Goal: Task Accomplishment & Management: Manage account settings

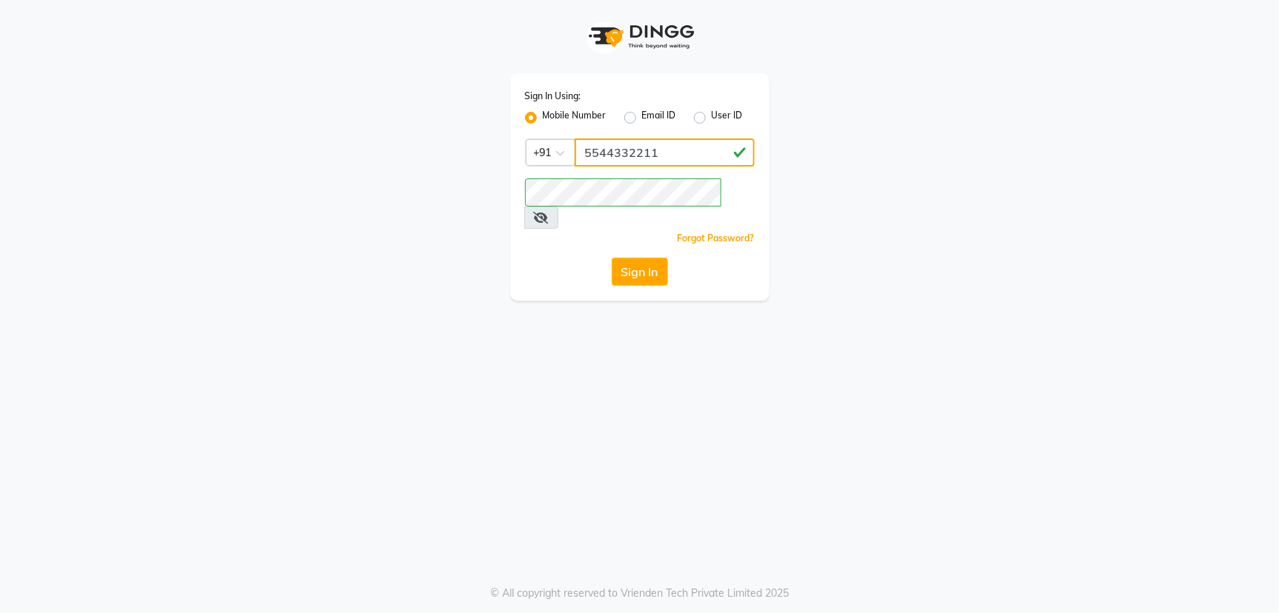
click at [673, 150] on input "5544332211" at bounding box center [665, 152] width 180 height 28
type input "5"
click at [558, 207] on span at bounding box center [541, 218] width 34 height 22
click at [549, 212] on icon at bounding box center [541, 218] width 15 height 12
click at [601, 154] on input "Username" at bounding box center [665, 152] width 180 height 28
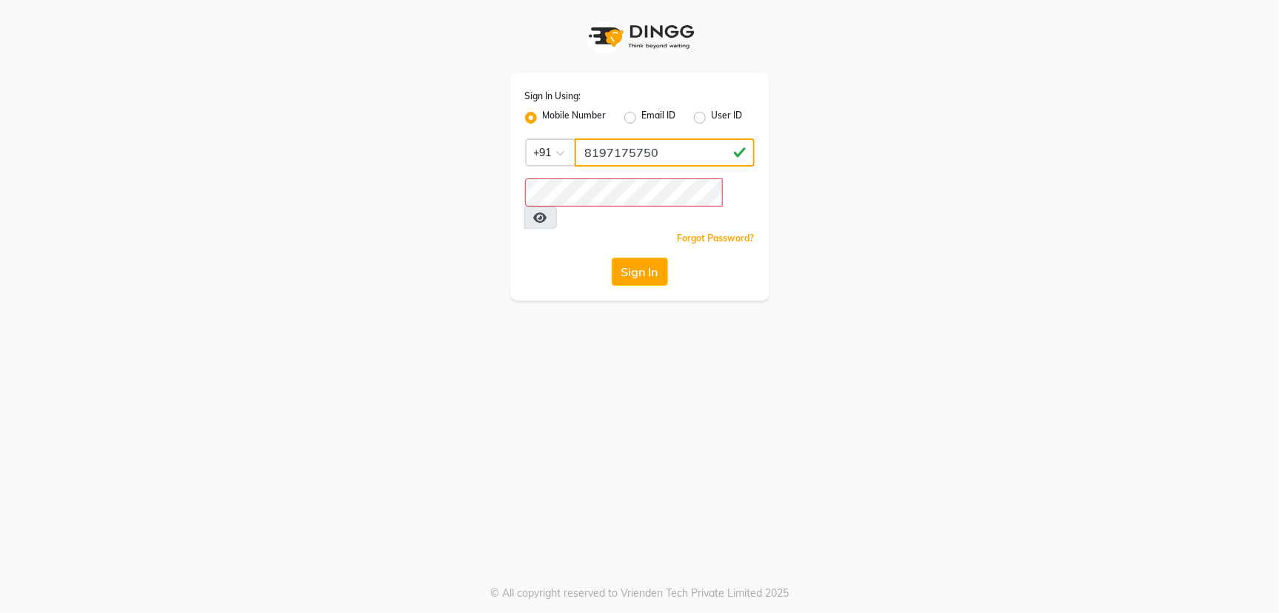
type input "8197175750"
click at [547, 212] on icon at bounding box center [540, 218] width 13 height 12
click at [655, 258] on button "Sign In" at bounding box center [640, 272] width 56 height 28
click at [549, 212] on icon at bounding box center [541, 218] width 15 height 12
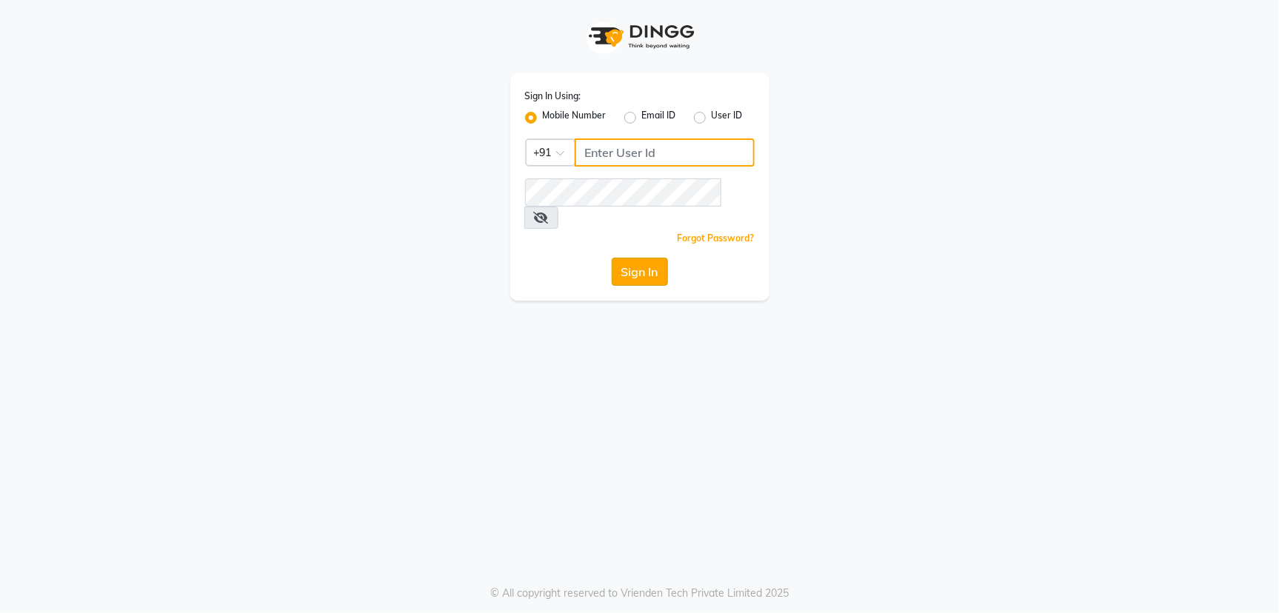
type input "5544332211"
click at [638, 258] on button "Sign In" at bounding box center [640, 272] width 56 height 28
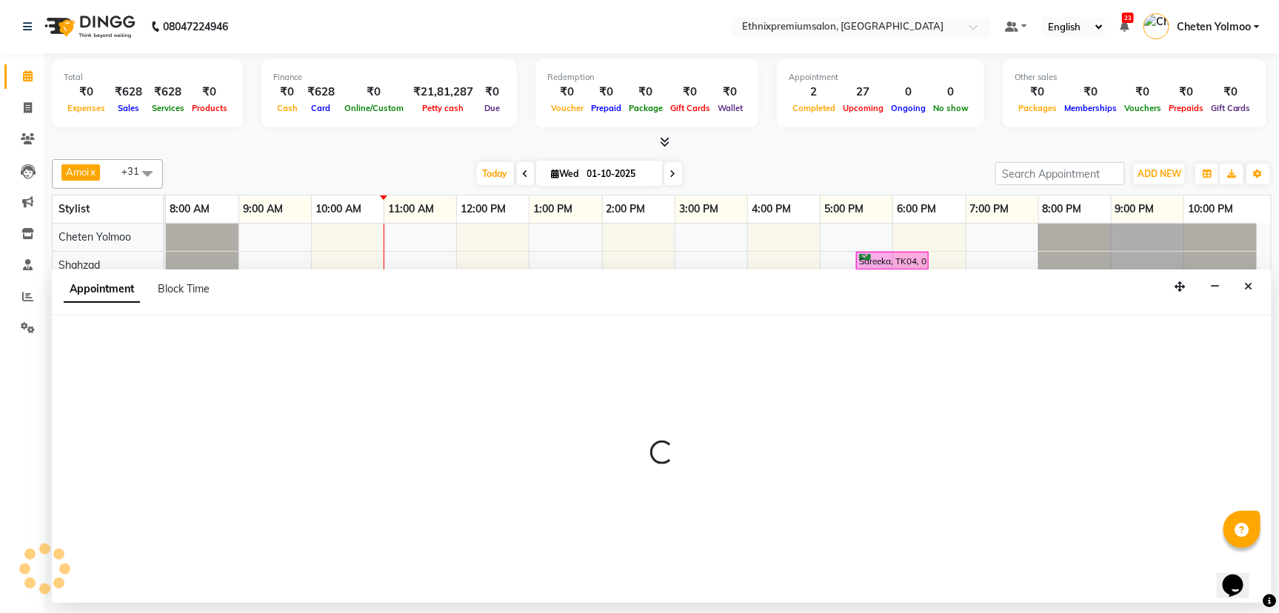
select select "28070"
select select "660"
select select "tentative"
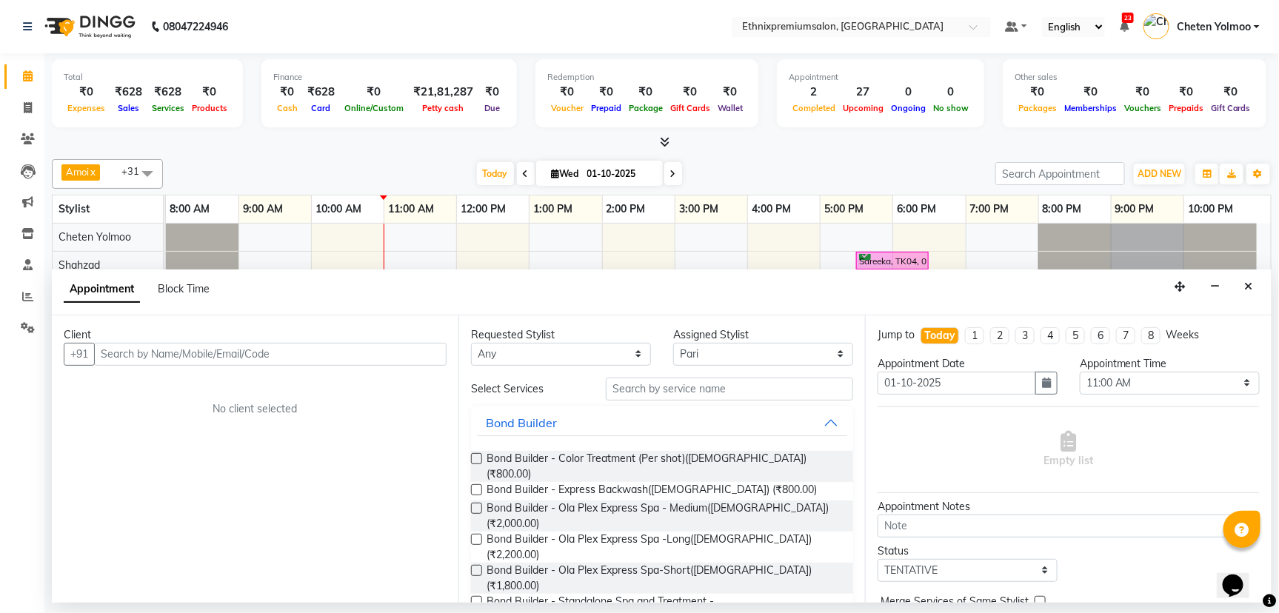
click at [145, 348] on input "text" at bounding box center [270, 354] width 352 height 23
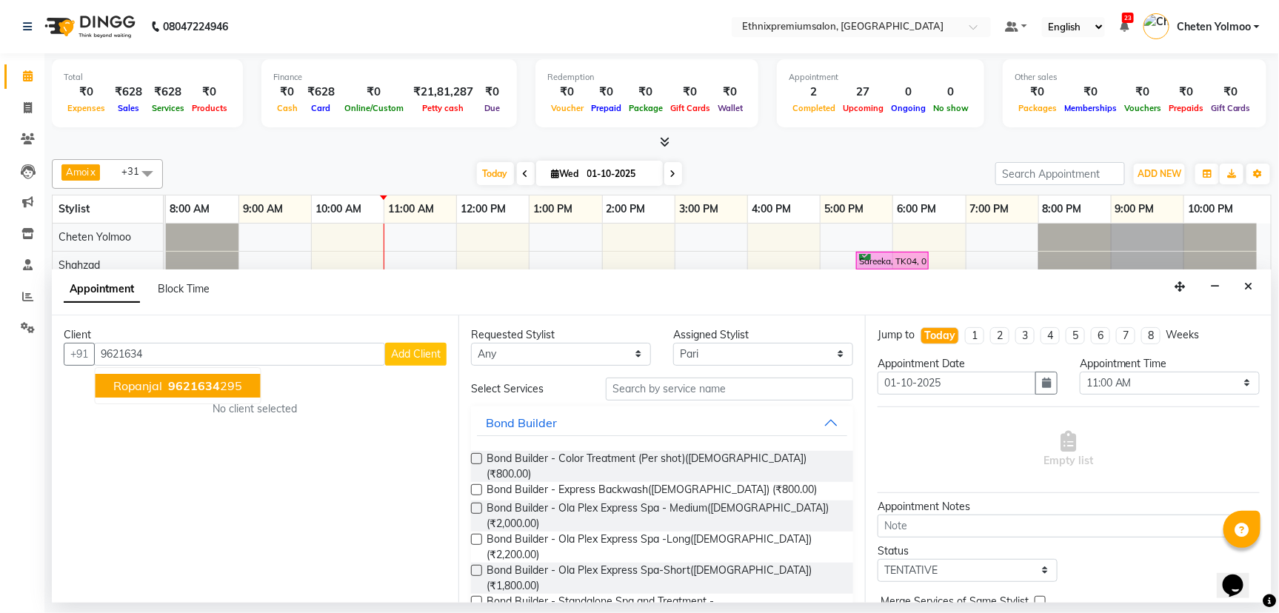
click at [152, 389] on span "Ropanjal" at bounding box center [138, 385] width 50 height 15
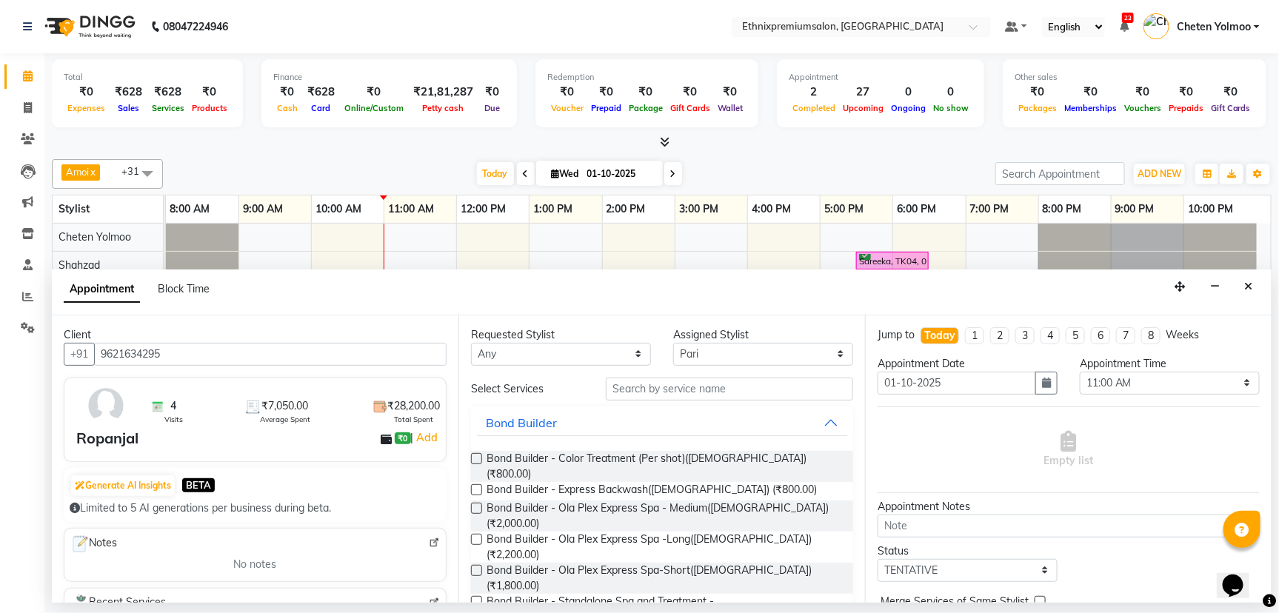
type input "9621634295"
click at [640, 378] on input "text" at bounding box center [729, 389] width 247 height 23
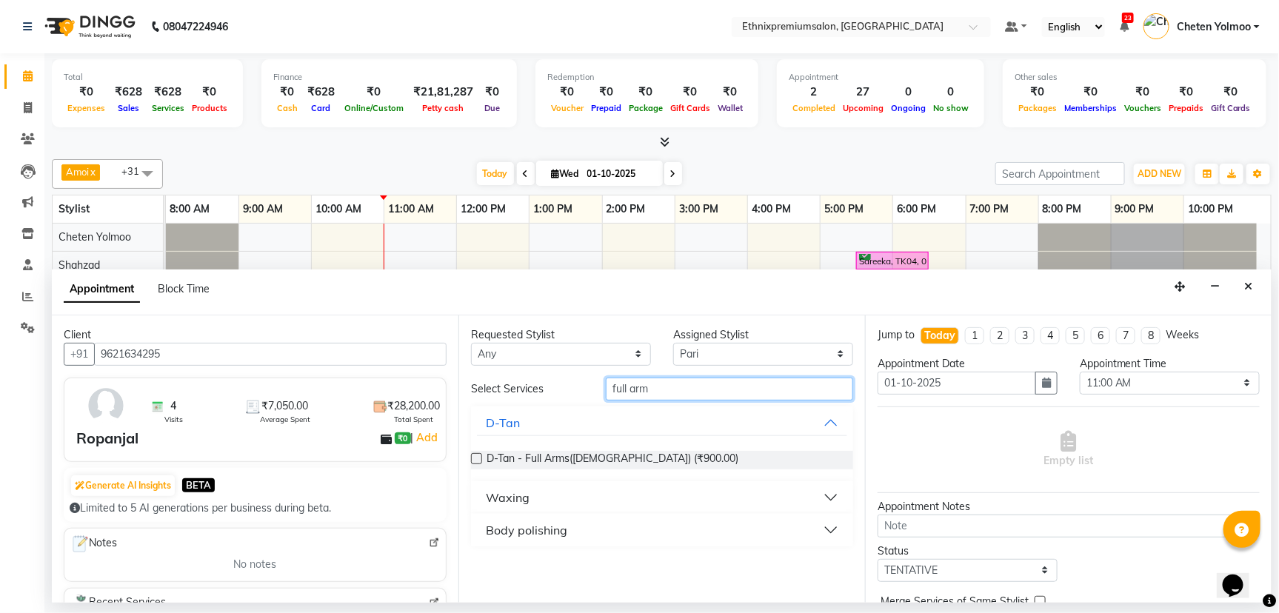
type input "full arm"
click at [643, 481] on div "Waxing" at bounding box center [662, 497] width 382 height 33
click at [833, 489] on button "Waxing" at bounding box center [662, 497] width 370 height 27
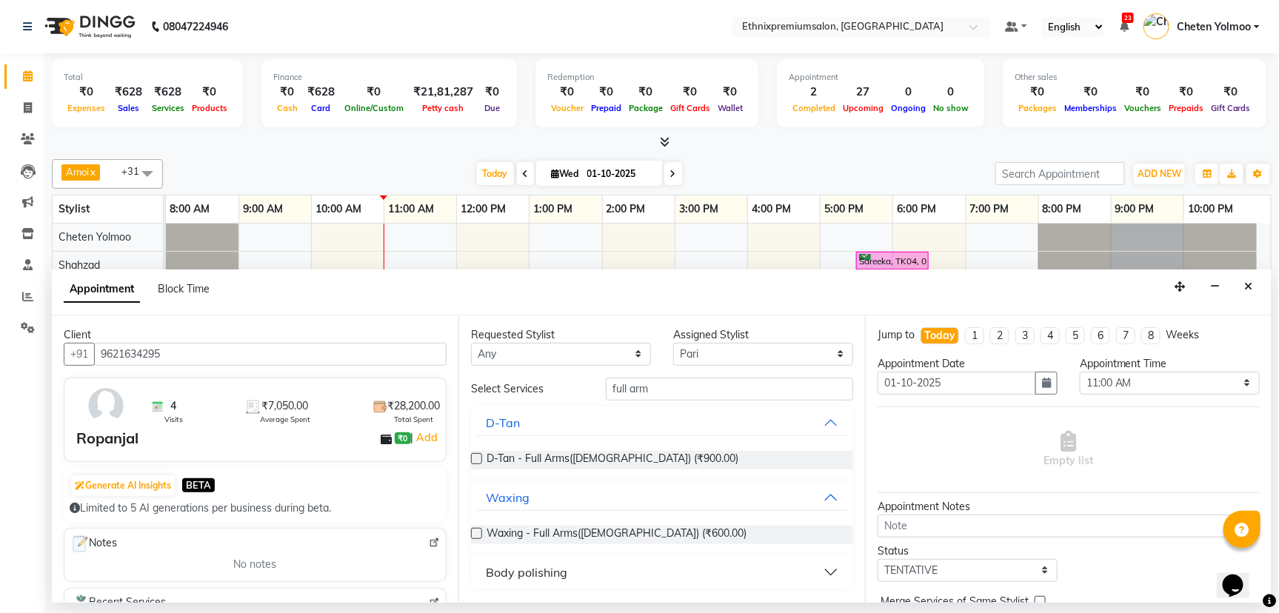
click at [472, 531] on label at bounding box center [476, 533] width 11 height 11
click at [472, 531] on input "checkbox" at bounding box center [476, 535] width 10 height 10
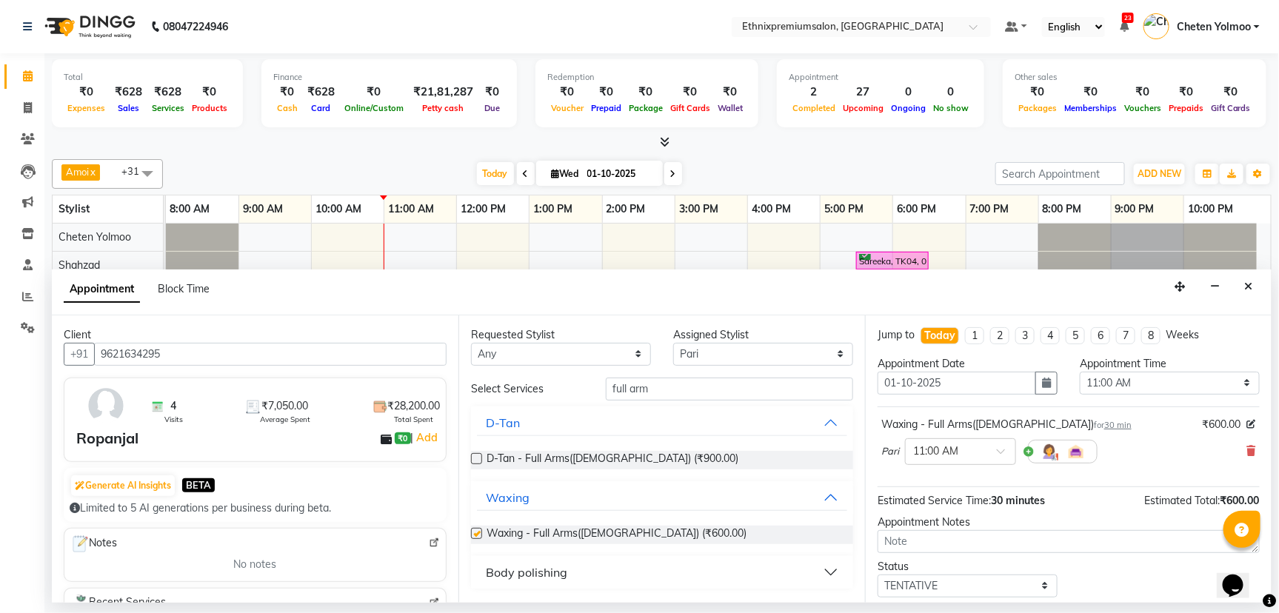
checkbox input "false"
click at [680, 389] on input "full arm" at bounding box center [729, 389] width 247 height 23
click at [752, 344] on select "Select Amoi [PERSON_NAME] [PERSON_NAME] Yolmoo Deepa Dorjey [PERSON_NAME] [PERS…" at bounding box center [763, 354] width 180 height 23
select select "80003"
click at [673, 343] on select "Select Amoi [PERSON_NAME] [PERSON_NAME] Yolmoo Deepa Dorjey [PERSON_NAME] [PERS…" at bounding box center [763, 354] width 180 height 23
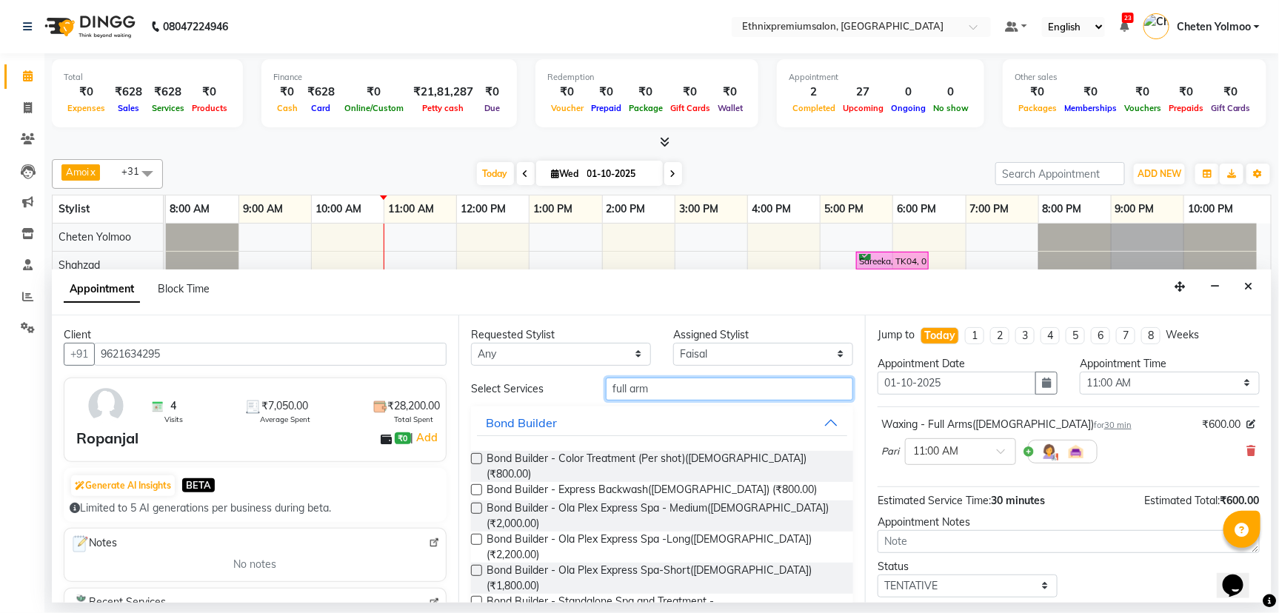
click at [652, 395] on input "full arm" at bounding box center [729, 389] width 247 height 23
type input "f"
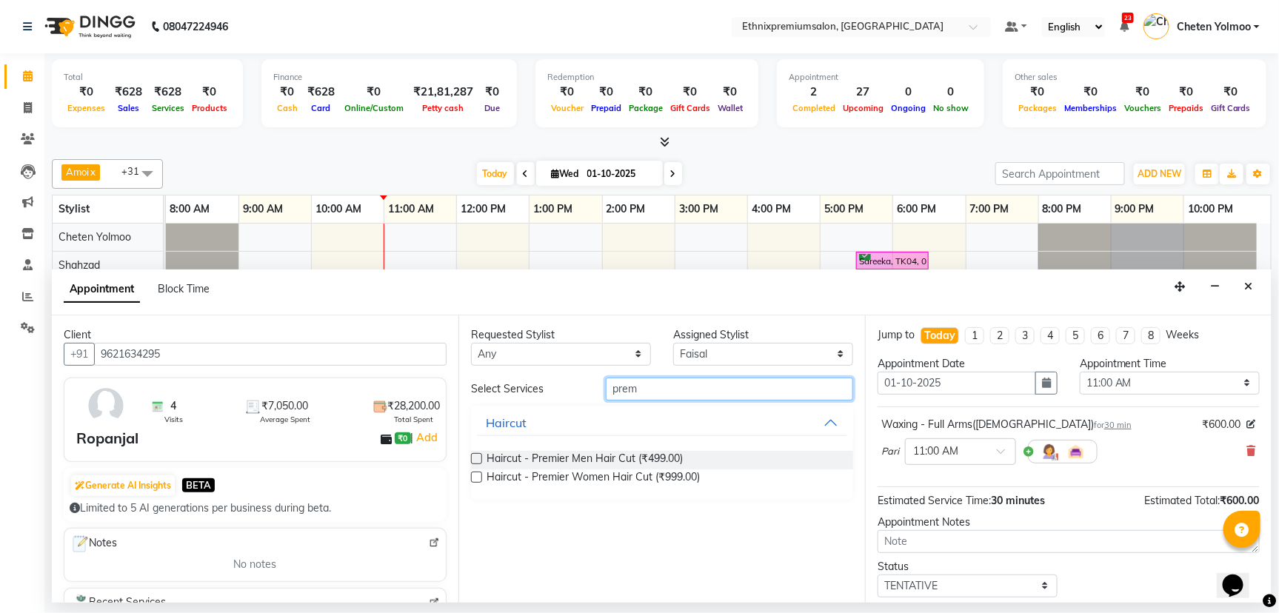
type input "prem"
click at [477, 455] on label at bounding box center [476, 458] width 11 height 11
click at [477, 455] on input "checkbox" at bounding box center [476, 460] width 10 height 10
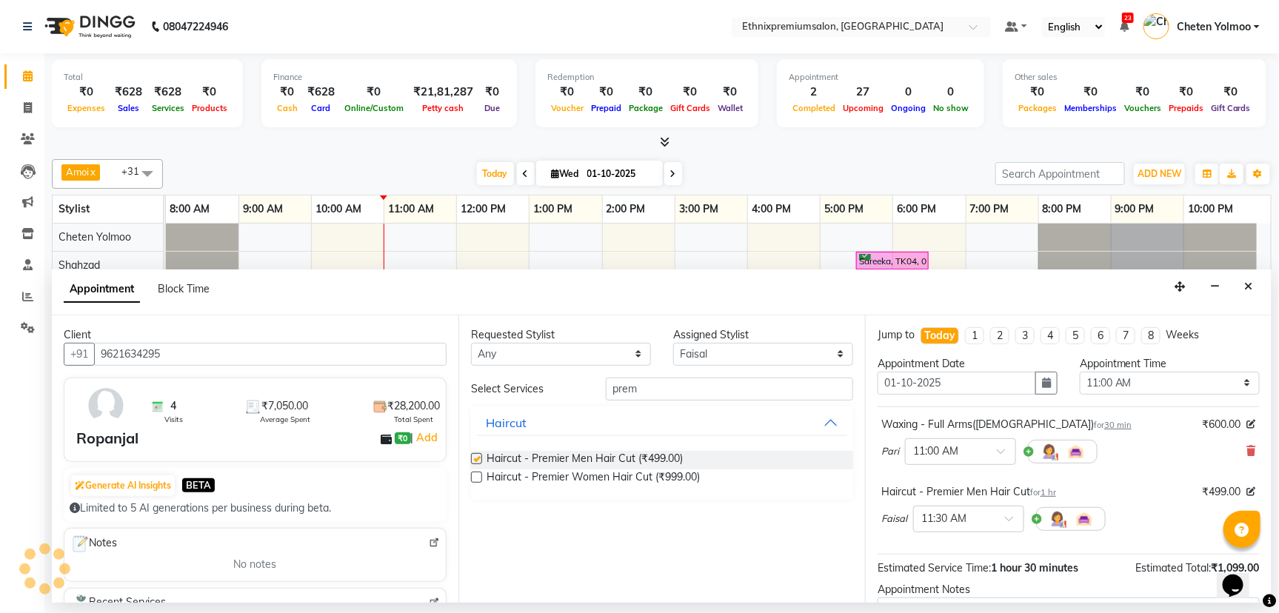
checkbox input "false"
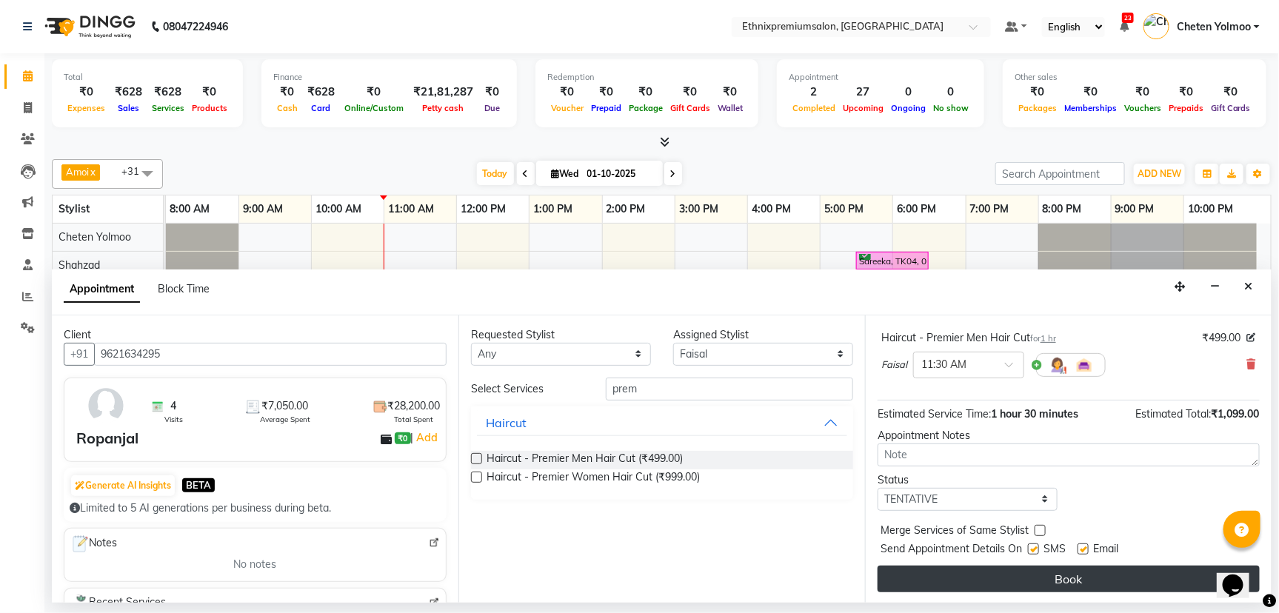
click at [1104, 566] on button "Book" at bounding box center [1068, 579] width 382 height 27
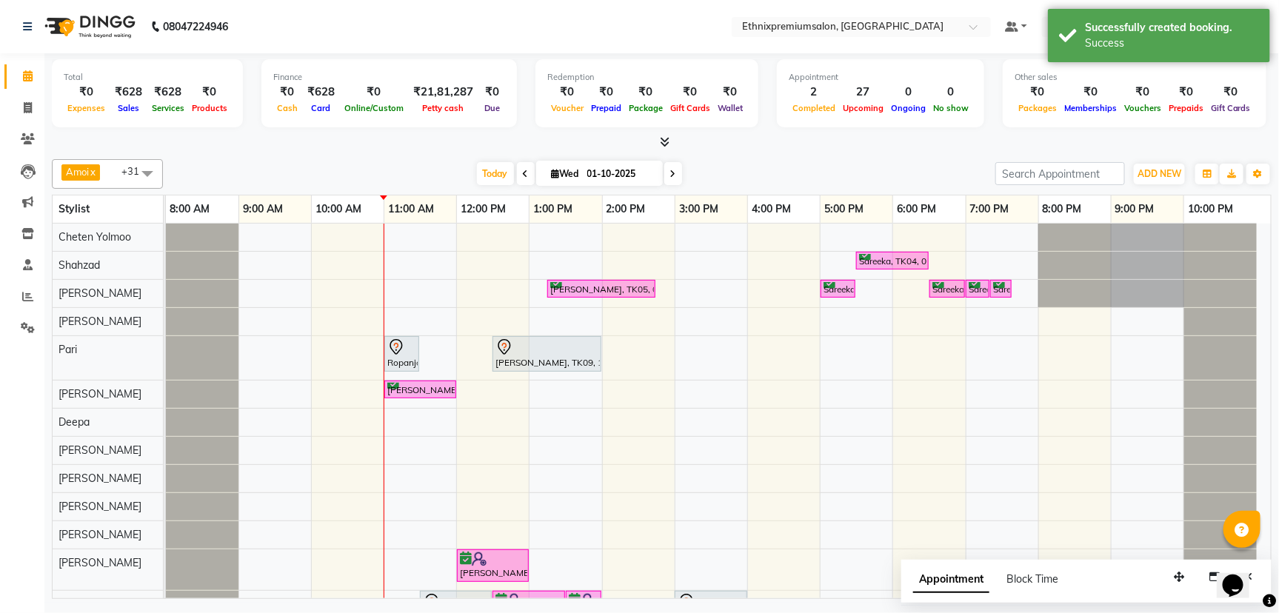
click at [374, 170] on div "[DATE] [DATE]" at bounding box center [579, 174] width 818 height 22
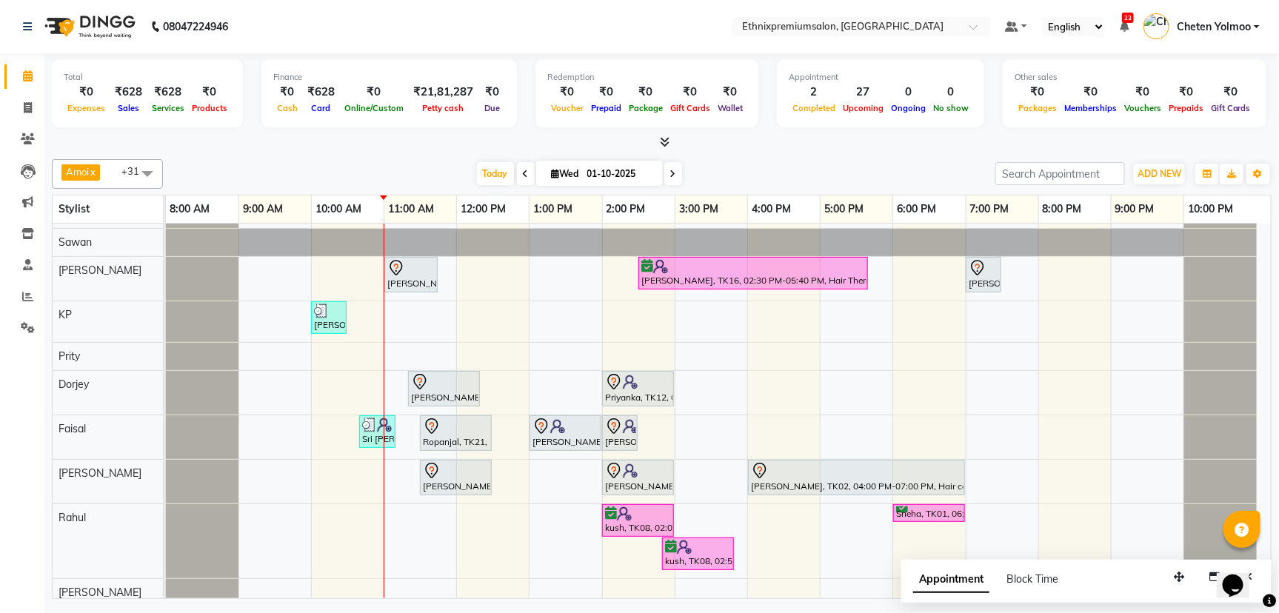
scroll to position [723, 0]
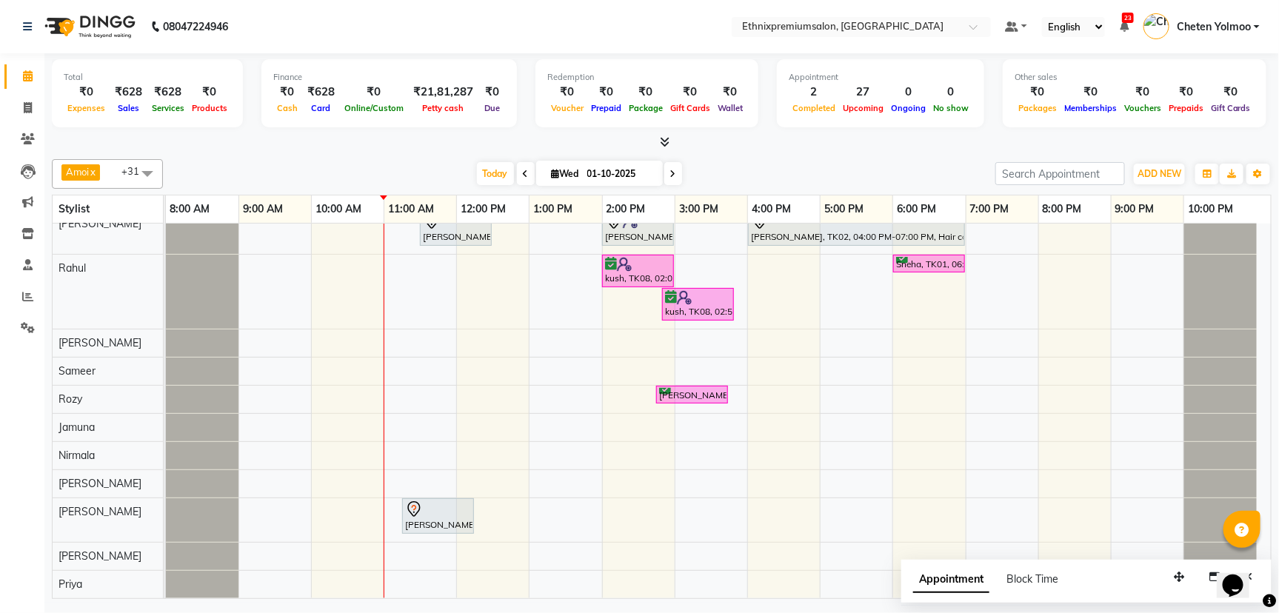
drag, startPoint x: 338, startPoint y: 146, endPoint x: 307, endPoint y: 156, distance: 33.3
click at [307, 156] on div "Amoi x Ashish x [PERSON_NAME] Yolmoo x Deepa x Dorjey x [PERSON_NAME] x [PERSON…" at bounding box center [662, 376] width 1220 height 446
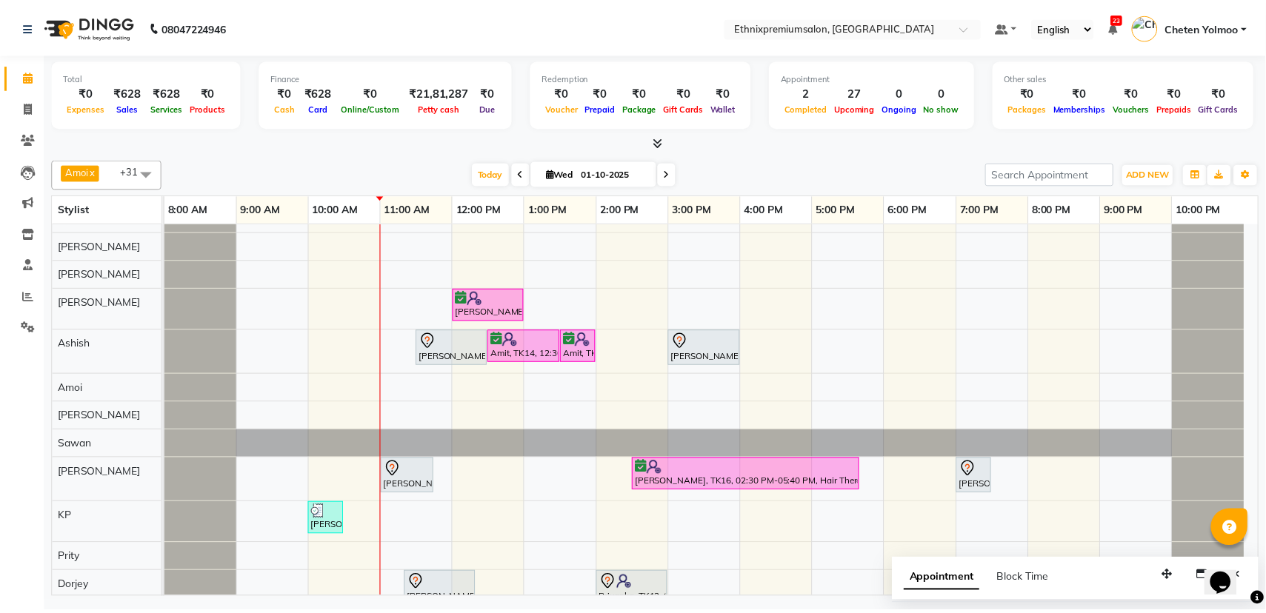
scroll to position [0, 0]
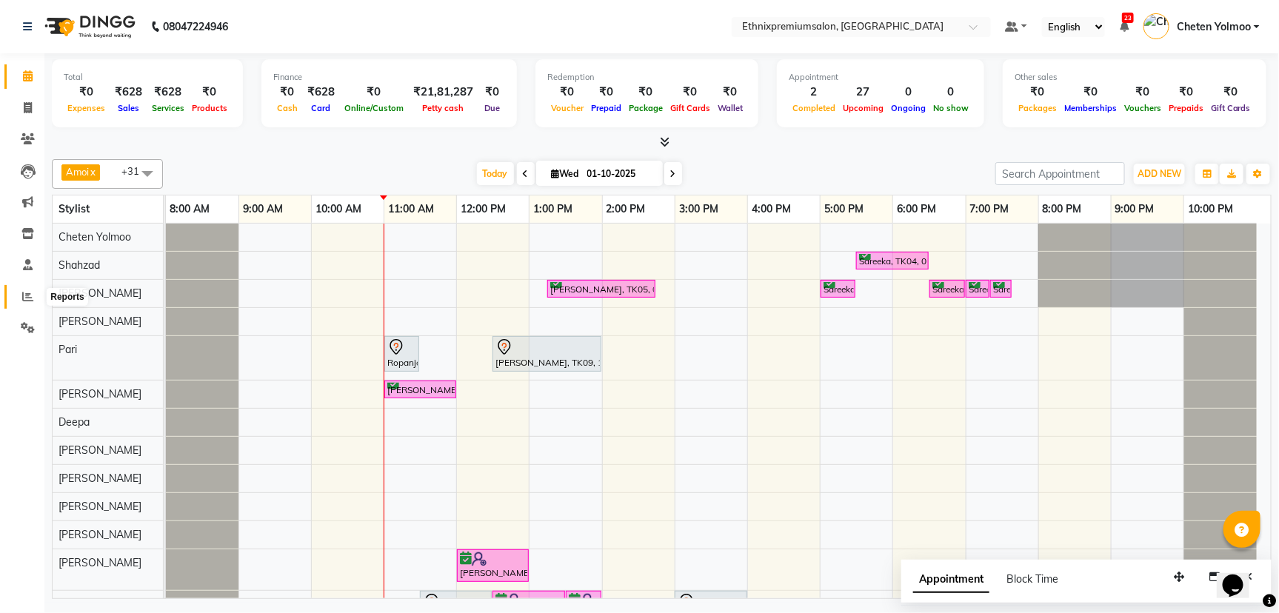
click at [30, 298] on icon at bounding box center [27, 296] width 11 height 11
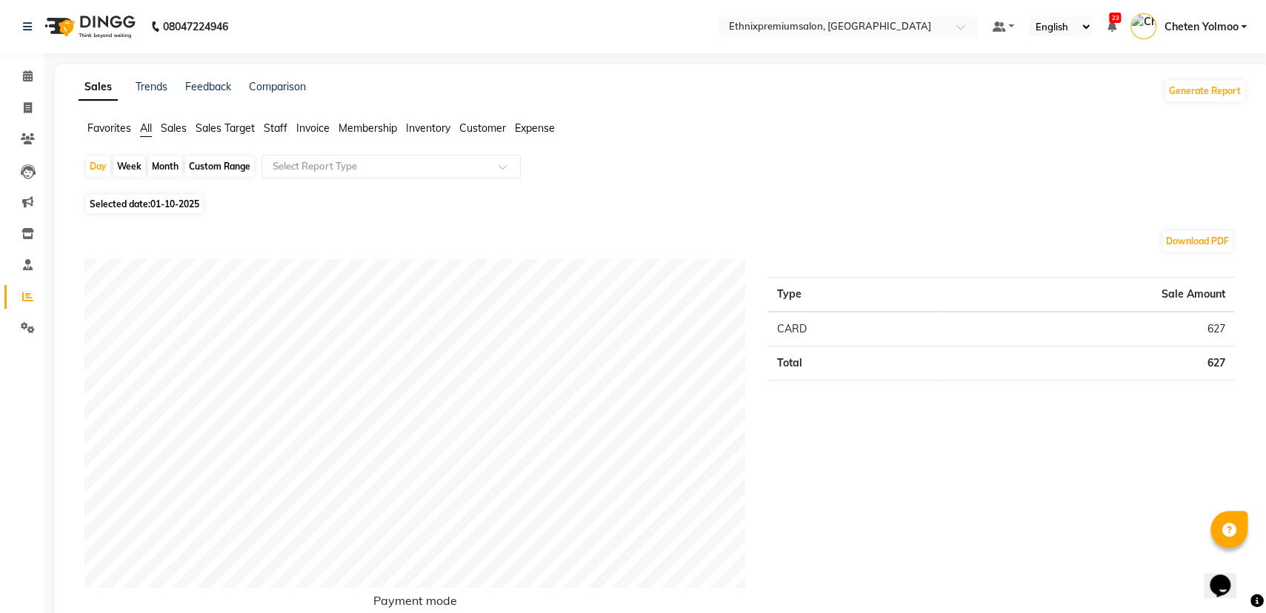
click at [214, 166] on div "Custom Range" at bounding box center [219, 166] width 69 height 21
select select "10"
select select "2025"
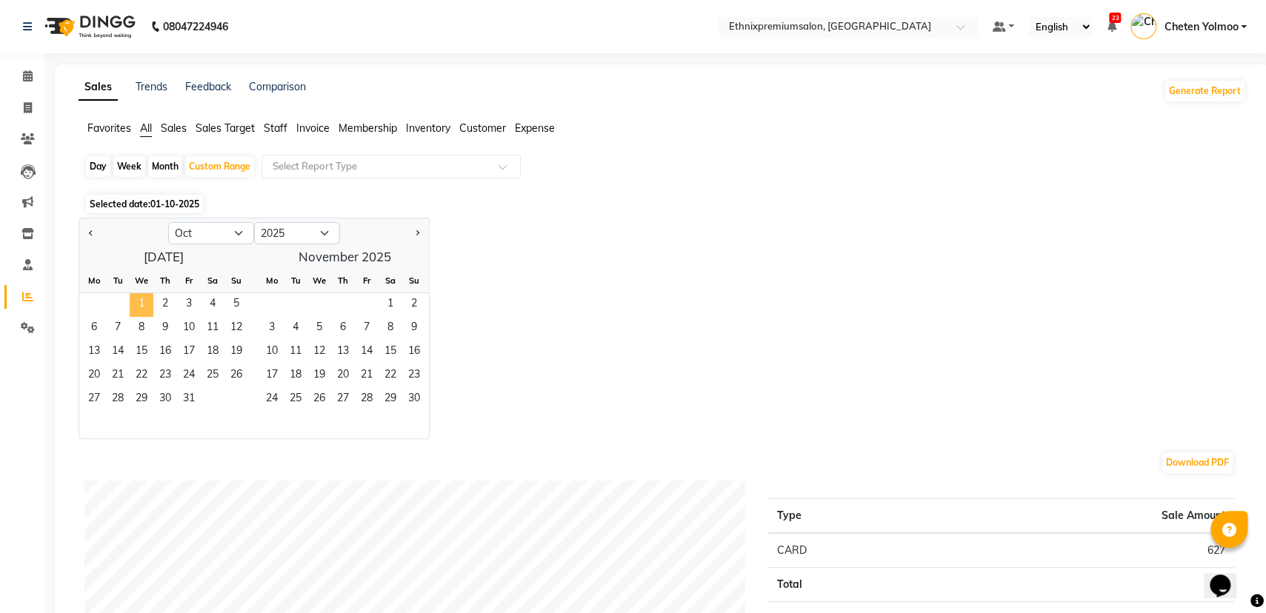
click at [130, 293] on span "1" at bounding box center [142, 305] width 24 height 24
click at [187, 401] on span "31" at bounding box center [189, 400] width 24 height 24
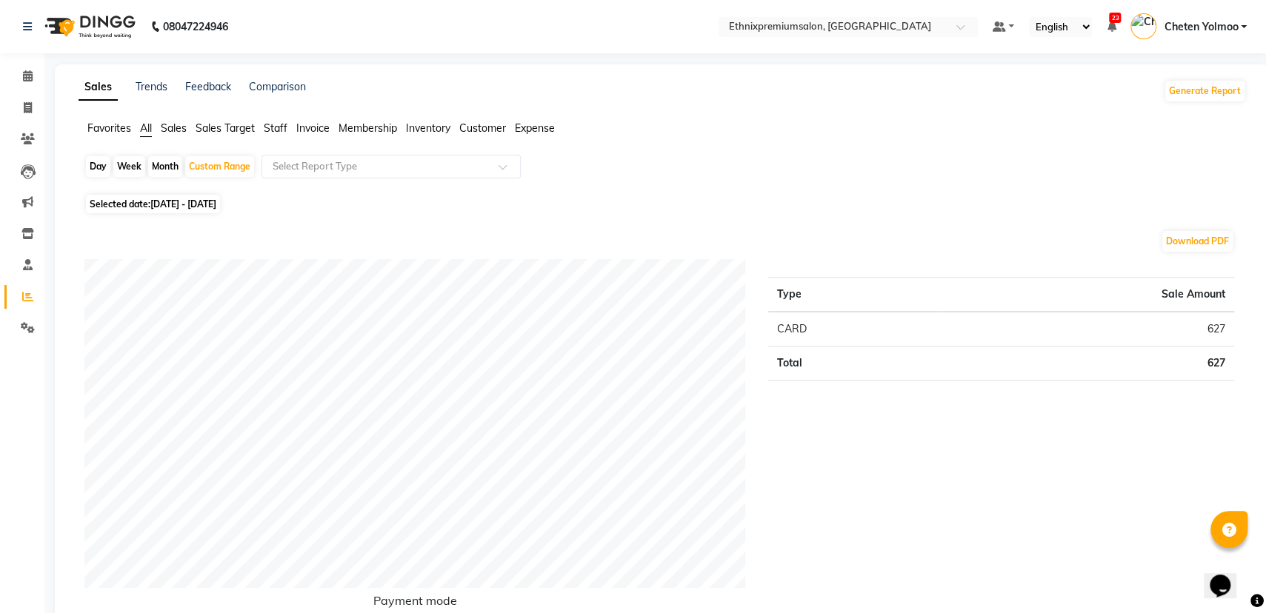
click at [278, 125] on span "Staff" at bounding box center [276, 127] width 24 height 13
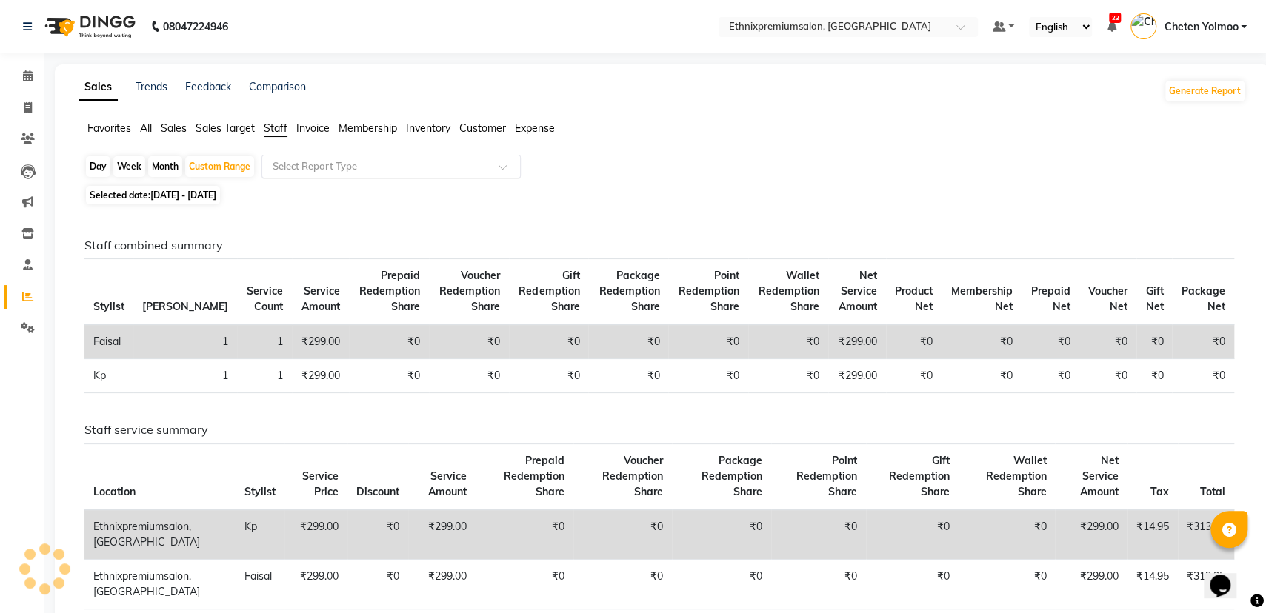
click at [291, 155] on div "Select Report Type" at bounding box center [390, 167] width 259 height 24
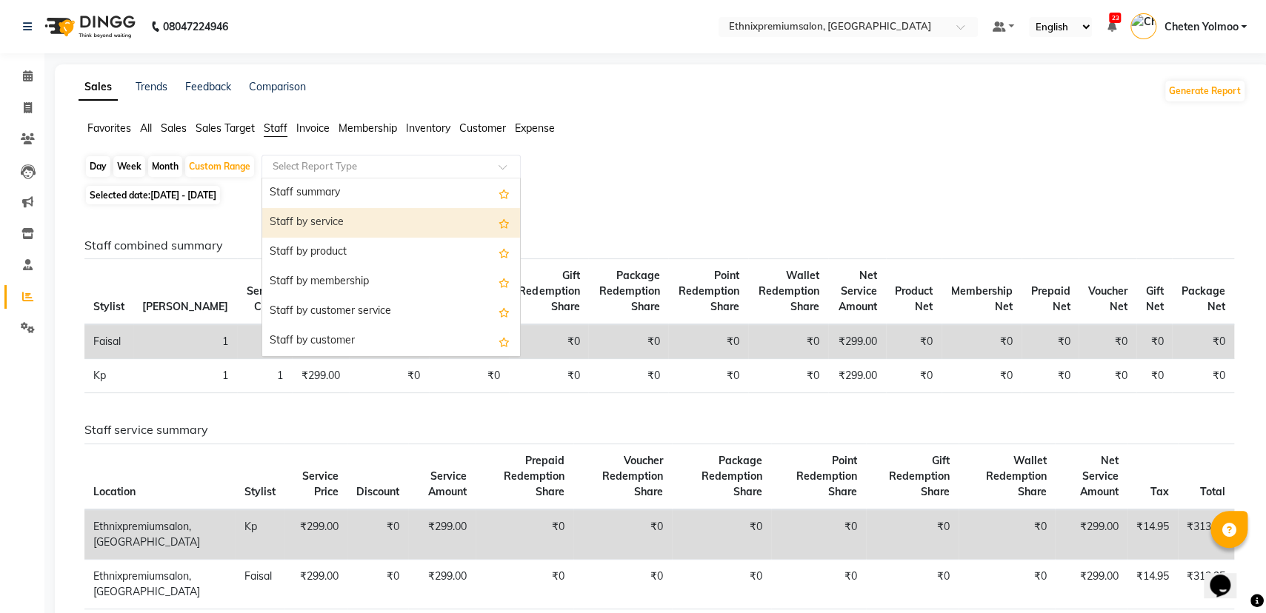
click at [309, 227] on div "Staff by service" at bounding box center [391, 223] width 258 height 30
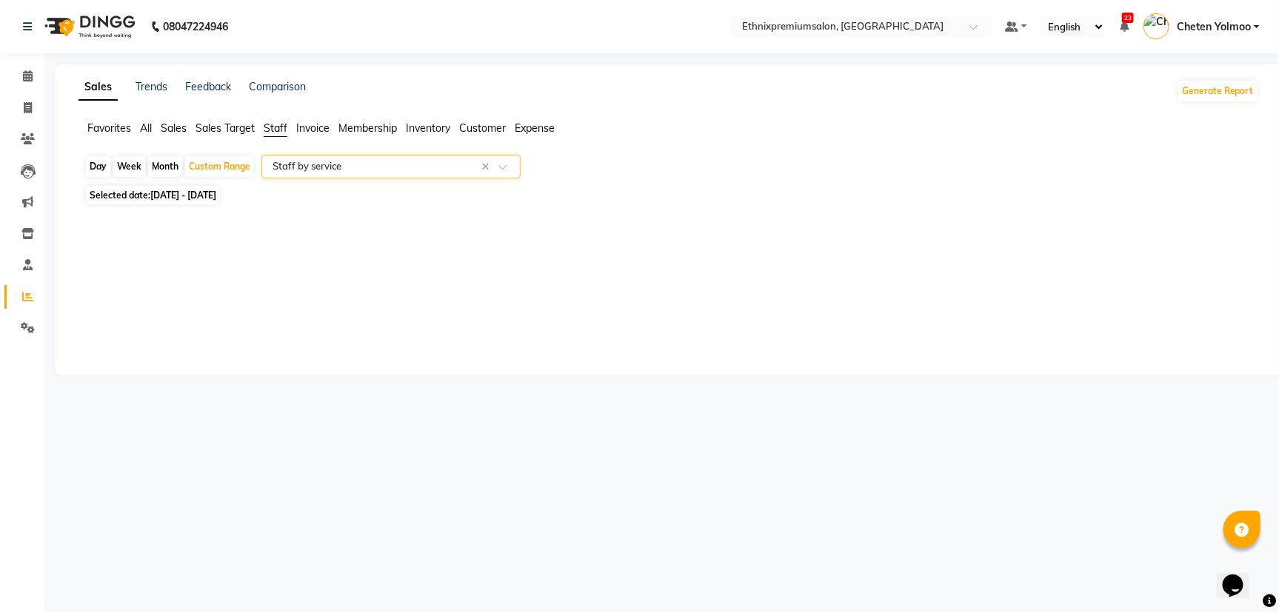
select select "full_report"
select select "csv"
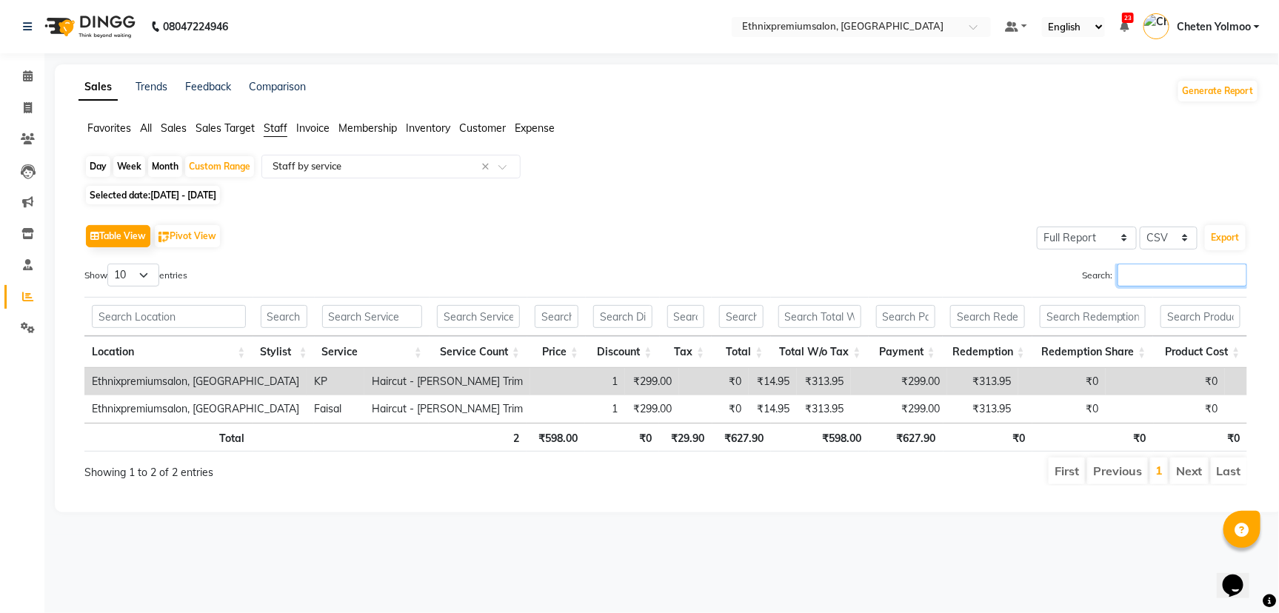
click at [1157, 278] on input "Search:" at bounding box center [1182, 275] width 130 height 23
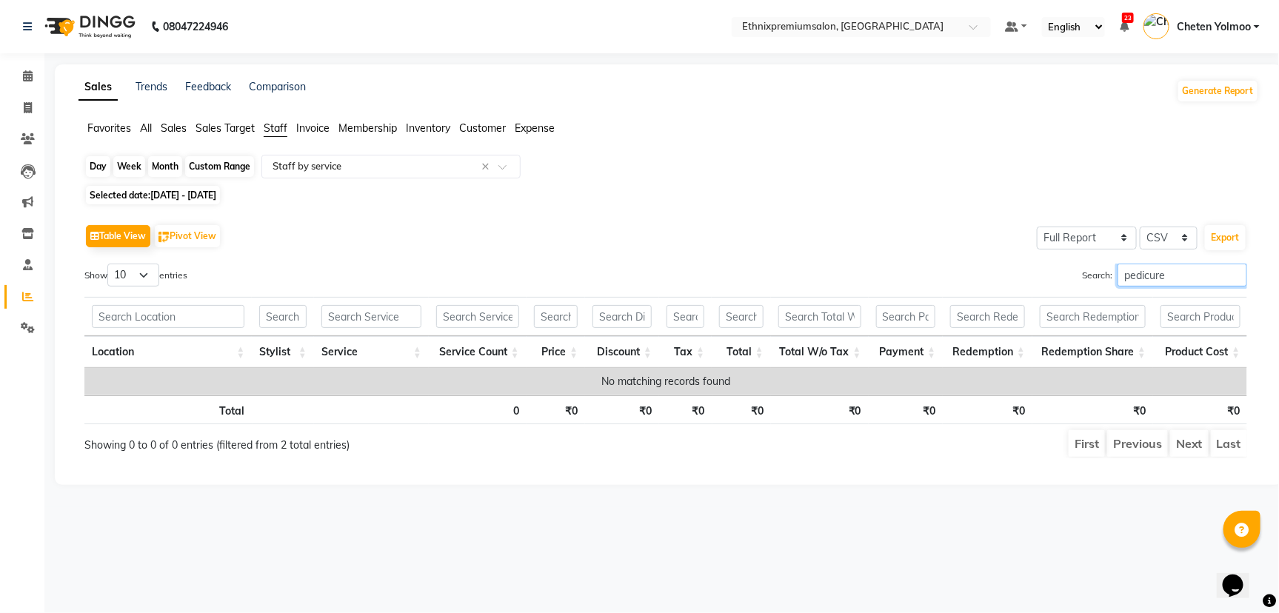
type input "pedicure"
click at [231, 164] on div "Custom Range" at bounding box center [219, 166] width 69 height 21
select select "10"
select select "2025"
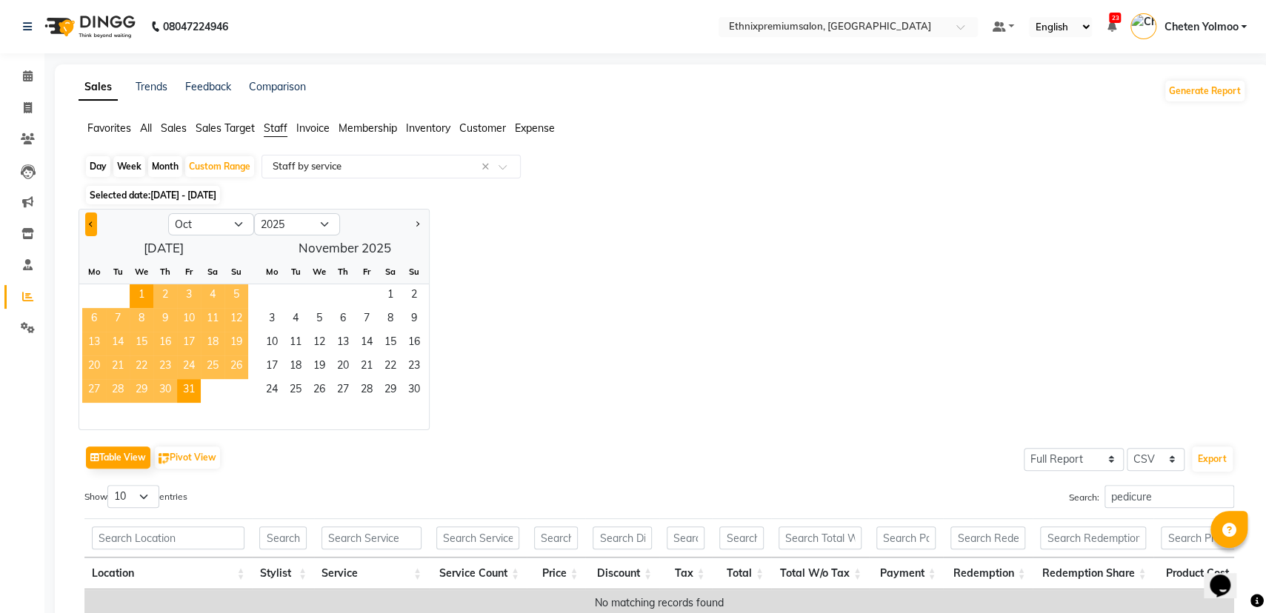
click at [87, 220] on button "Previous month" at bounding box center [91, 225] width 12 height 24
select select "9"
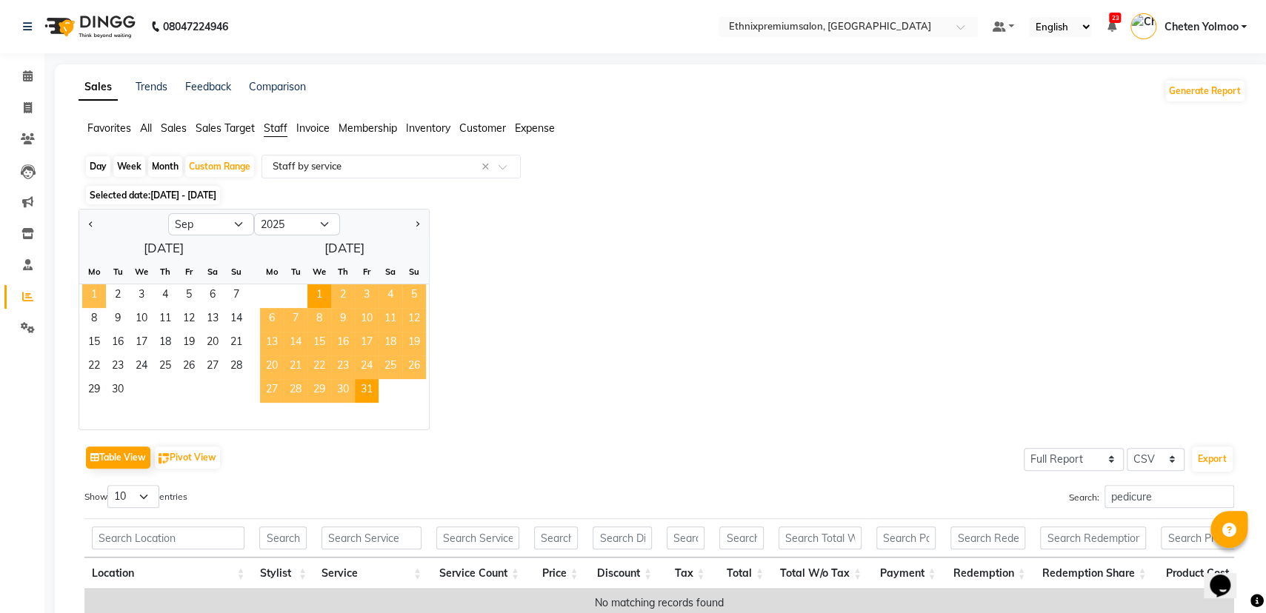
click at [104, 293] on span "1" at bounding box center [94, 296] width 24 height 24
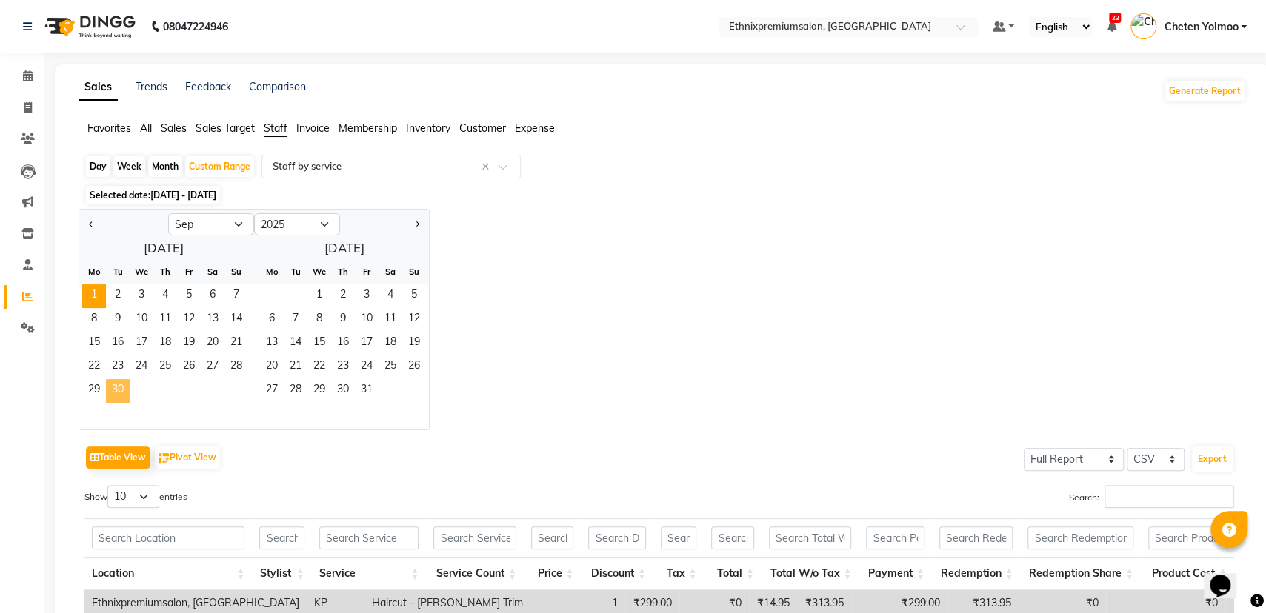
click at [124, 396] on span "30" at bounding box center [118, 391] width 24 height 24
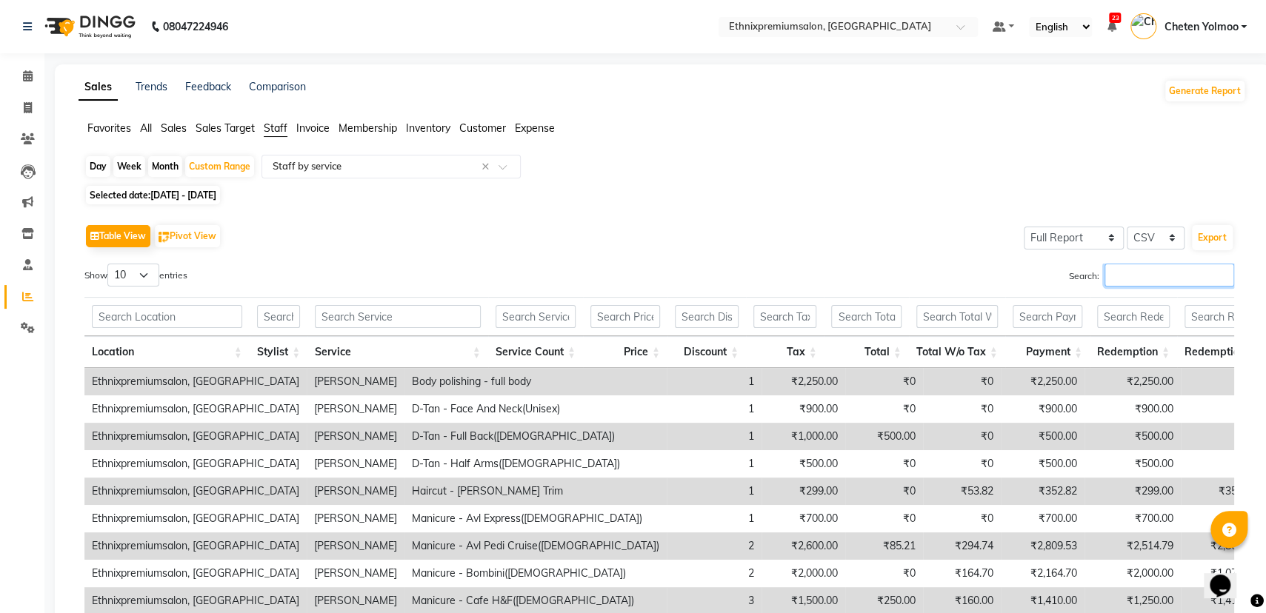
click at [1126, 275] on input "Search:" at bounding box center [1169, 275] width 130 height 23
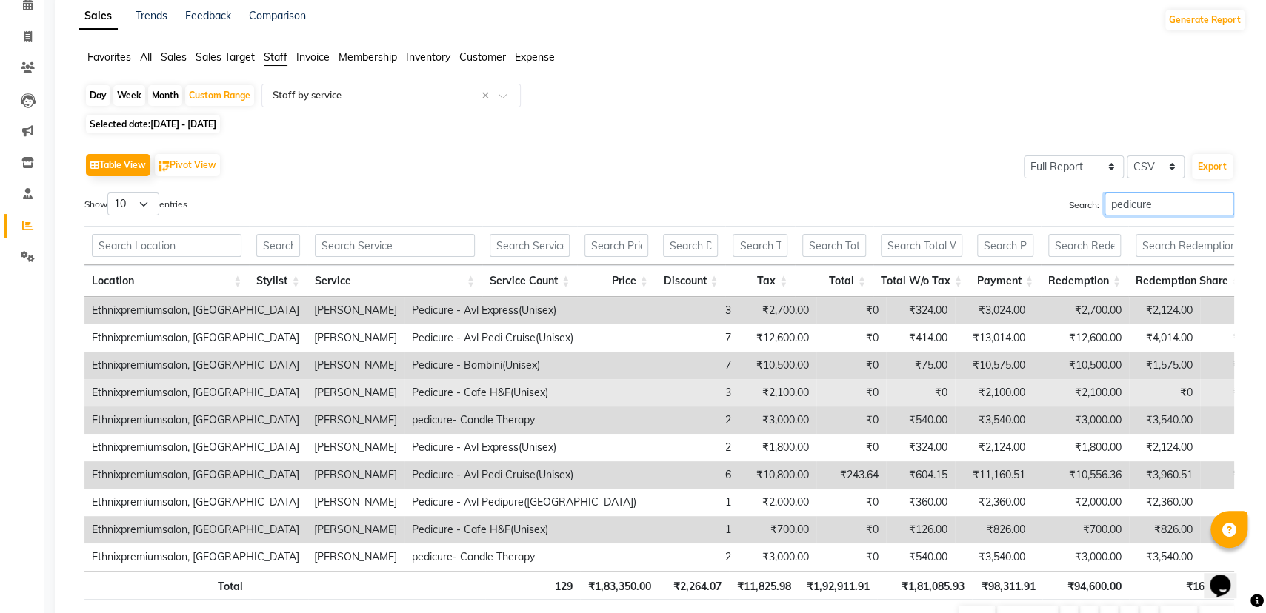
scroll to position [167, 0]
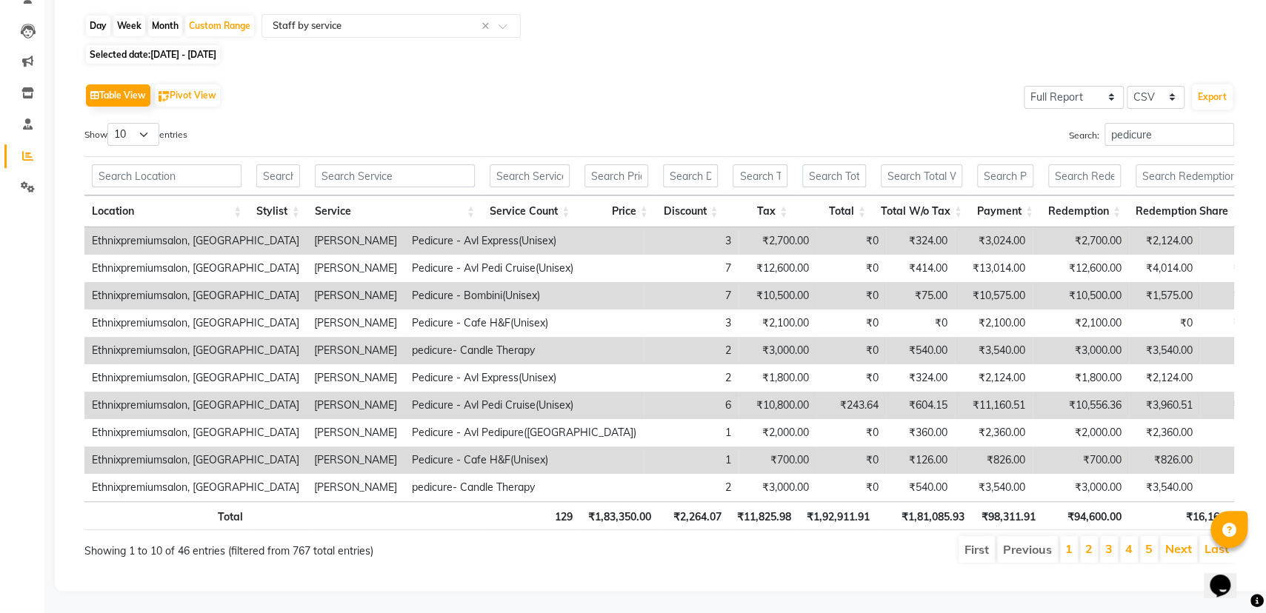
drag, startPoint x: 926, startPoint y: 483, endPoint x: 481, endPoint y: 37, distance: 630.4
click at [481, 37] on div "Day Week Month Custom Range Select Report Type × Staff by service × Selected da…" at bounding box center [661, 295] width 1167 height 562
click at [1160, 123] on input "pedicure" at bounding box center [1169, 134] width 130 height 23
click at [1159, 123] on input "pedicure" at bounding box center [1169, 134] width 130 height 23
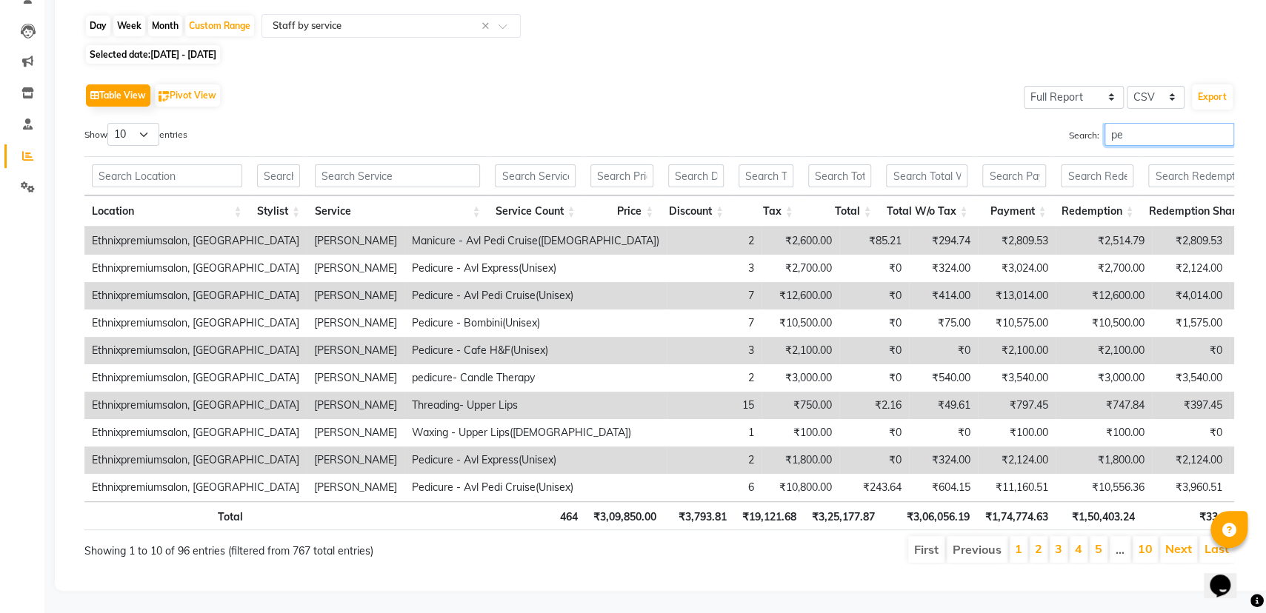
type input "p"
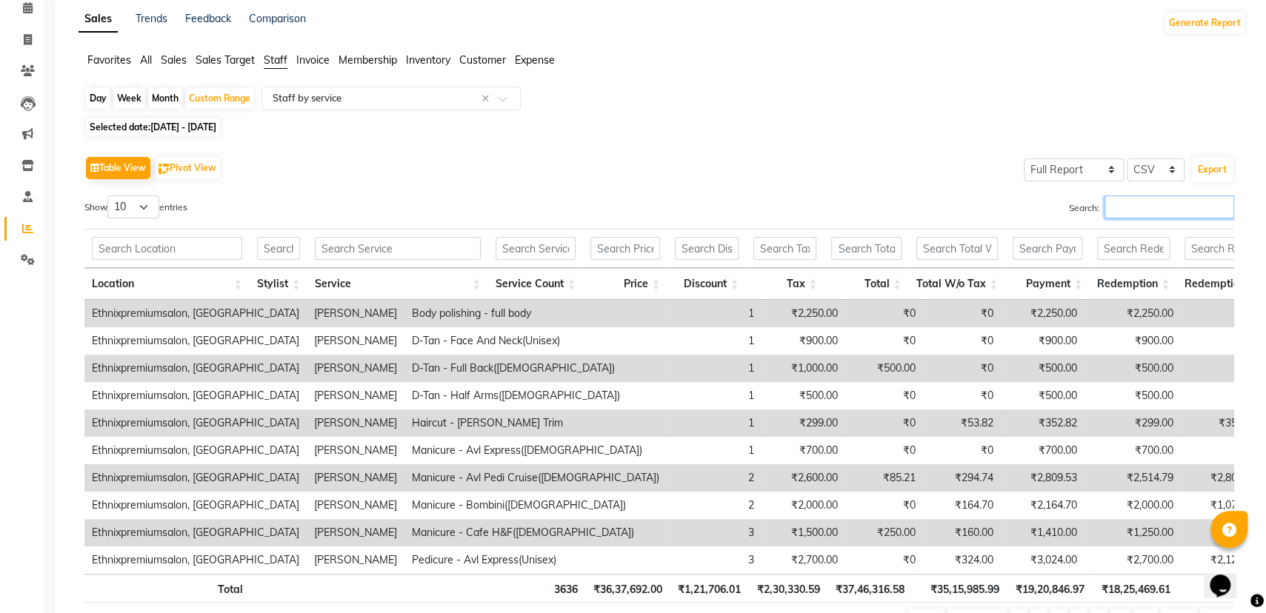
scroll to position [0, 0]
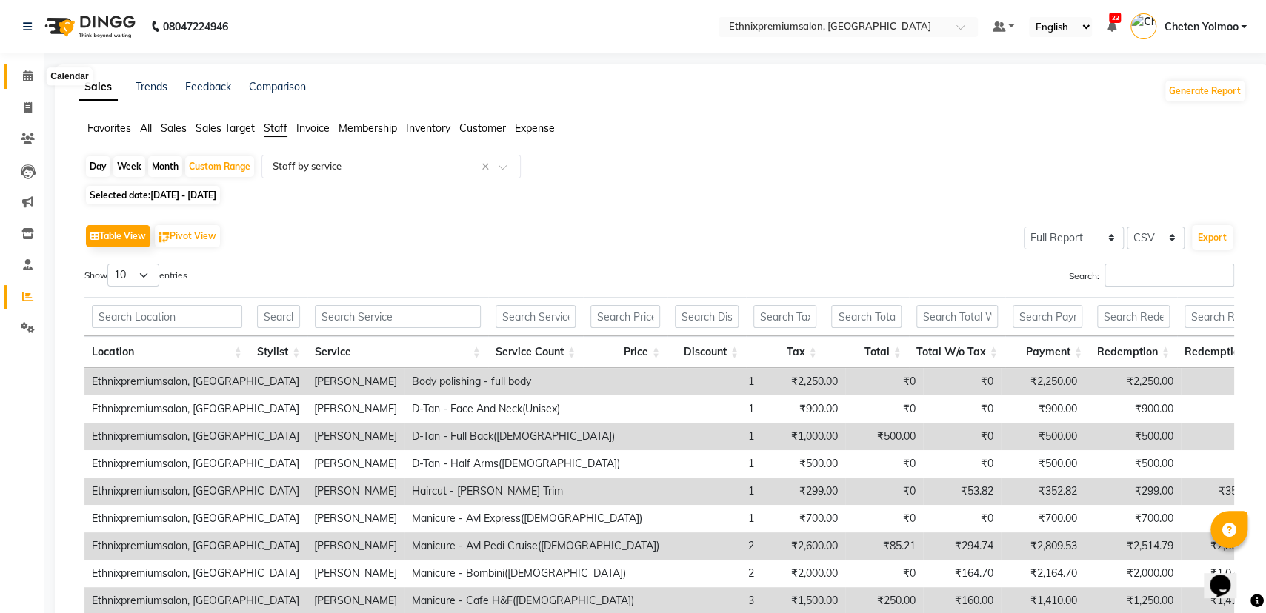
click at [28, 74] on icon at bounding box center [28, 75] width 10 height 11
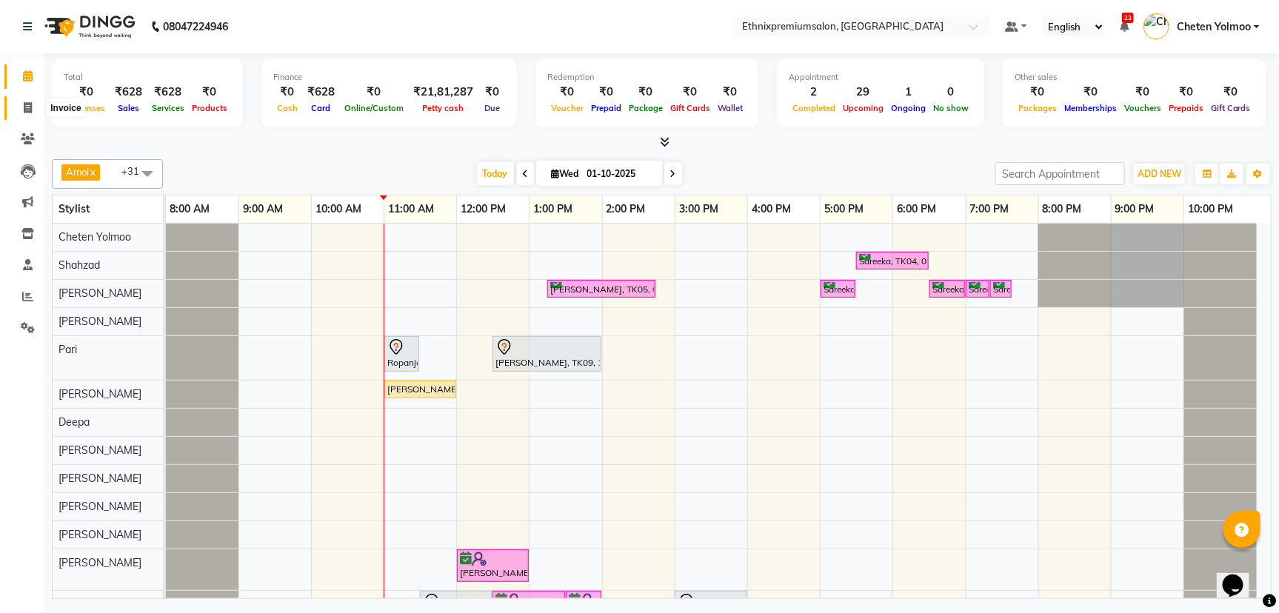
click at [27, 109] on icon at bounding box center [28, 107] width 8 height 11
select select "service"
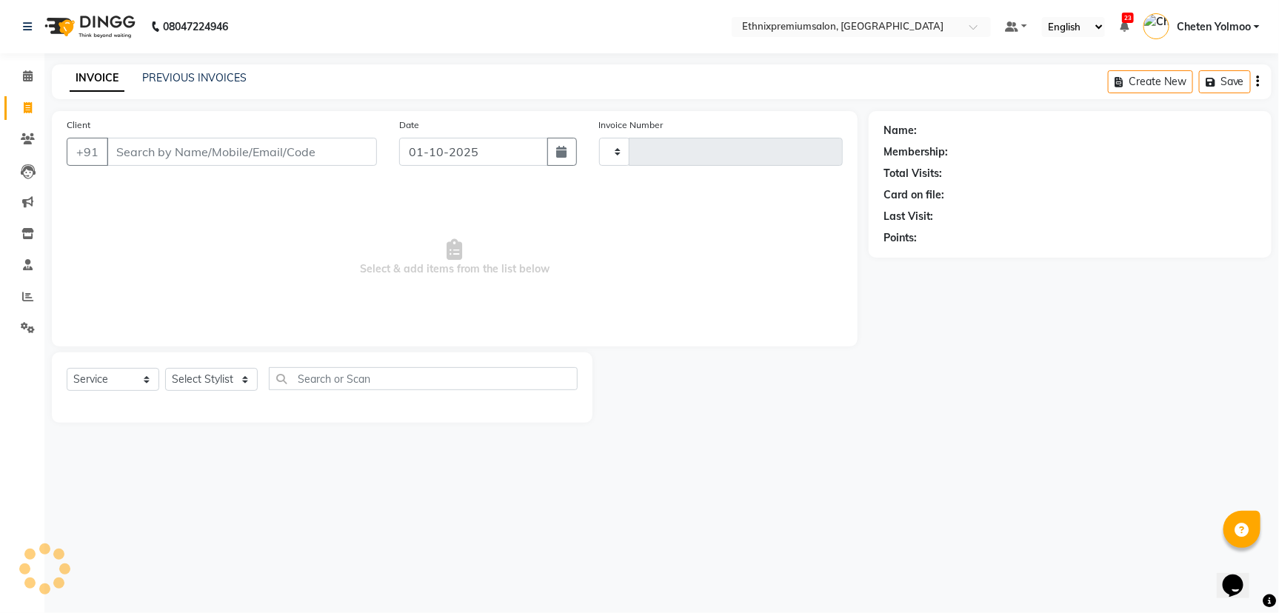
type input "10991"
select select "3625"
click at [27, 301] on icon at bounding box center [27, 296] width 11 height 11
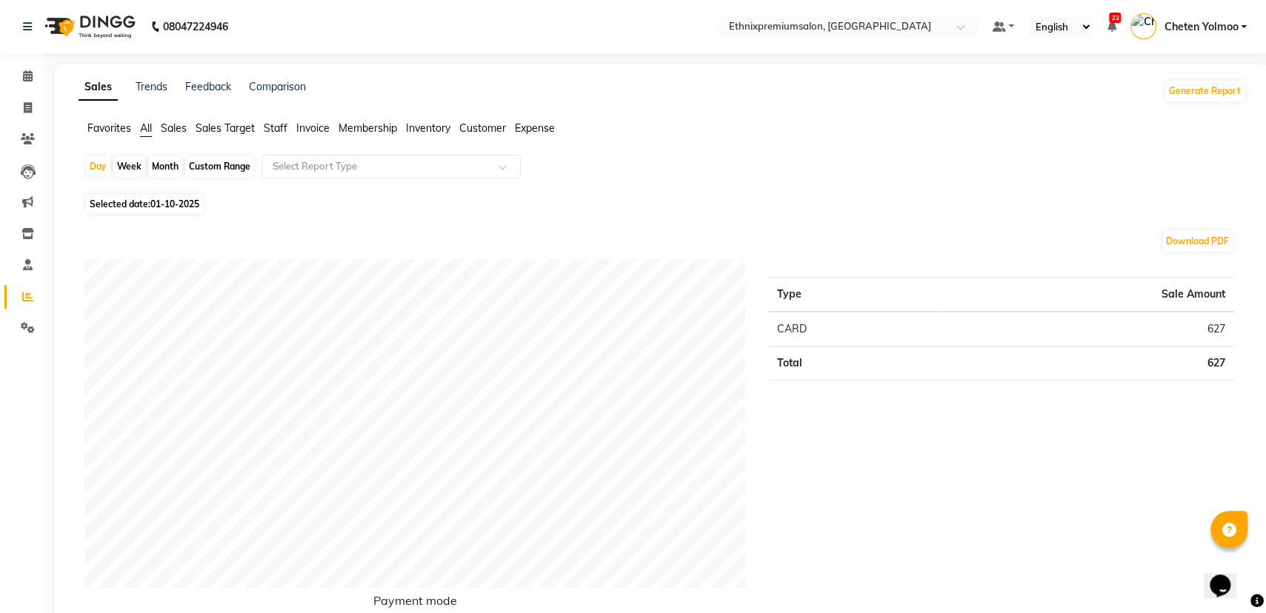
click at [213, 157] on div "Custom Range" at bounding box center [219, 166] width 69 height 21
select select "10"
select select "2025"
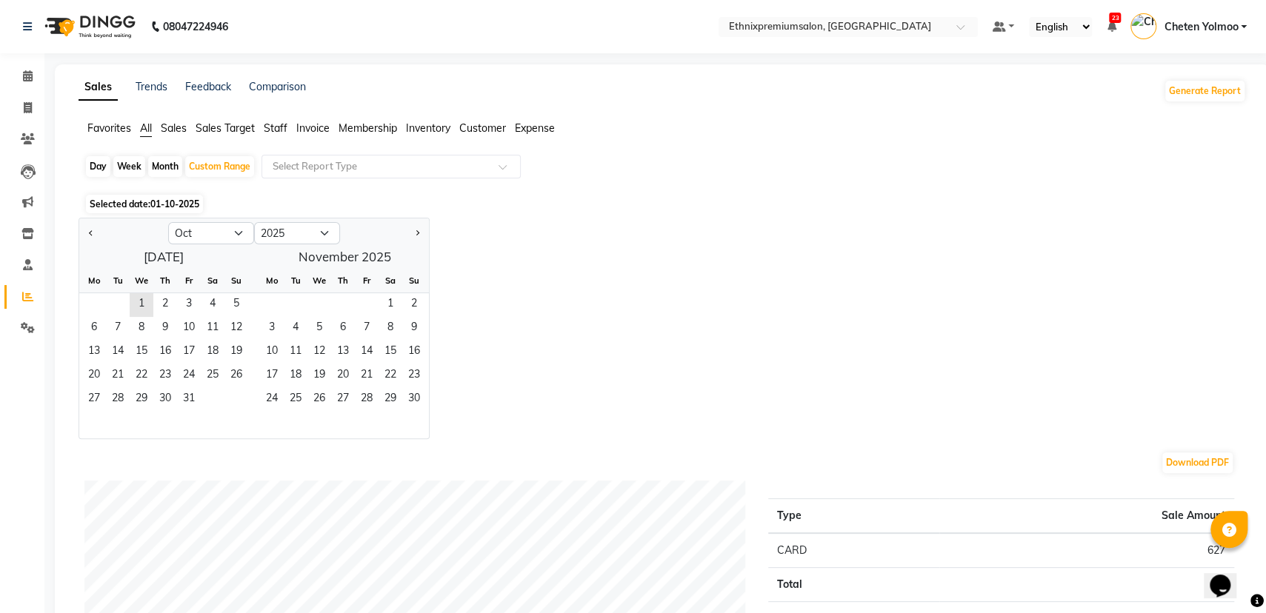
click at [87, 233] on button "Previous month" at bounding box center [91, 233] width 12 height 24
select select "9"
drag, startPoint x: 98, startPoint y: 301, endPoint x: 98, endPoint y: 311, distance: 10.4
click at [98, 301] on span "1" at bounding box center [94, 305] width 24 height 24
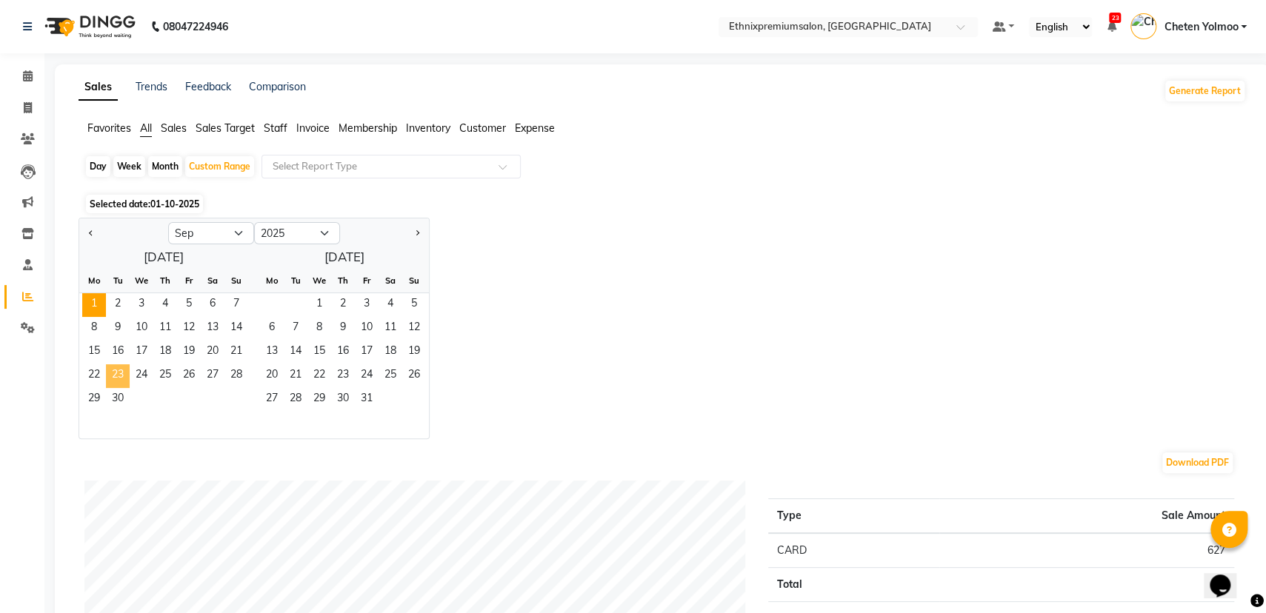
click at [117, 386] on span "23" at bounding box center [118, 376] width 24 height 24
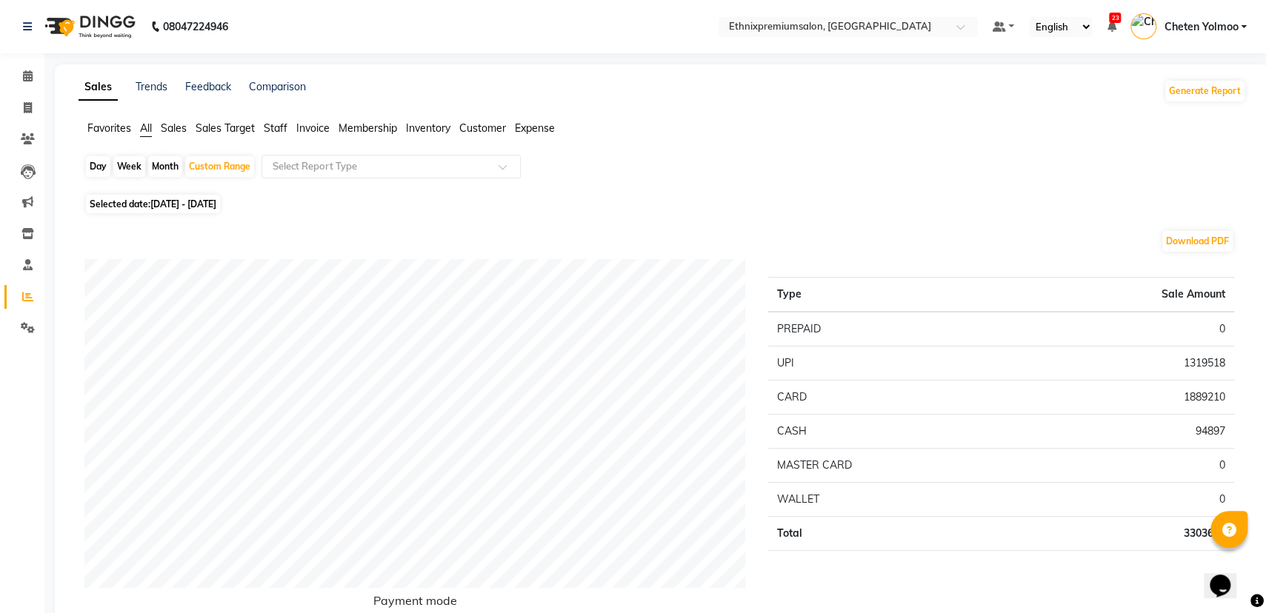
click at [174, 165] on div "Month" at bounding box center [165, 166] width 34 height 21
select select "9"
select select "2025"
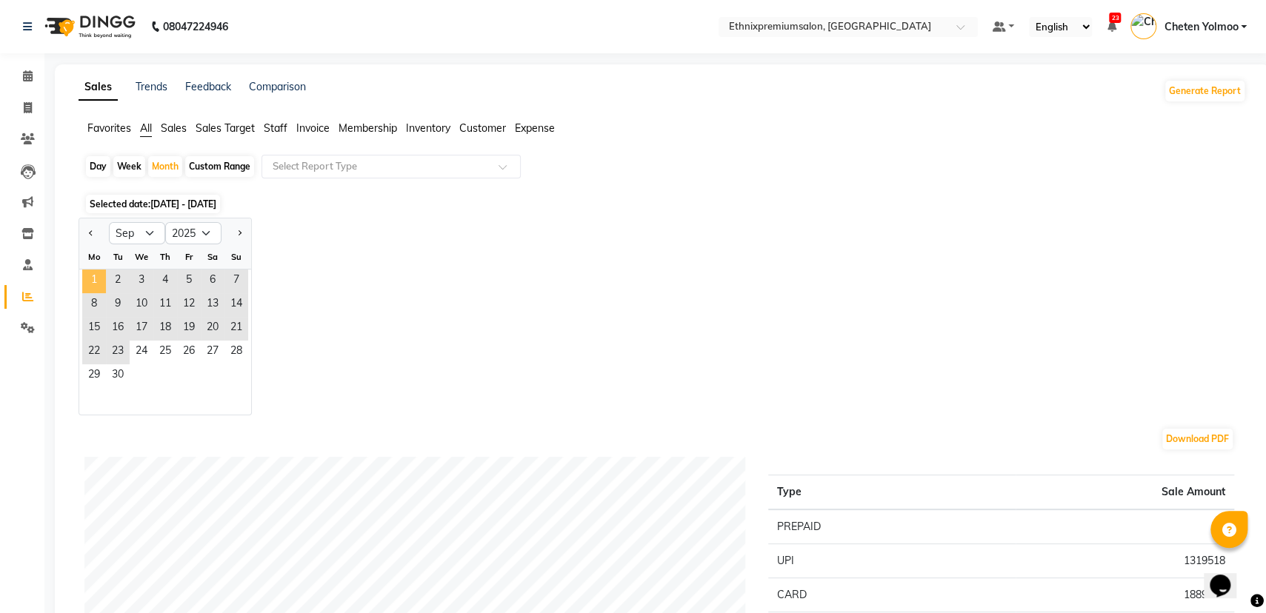
click at [93, 273] on span "1" at bounding box center [94, 282] width 24 height 24
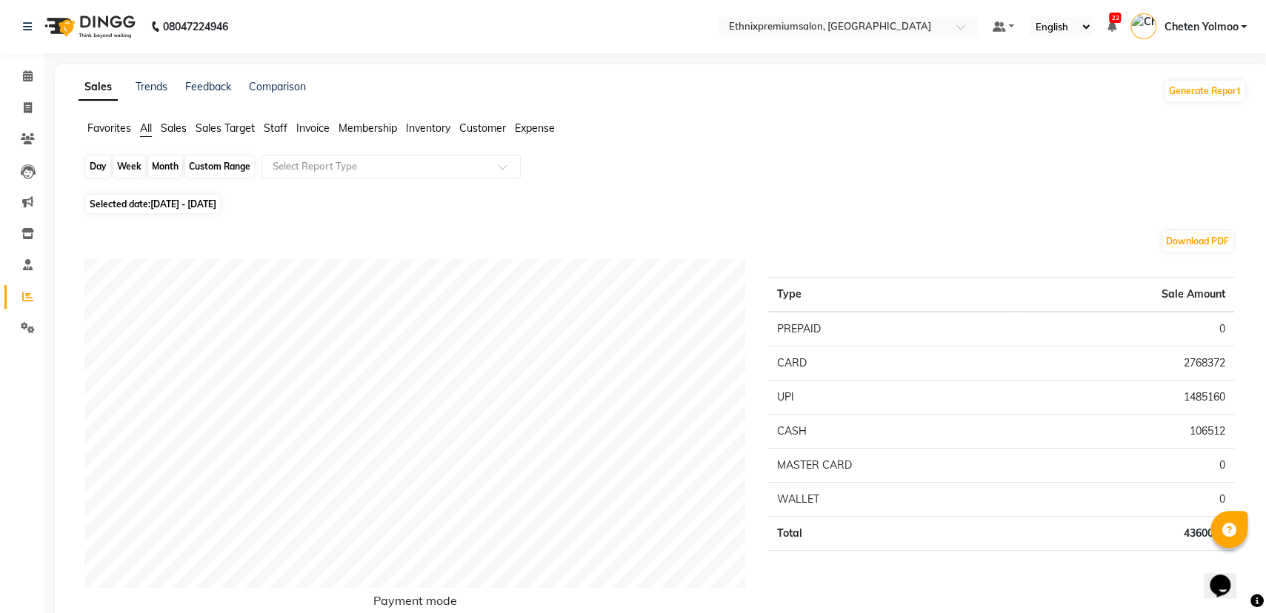
click at [162, 169] on div "Month" at bounding box center [165, 166] width 34 height 21
select select "9"
select select "2025"
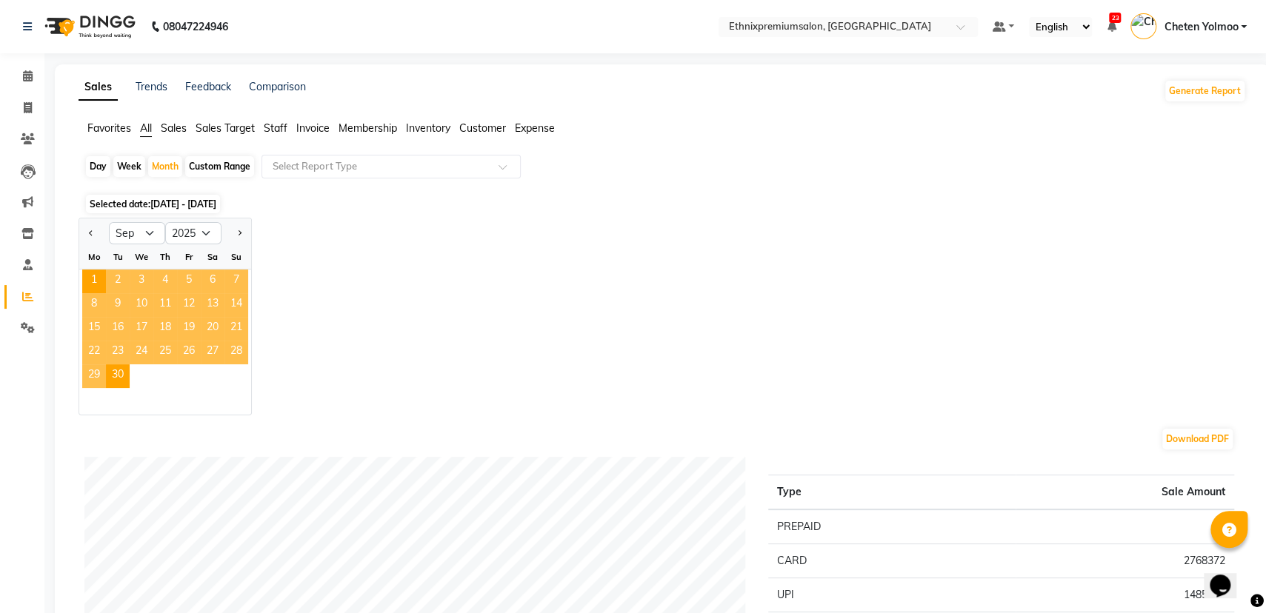
click at [196, 166] on div "Custom Range" at bounding box center [219, 166] width 69 height 21
select select "9"
select select "2025"
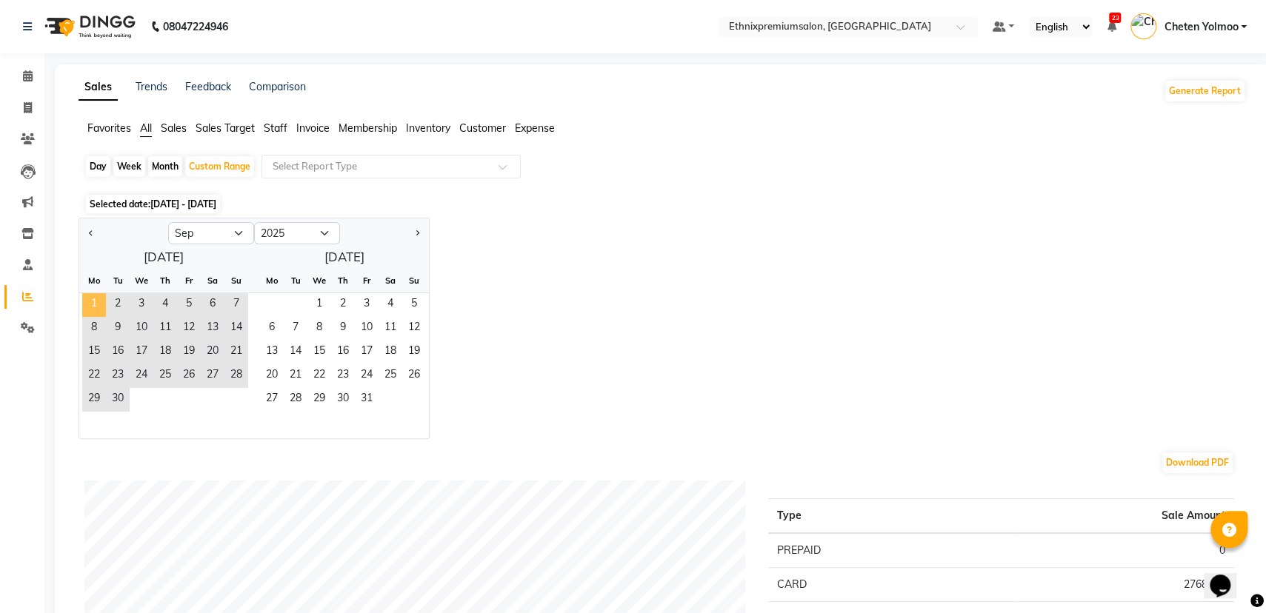
click at [97, 307] on span "1" at bounding box center [94, 305] width 24 height 24
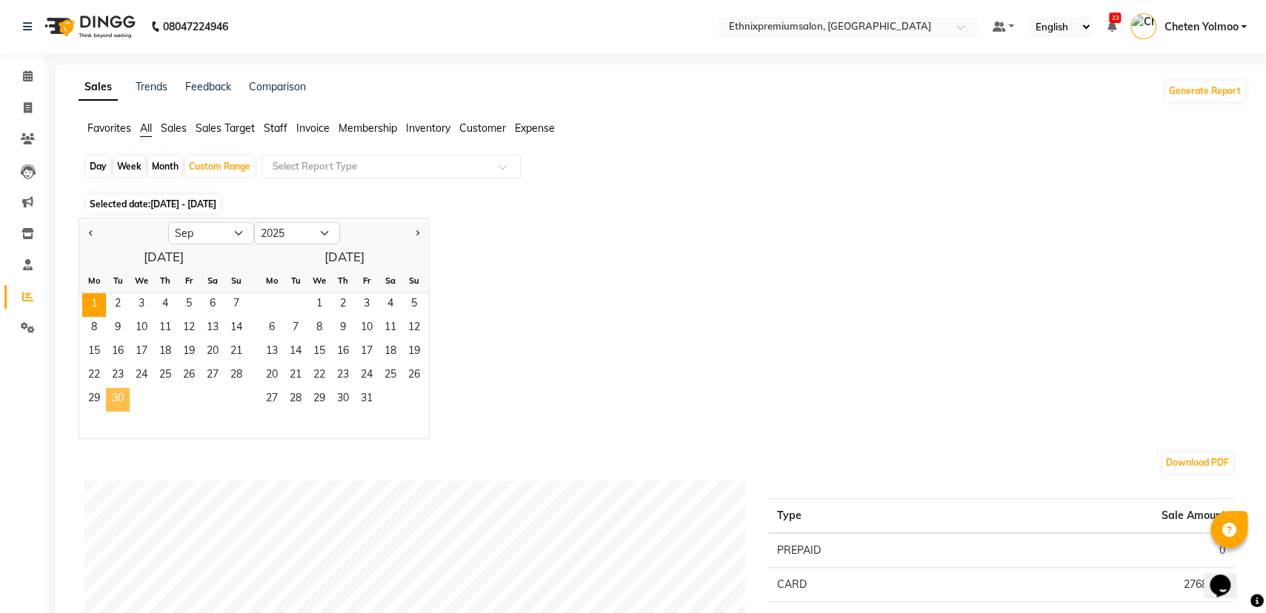
click at [126, 404] on span "30" at bounding box center [118, 400] width 24 height 24
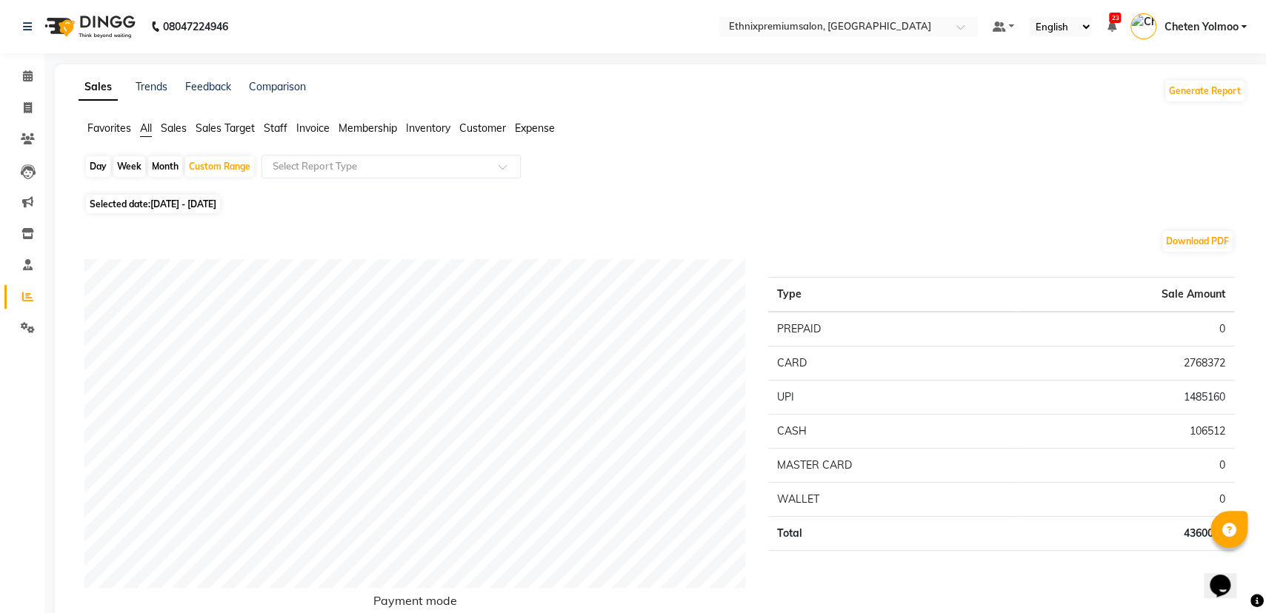
click at [279, 127] on span "Staff" at bounding box center [276, 127] width 24 height 13
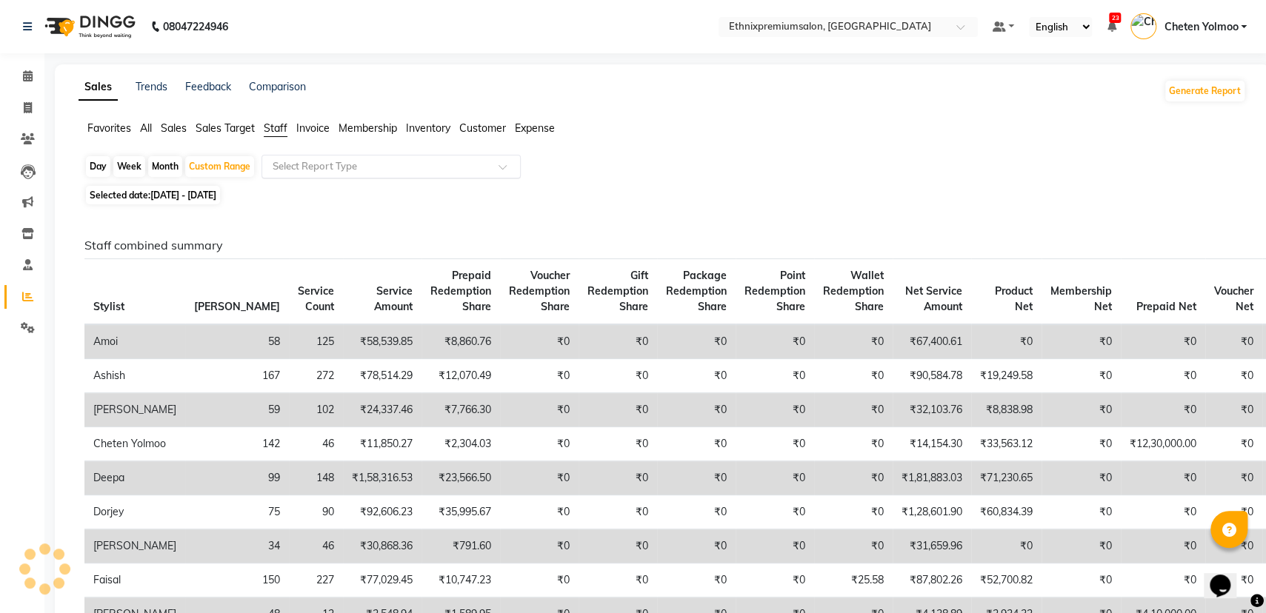
click at [294, 155] on div "Select Report Type" at bounding box center [390, 167] width 259 height 24
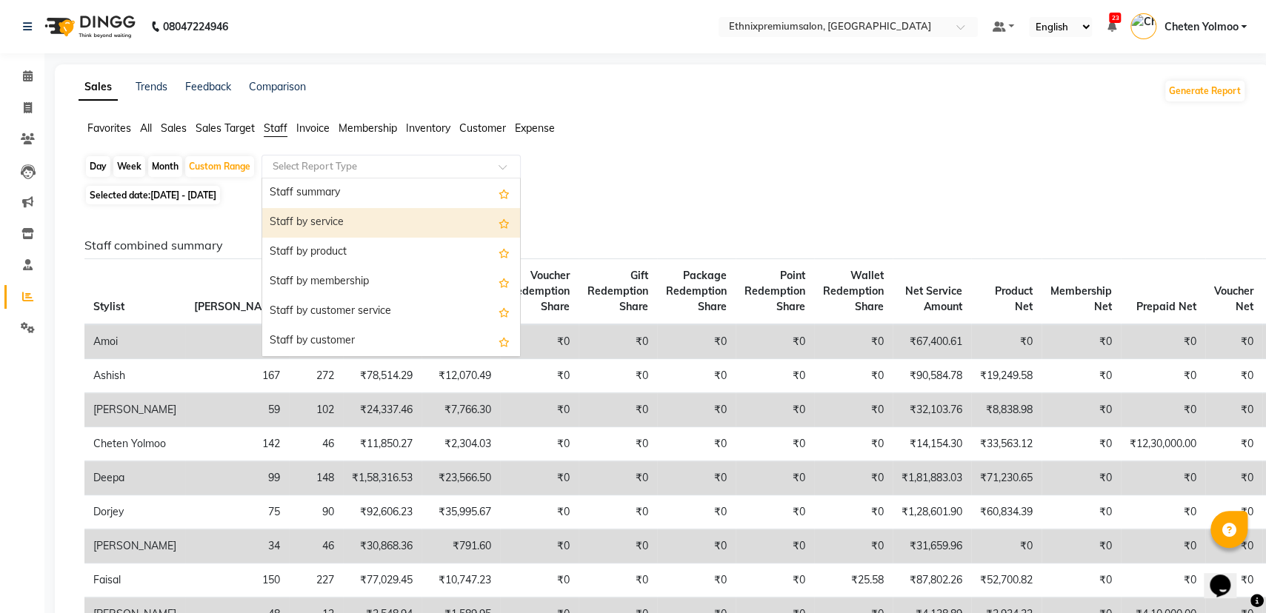
click at [305, 213] on div "Staff by service" at bounding box center [391, 223] width 258 height 30
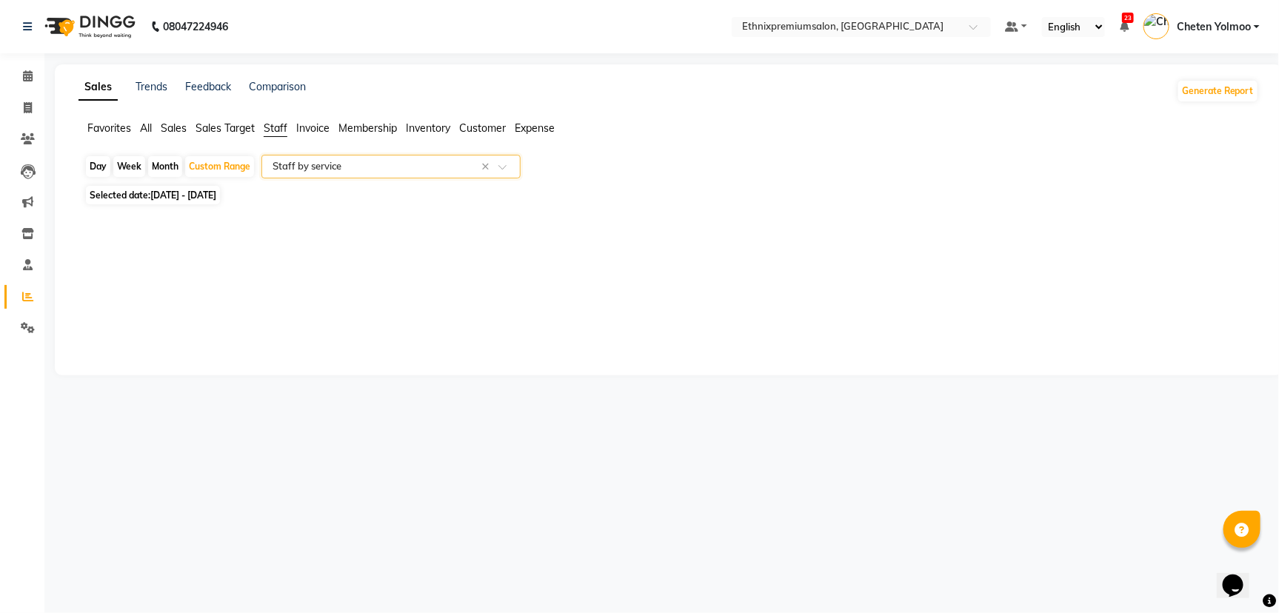
select select "full_report"
select select "csv"
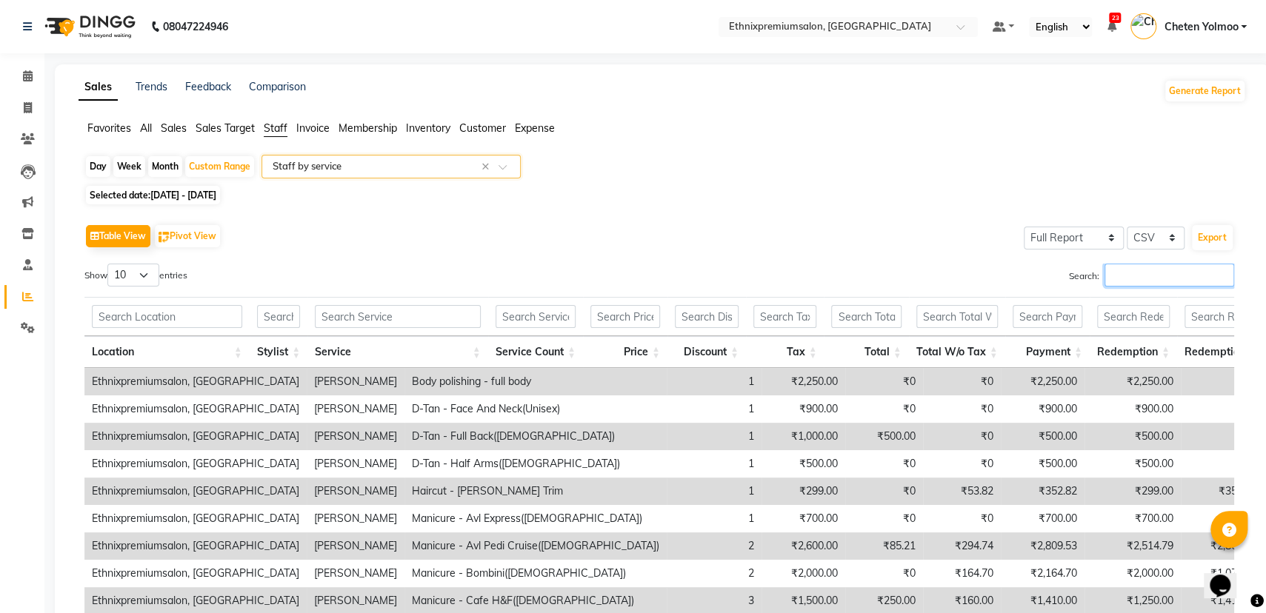
click at [1104, 278] on input "Search:" at bounding box center [1169, 275] width 130 height 23
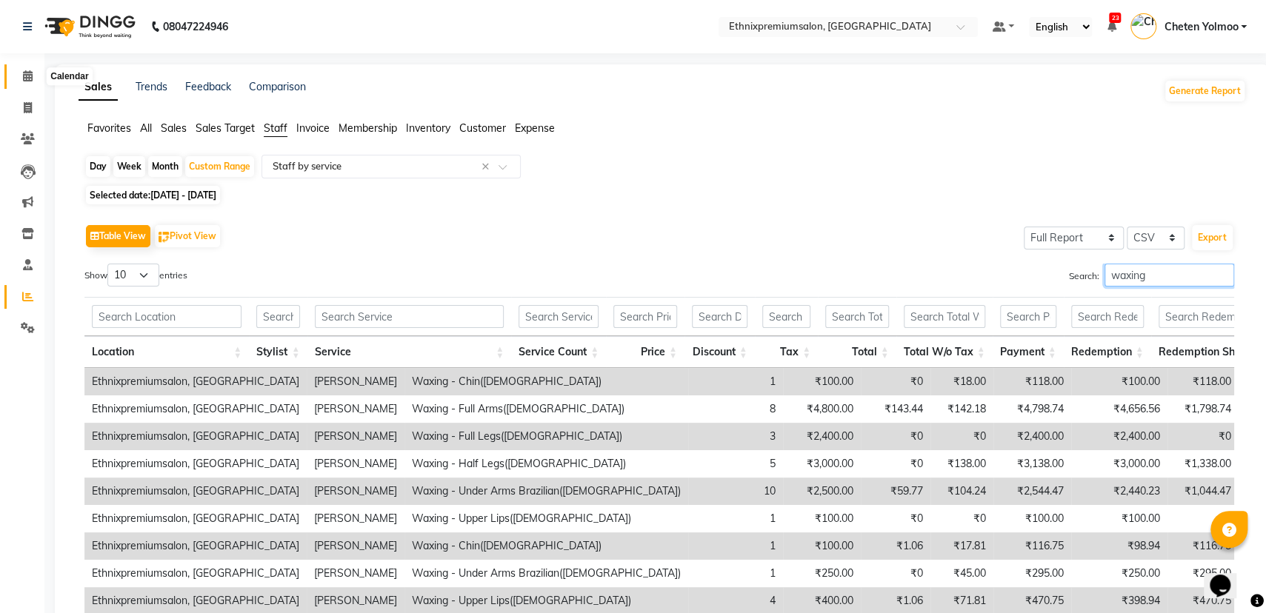
type input "waxing"
click at [24, 75] on icon at bounding box center [28, 75] width 10 height 11
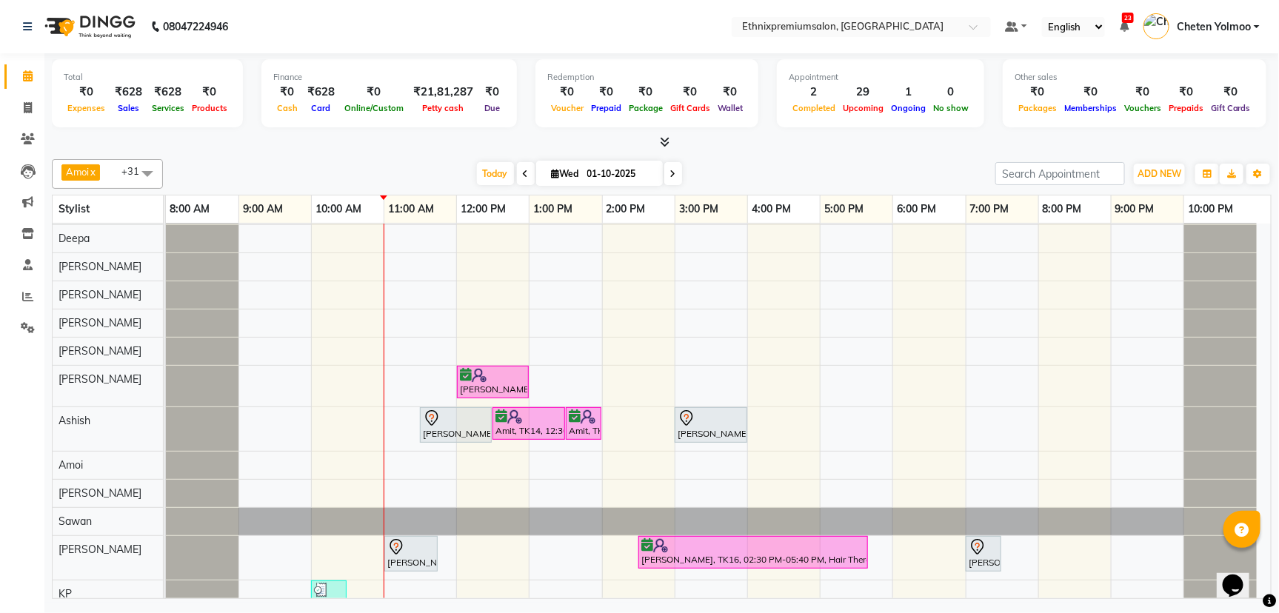
scroll to position [185, 0]
click at [26, 137] on icon at bounding box center [28, 138] width 14 height 11
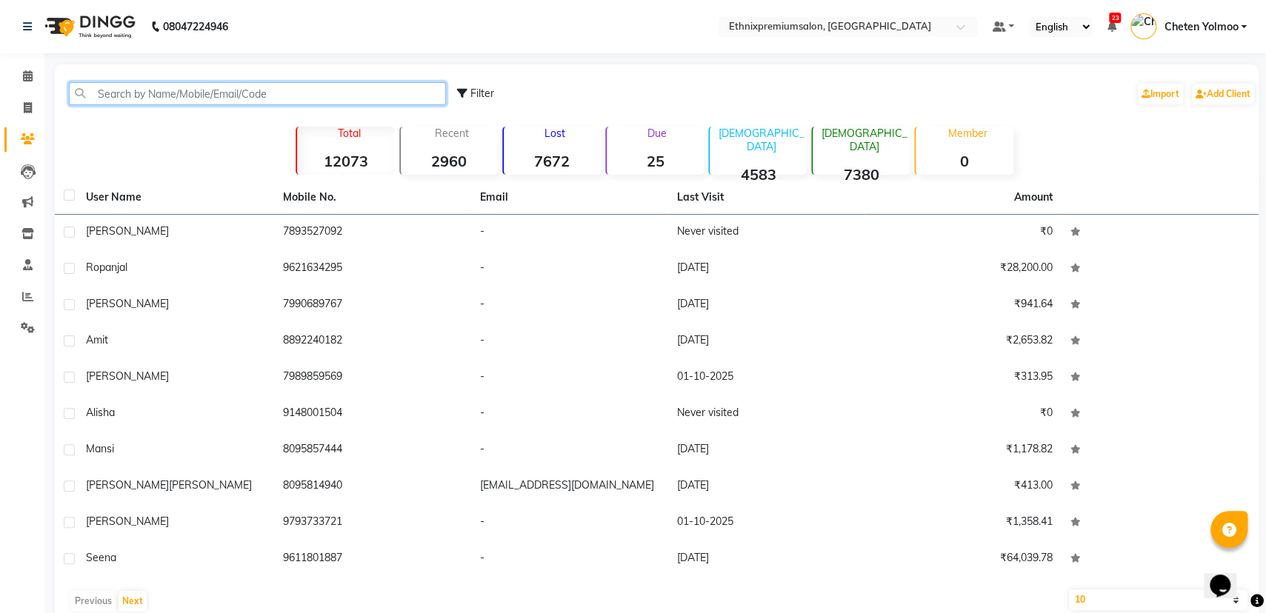
click at [113, 90] on input "text" at bounding box center [257, 93] width 377 height 23
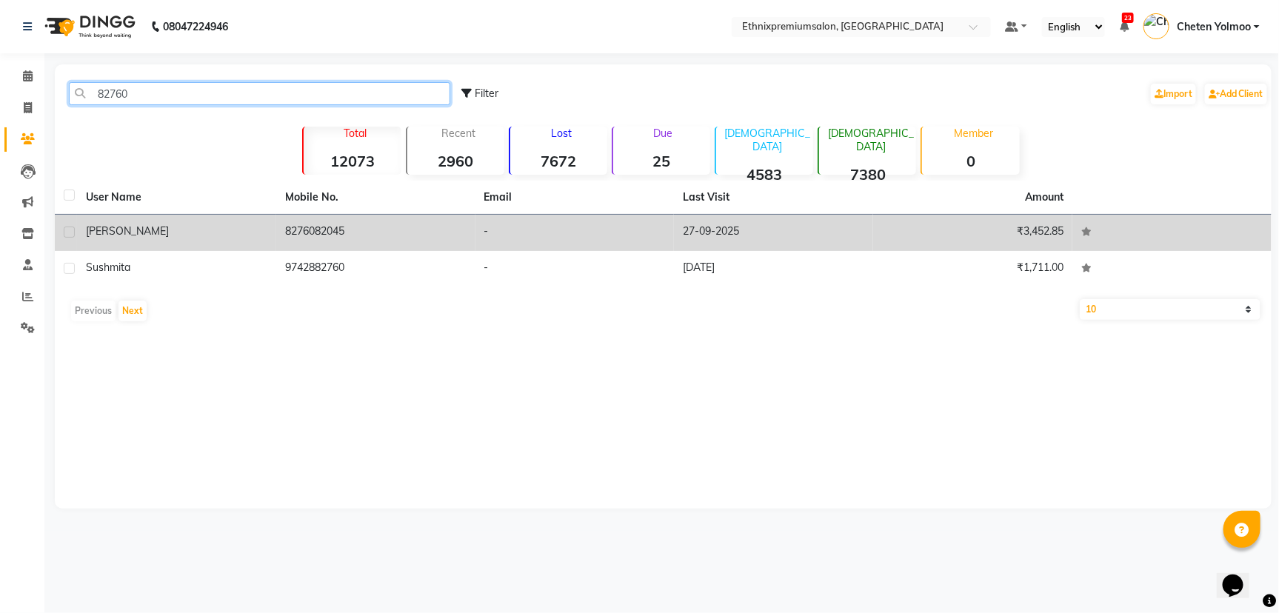
type input "82760"
click at [273, 234] on td "[PERSON_NAME]" at bounding box center [176, 233] width 199 height 36
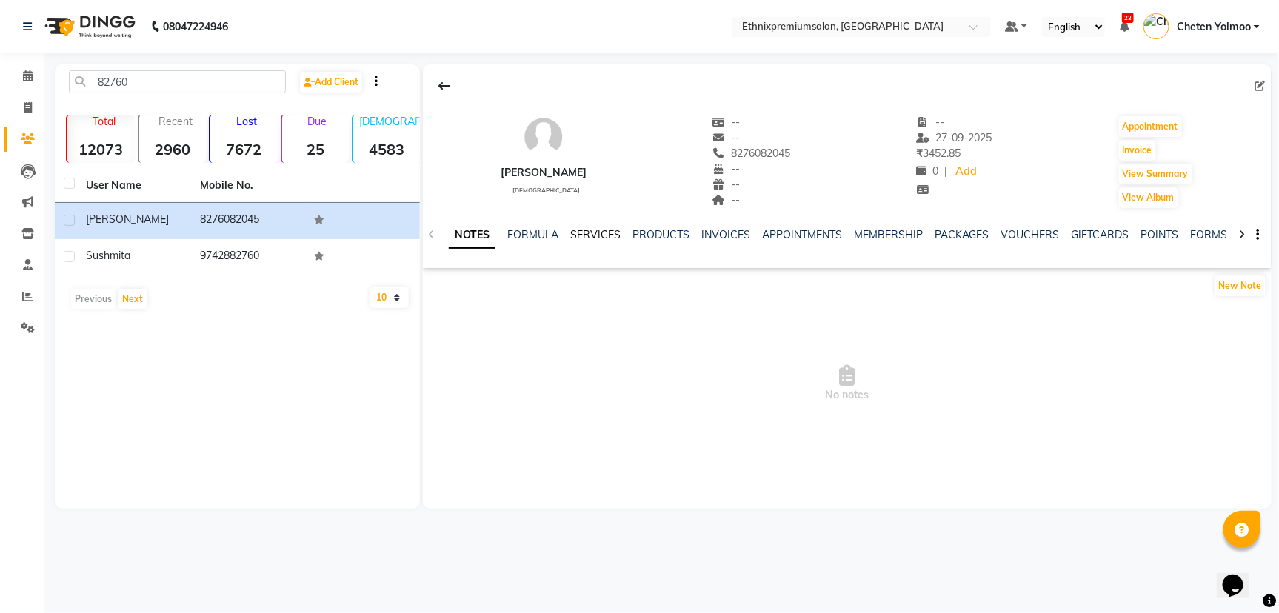
click at [597, 237] on link "SERVICES" at bounding box center [595, 234] width 50 height 13
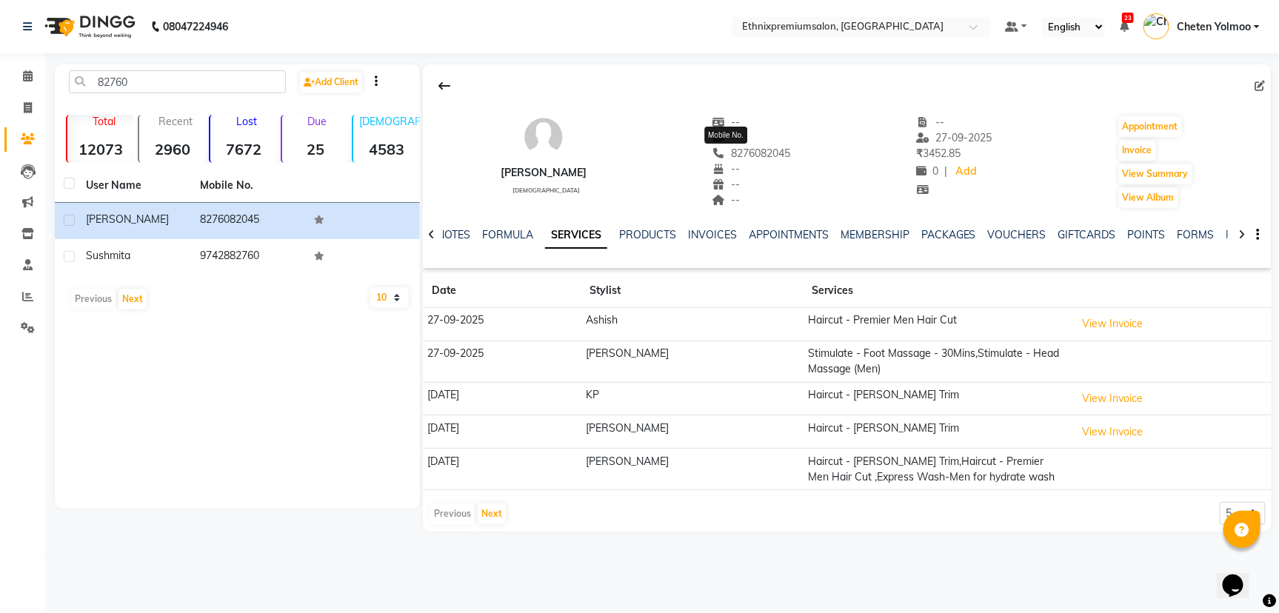
drag, startPoint x: 767, startPoint y: 152, endPoint x: 706, endPoint y: 148, distance: 60.8
click at [712, 148] on span "8276082045" at bounding box center [751, 153] width 78 height 13
copy span "8276082045"
click at [26, 76] on icon at bounding box center [28, 75] width 10 height 11
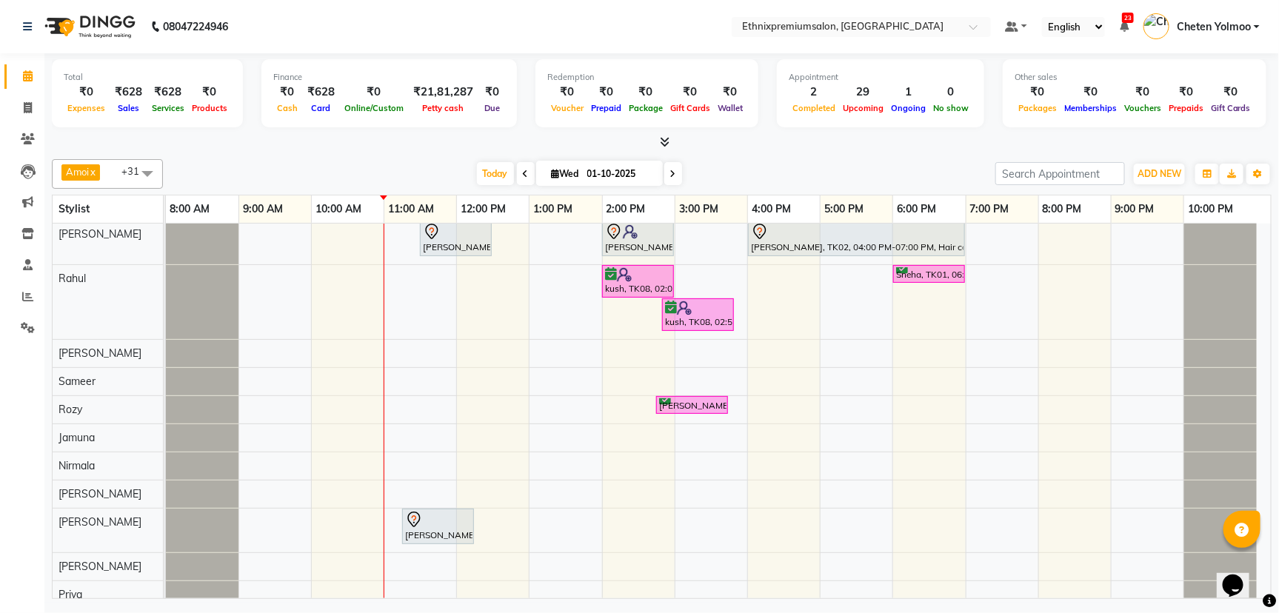
scroll to position [723, 0]
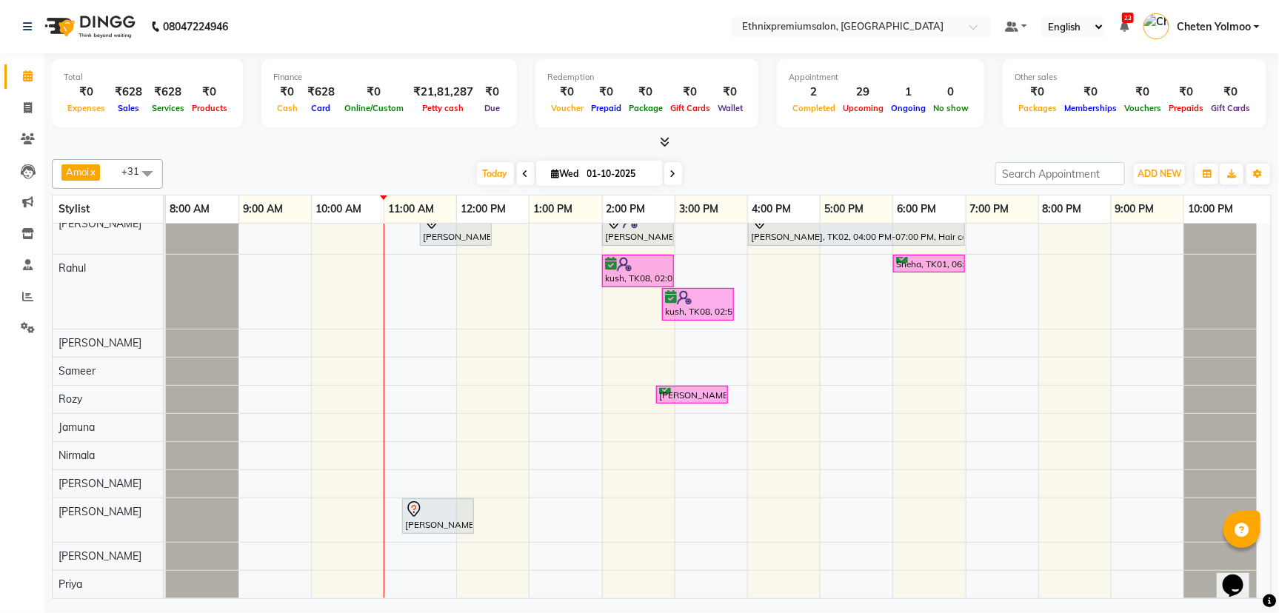
click at [96, 169] on link "x" at bounding box center [92, 172] width 7 height 12
checkbox input "false"
click at [139, 171] on span at bounding box center [148, 173] width 30 height 28
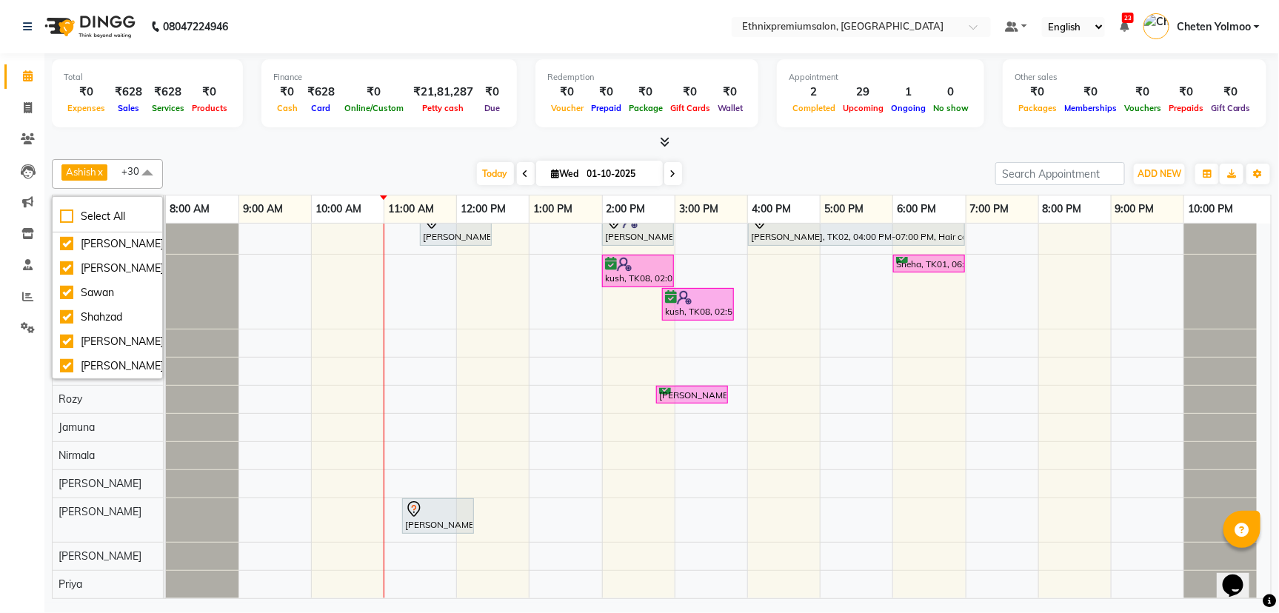
click at [267, 159] on div "Ashish x [PERSON_NAME] Yolmoo x Deepa x Dorjey x [PERSON_NAME] x [PERSON_NAME] …" at bounding box center [662, 174] width 1220 height 30
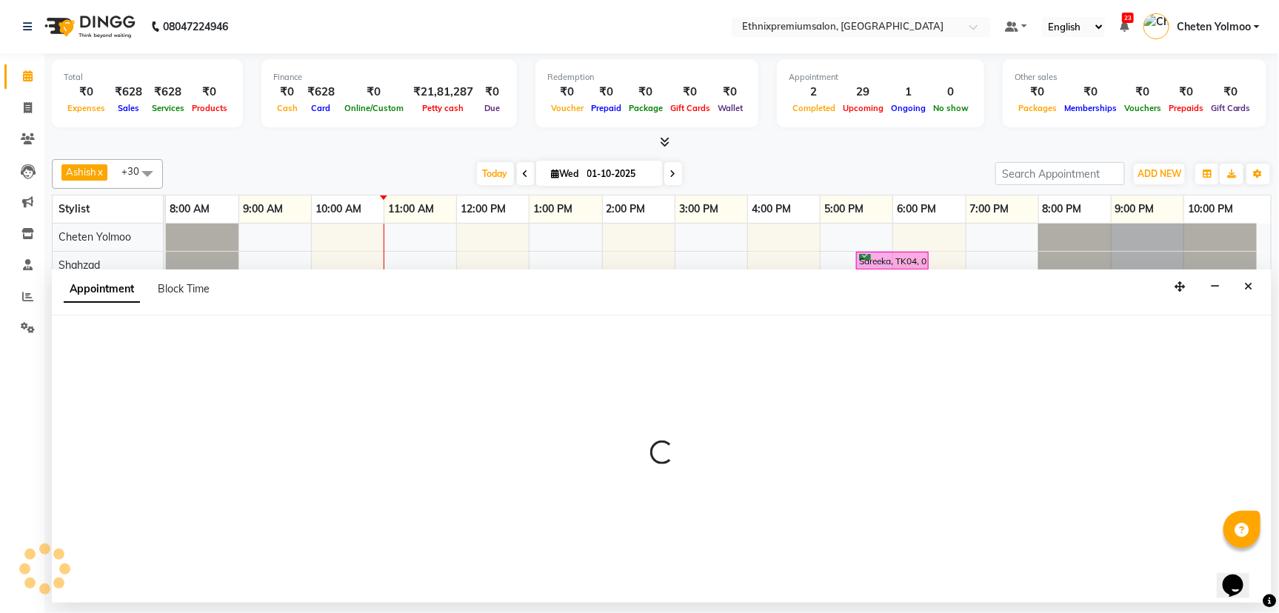
select select "50989"
select select "tentative"
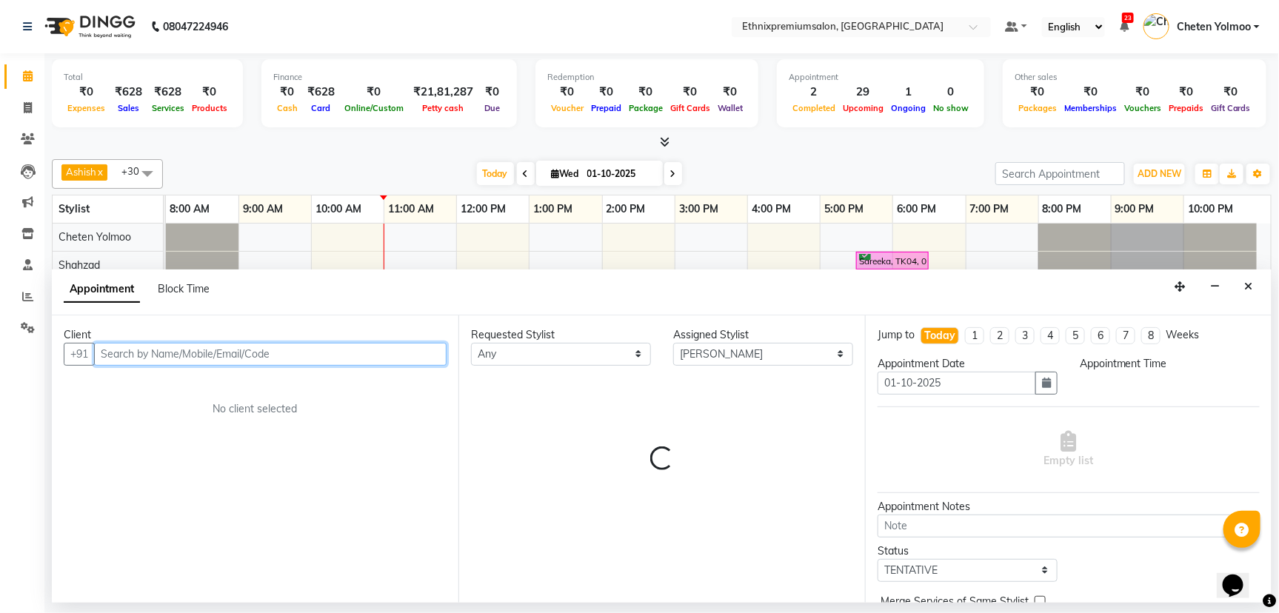
select select "780"
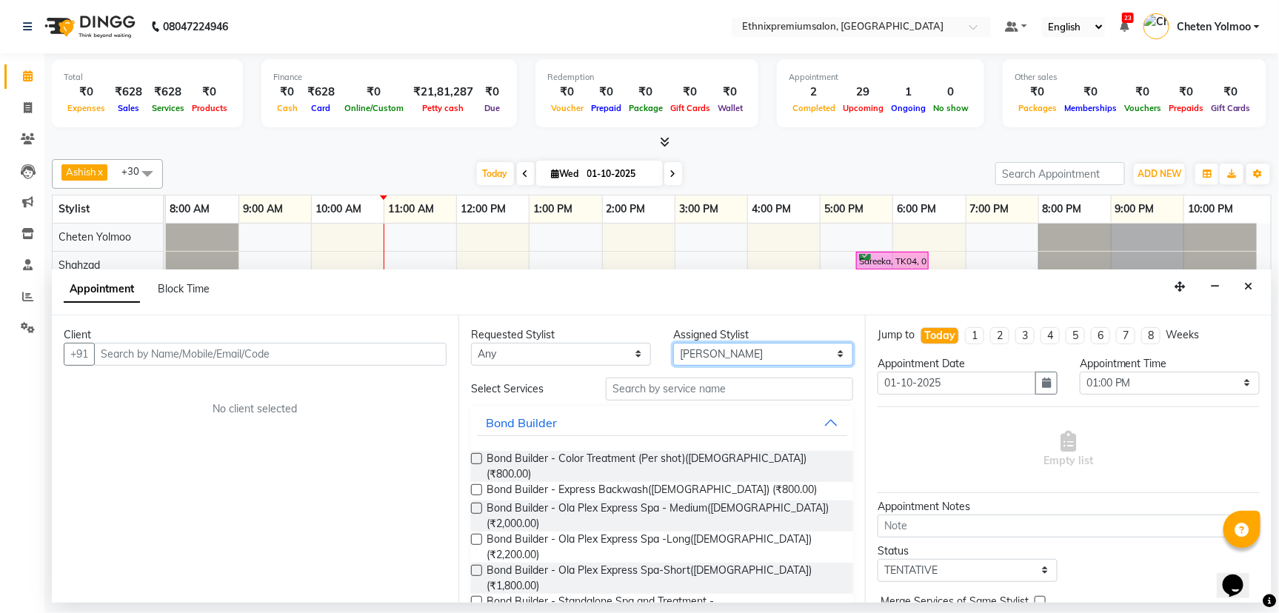
click at [738, 350] on select "Select Amoi [PERSON_NAME] [PERSON_NAME] Yolmoo Deepa Dorjey [PERSON_NAME] [PERS…" at bounding box center [763, 354] width 180 height 23
select select "66652"
click at [673, 343] on select "Select Amoi [PERSON_NAME] [PERSON_NAME] Yolmoo Deepa Dorjey [PERSON_NAME] [PERS…" at bounding box center [763, 354] width 180 height 23
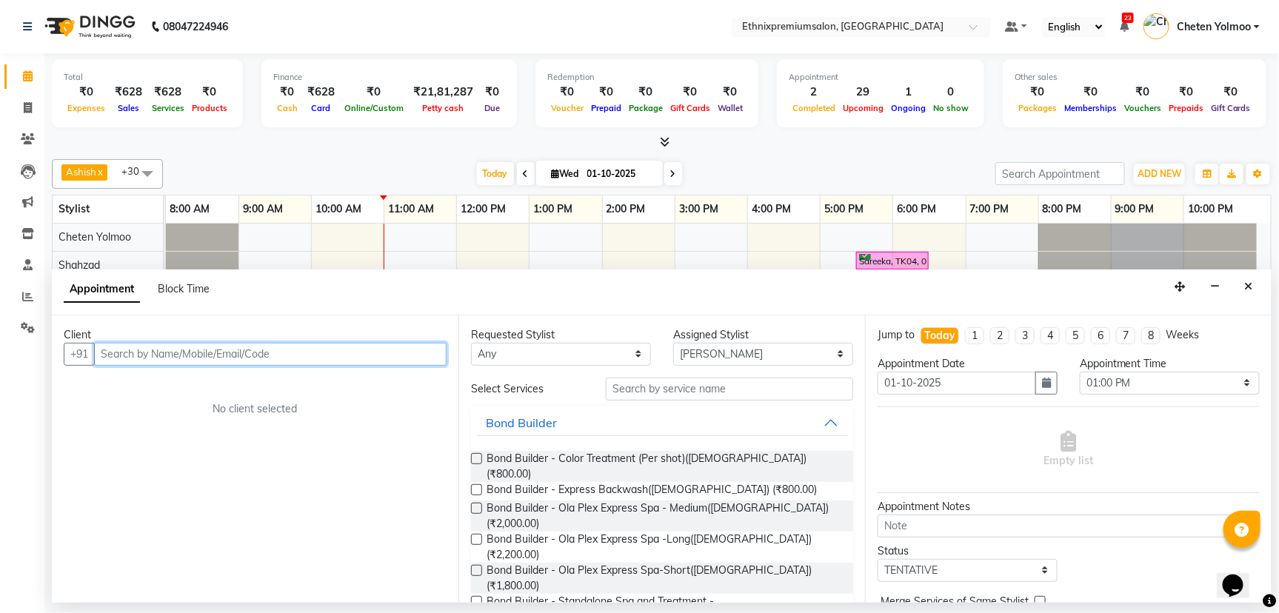
paste input "8276082045"
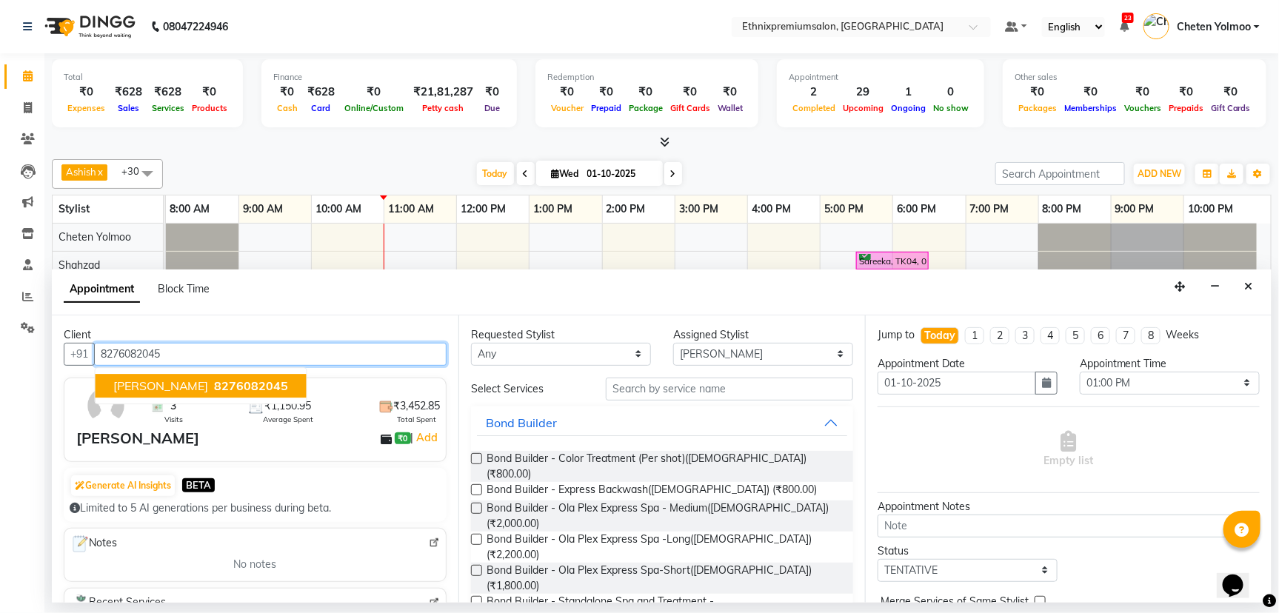
click at [215, 378] on span "8276082045" at bounding box center [252, 385] width 74 height 15
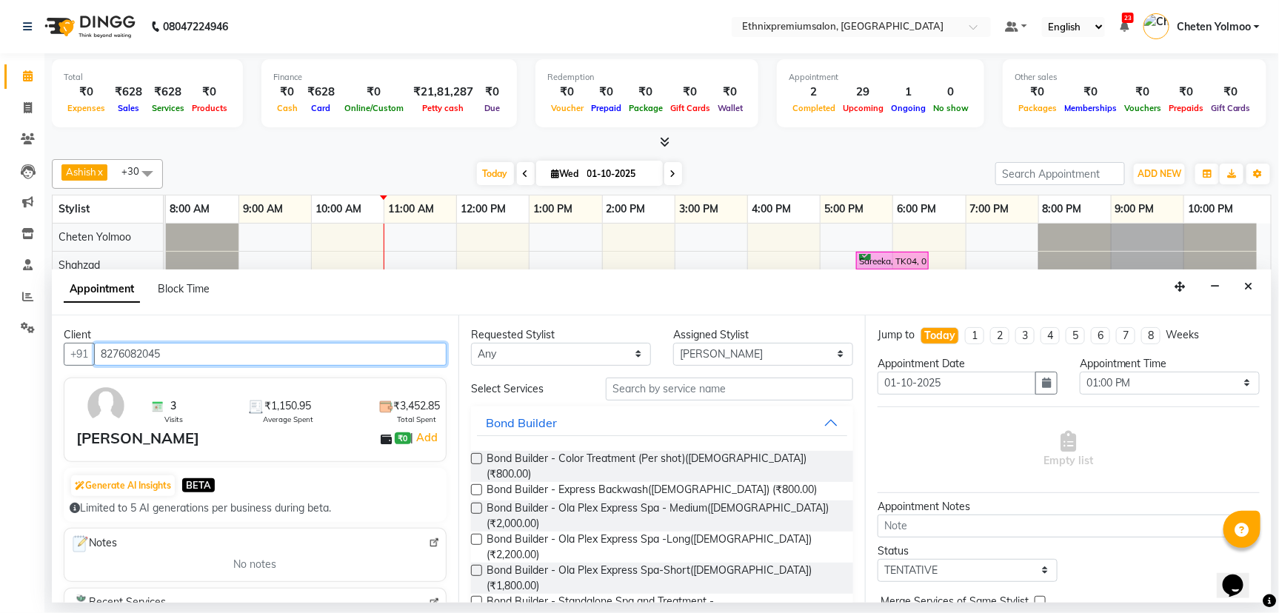
type input "8276082045"
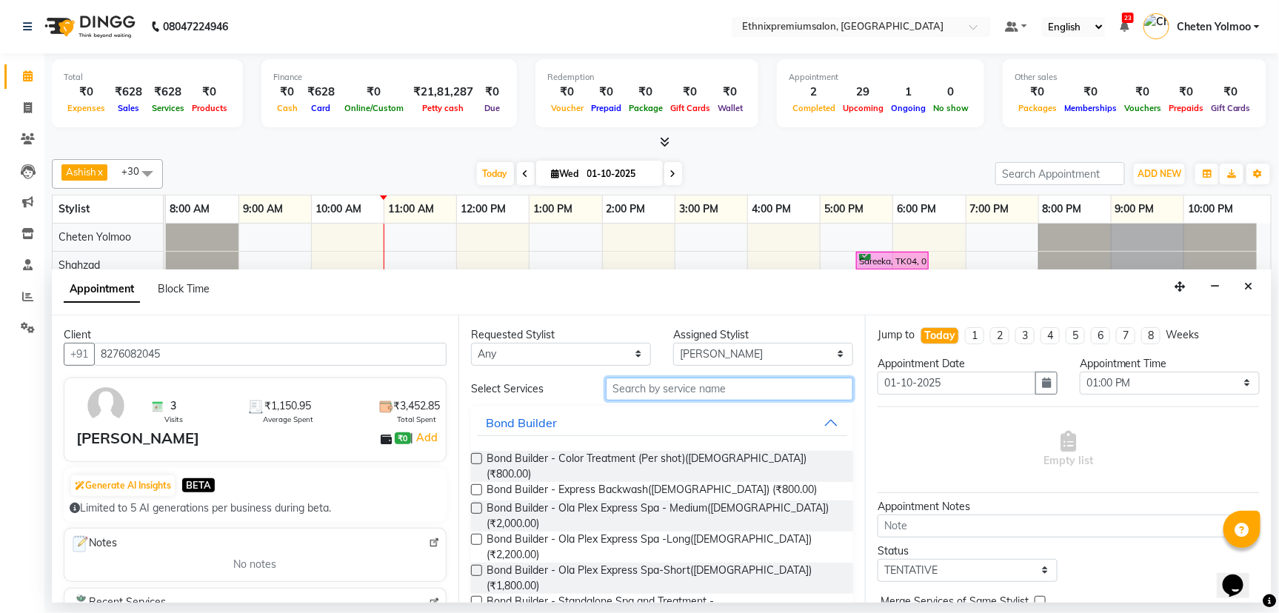
click at [675, 392] on input "text" at bounding box center [729, 389] width 247 height 23
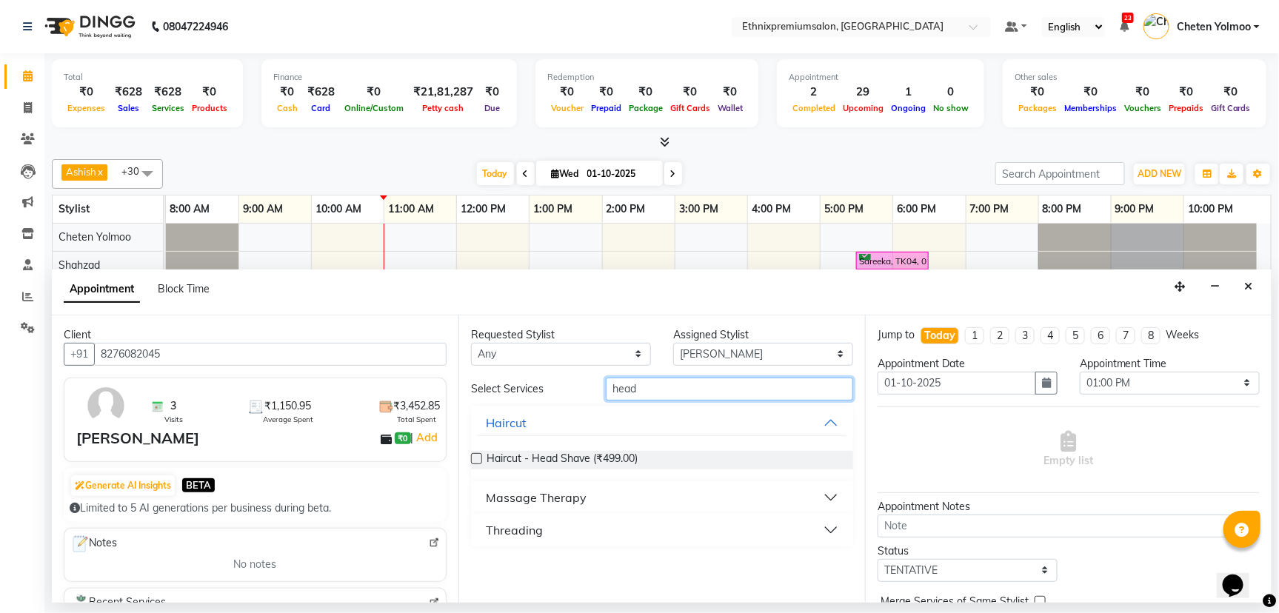
type input "head"
click at [626, 481] on div "Massage Therapy" at bounding box center [662, 497] width 382 height 33
click at [832, 490] on button "Massage Therapy" at bounding box center [662, 497] width 370 height 27
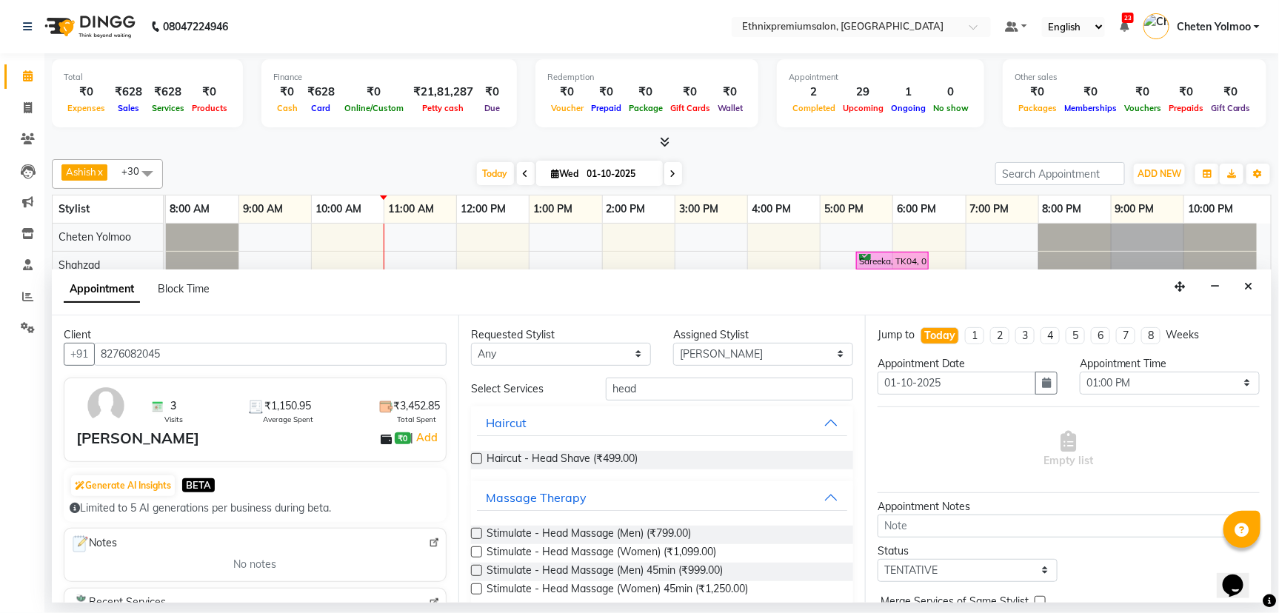
click at [472, 530] on label at bounding box center [476, 533] width 11 height 11
click at [472, 530] on input "checkbox" at bounding box center [476, 535] width 10 height 10
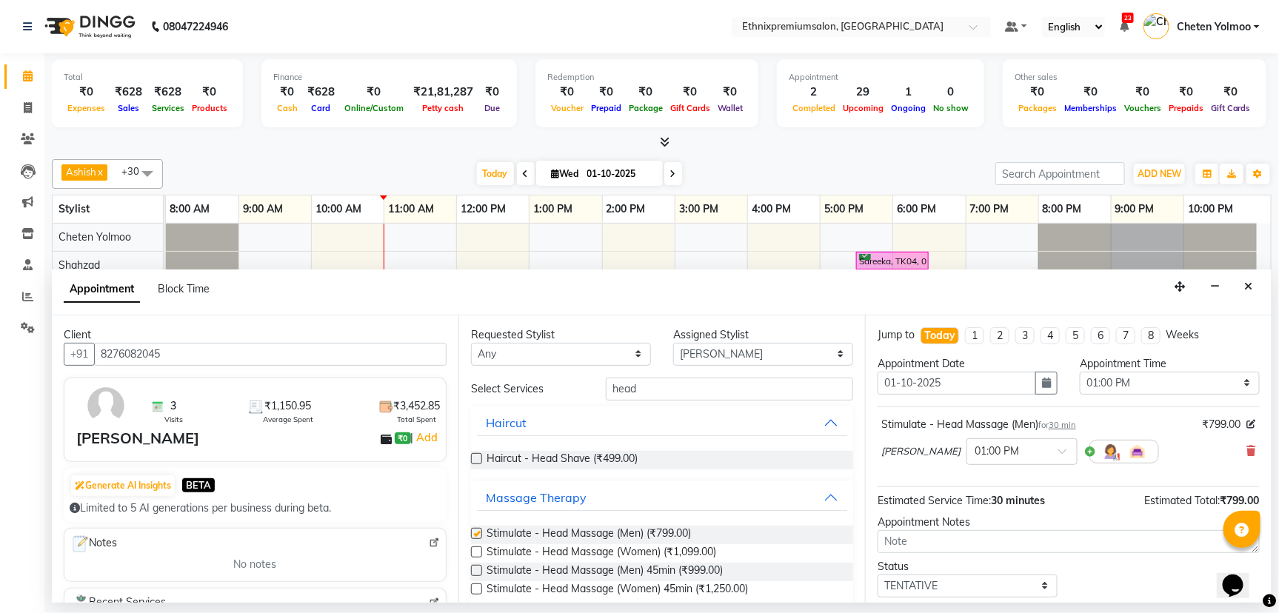
checkbox input "false"
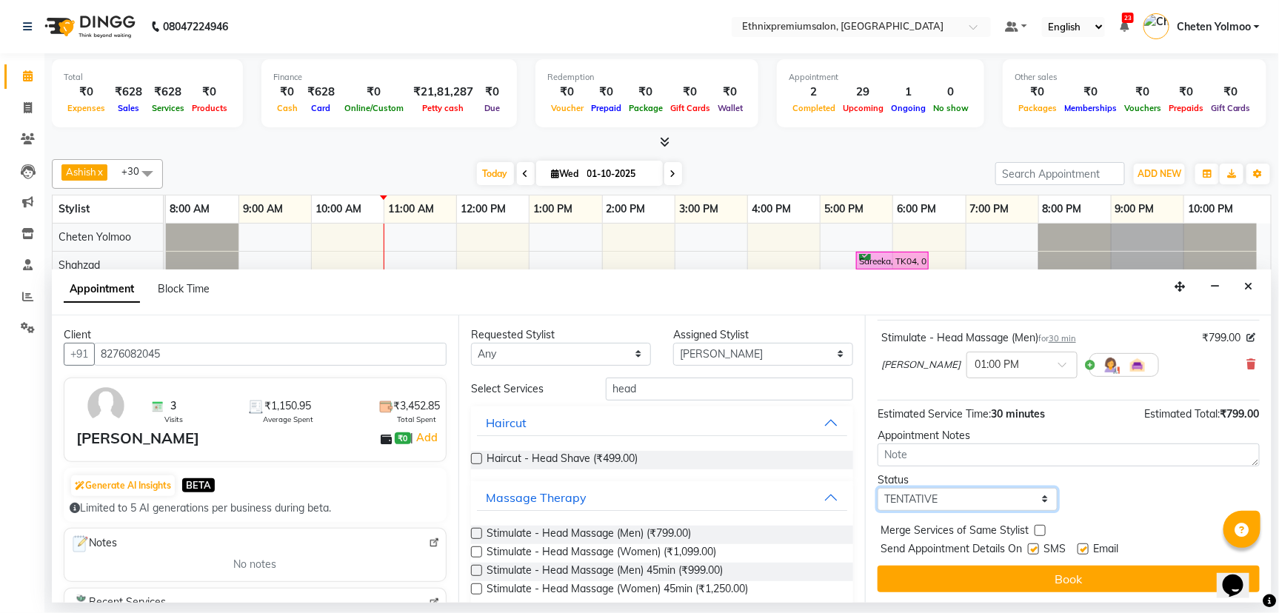
click at [1019, 497] on select "Select TENTATIVE CONFIRM CHECK-IN UPCOMING" at bounding box center [967, 499] width 180 height 23
select select "confirm booking"
click at [877, 488] on select "Select TENTATIVE CONFIRM CHECK-IN UPCOMING" at bounding box center [967, 499] width 180 height 23
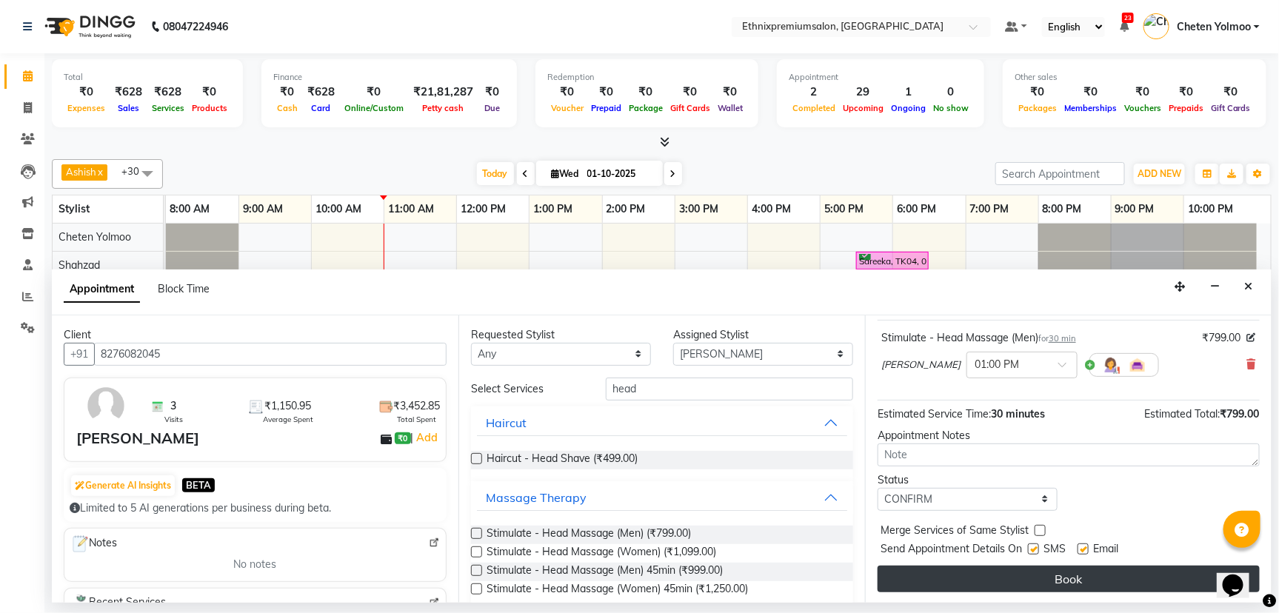
click at [1004, 582] on button "Book" at bounding box center [1068, 579] width 382 height 27
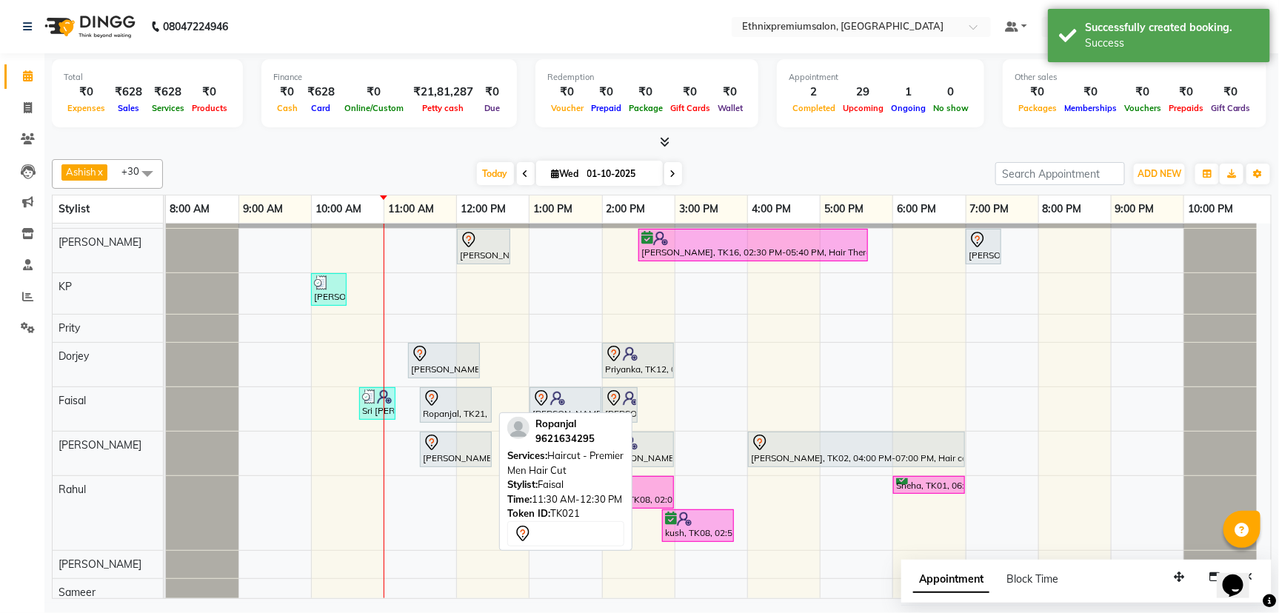
click at [459, 400] on div at bounding box center [456, 398] width 66 height 18
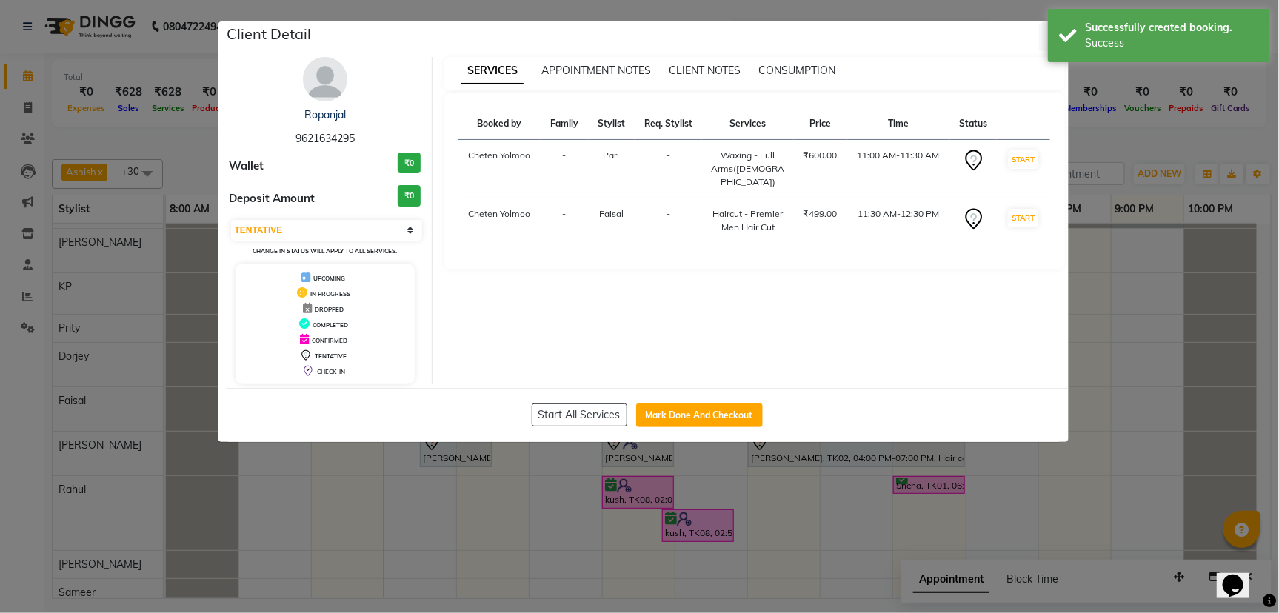
click at [1022, 146] on td "START" at bounding box center [1023, 169] width 53 height 58
click at [1021, 157] on button "START" at bounding box center [1023, 159] width 30 height 19
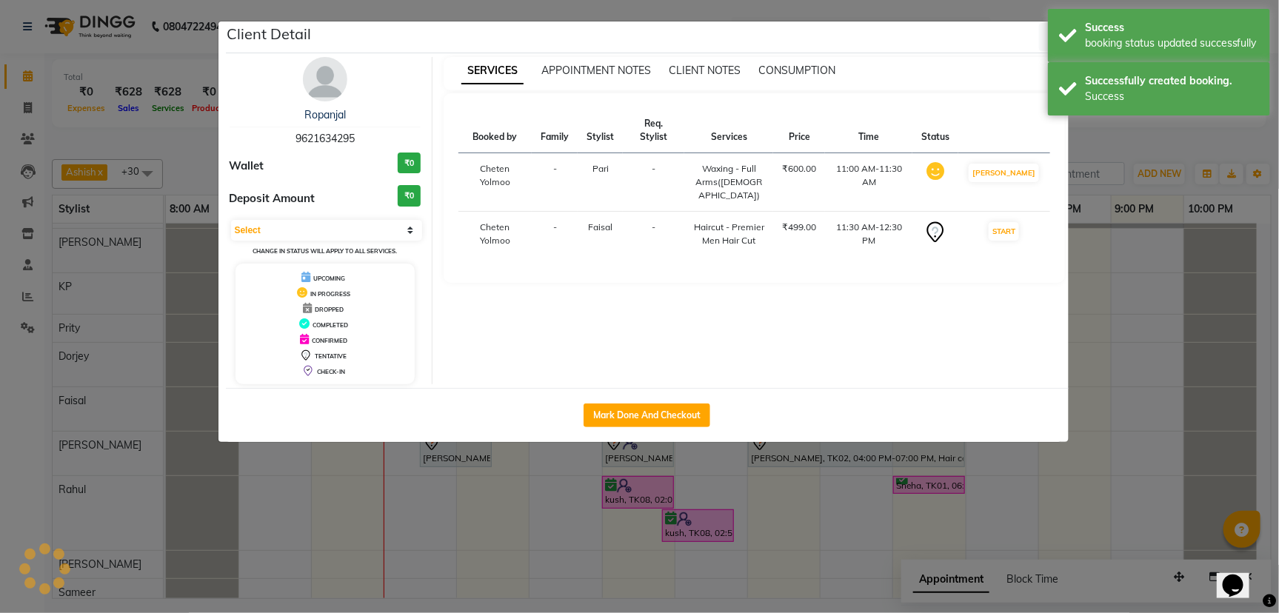
click at [1018, 201] on td "[PERSON_NAME]" at bounding box center [1003, 182] width 91 height 58
click at [1014, 222] on button "START" at bounding box center [1004, 231] width 30 height 19
select select "1"
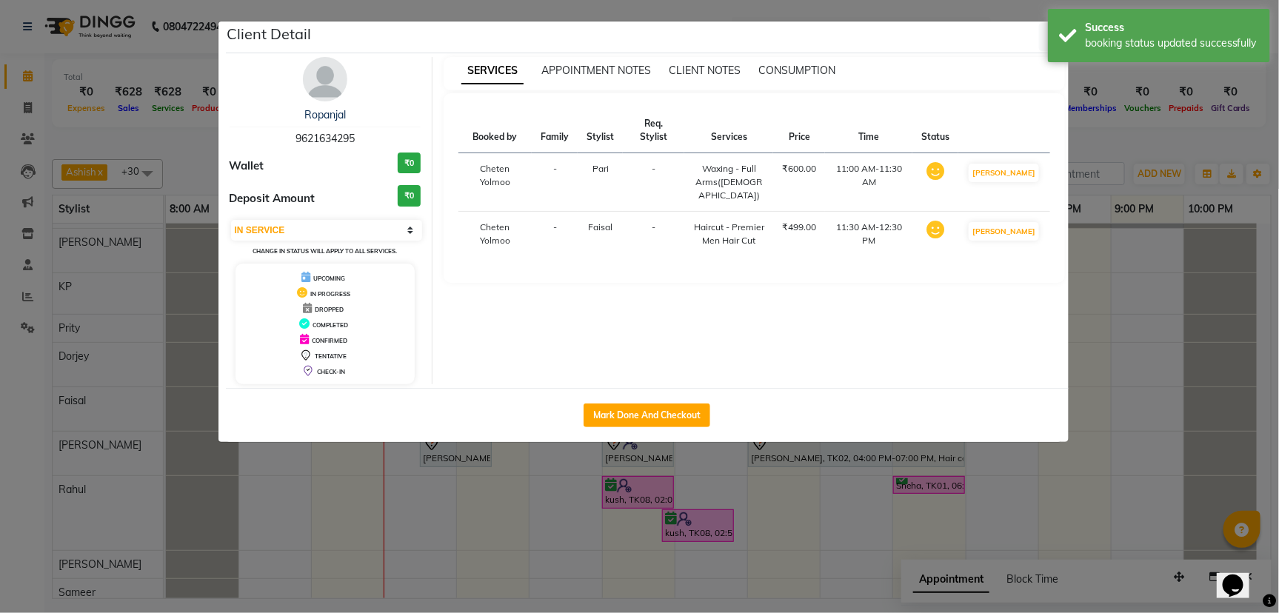
click at [1034, 32] on div "Client Detail" at bounding box center [647, 37] width 843 height 32
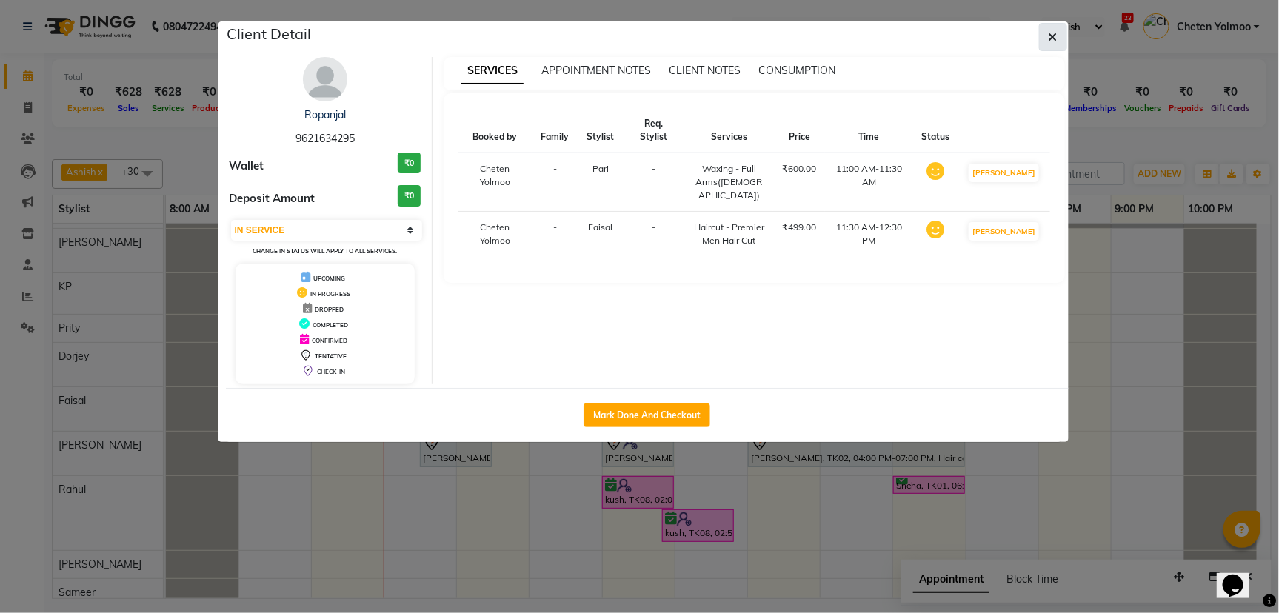
click at [1057, 30] on button "button" at bounding box center [1053, 37] width 28 height 28
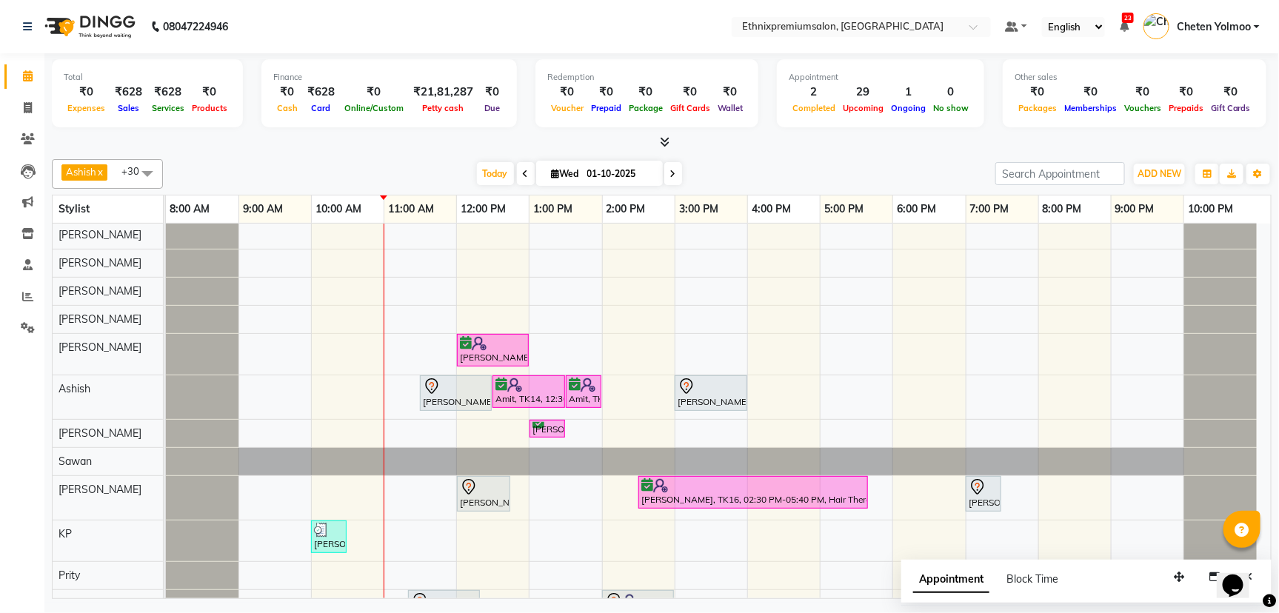
scroll to position [278, 0]
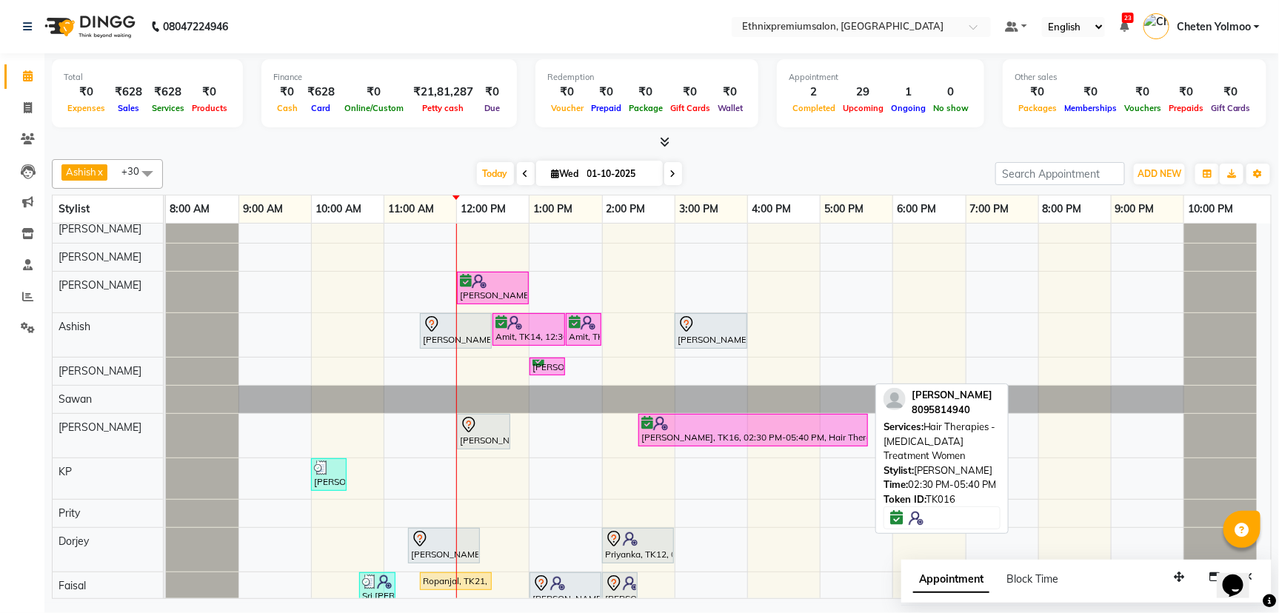
click at [687, 424] on div at bounding box center [753, 423] width 224 height 15
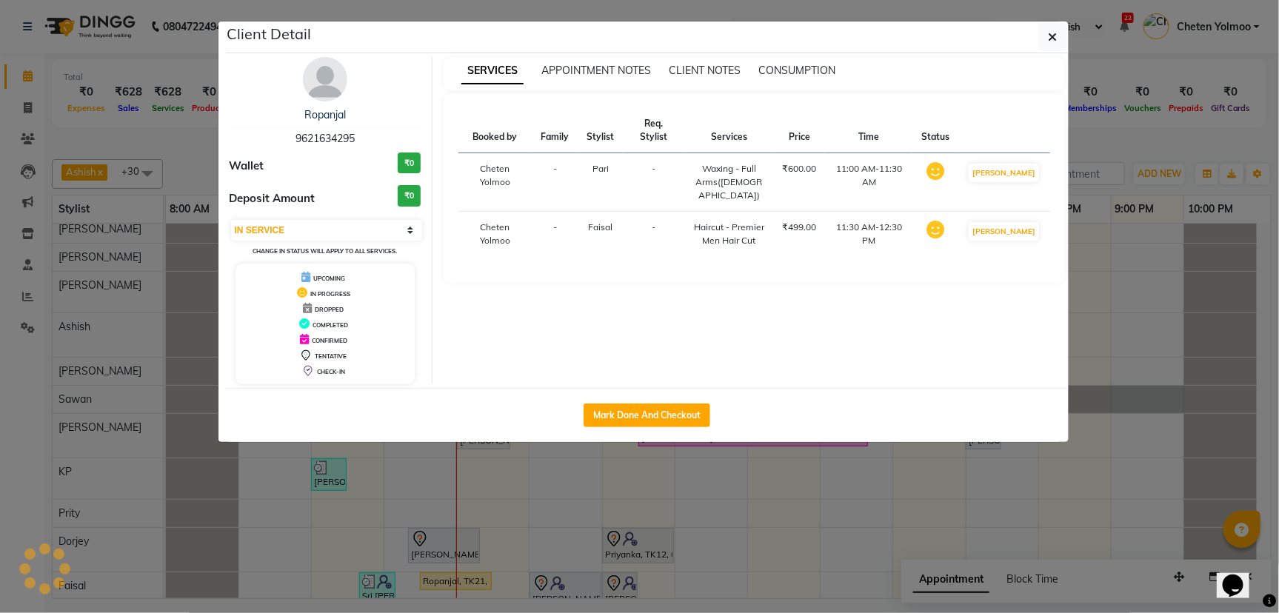
select select "6"
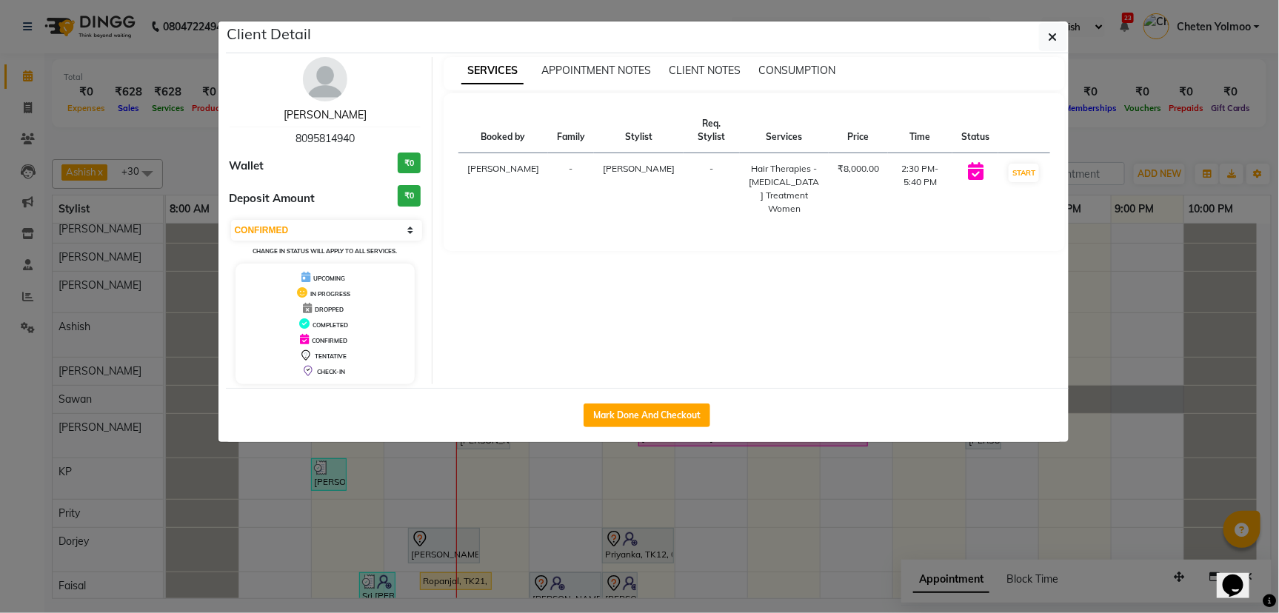
click at [317, 112] on link "[PERSON_NAME]" at bounding box center [325, 114] width 83 height 13
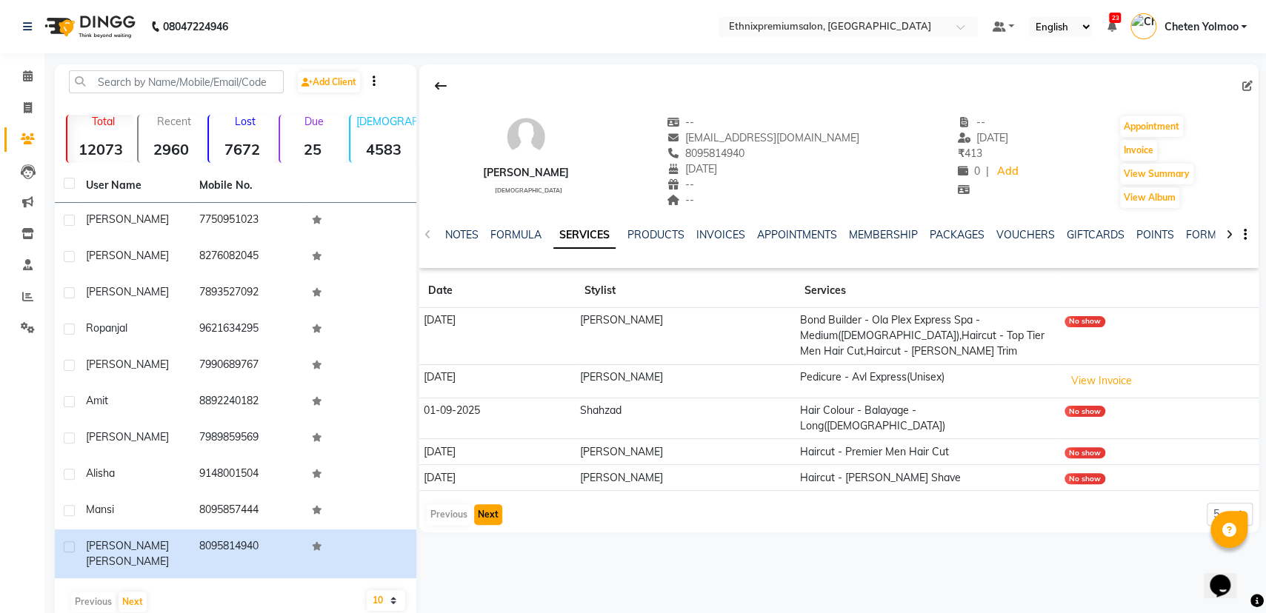
click at [482, 504] on button "Next" at bounding box center [488, 514] width 28 height 21
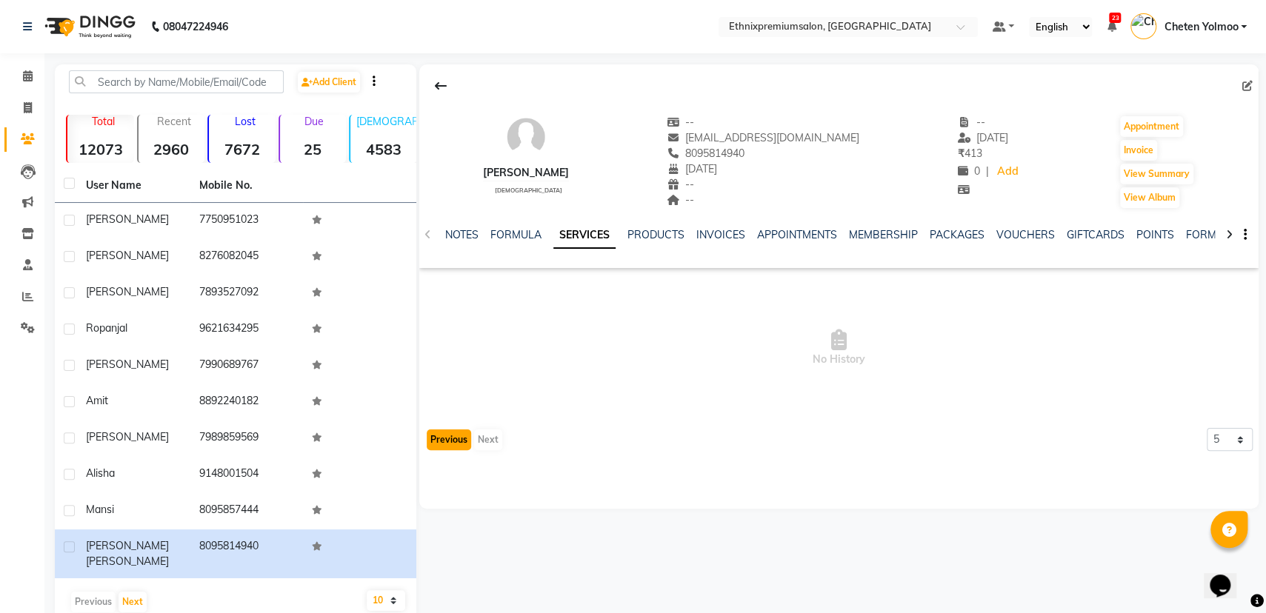
click at [452, 439] on button "Previous" at bounding box center [449, 439] width 44 height 21
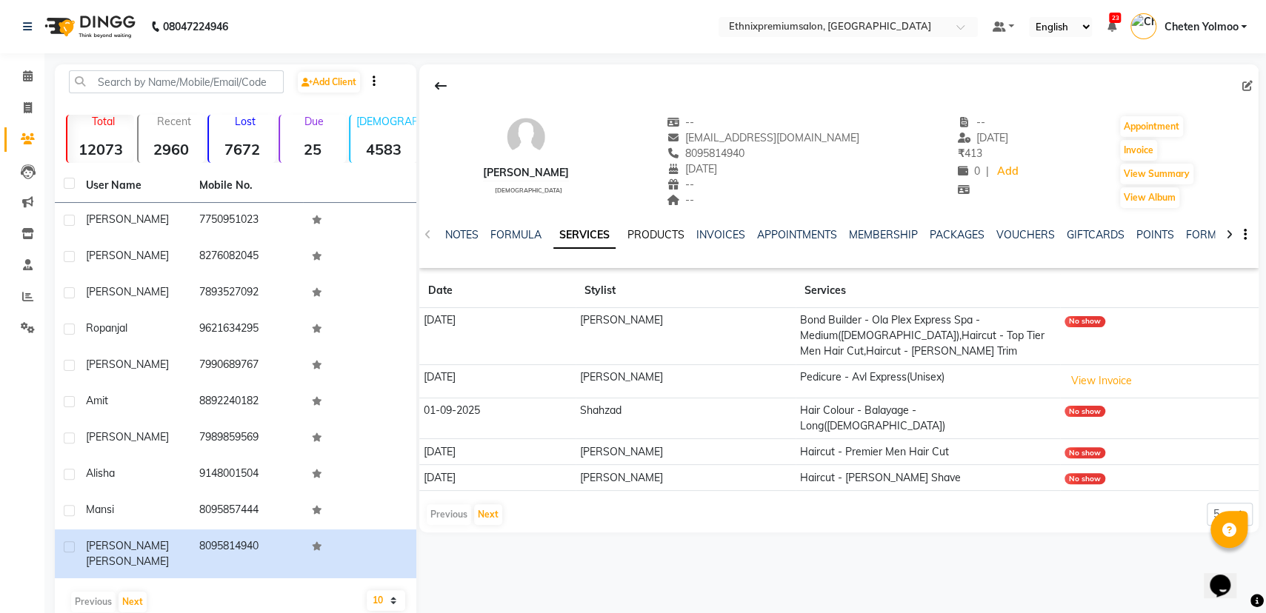
click at [667, 228] on link "PRODUCTS" at bounding box center [655, 234] width 57 height 13
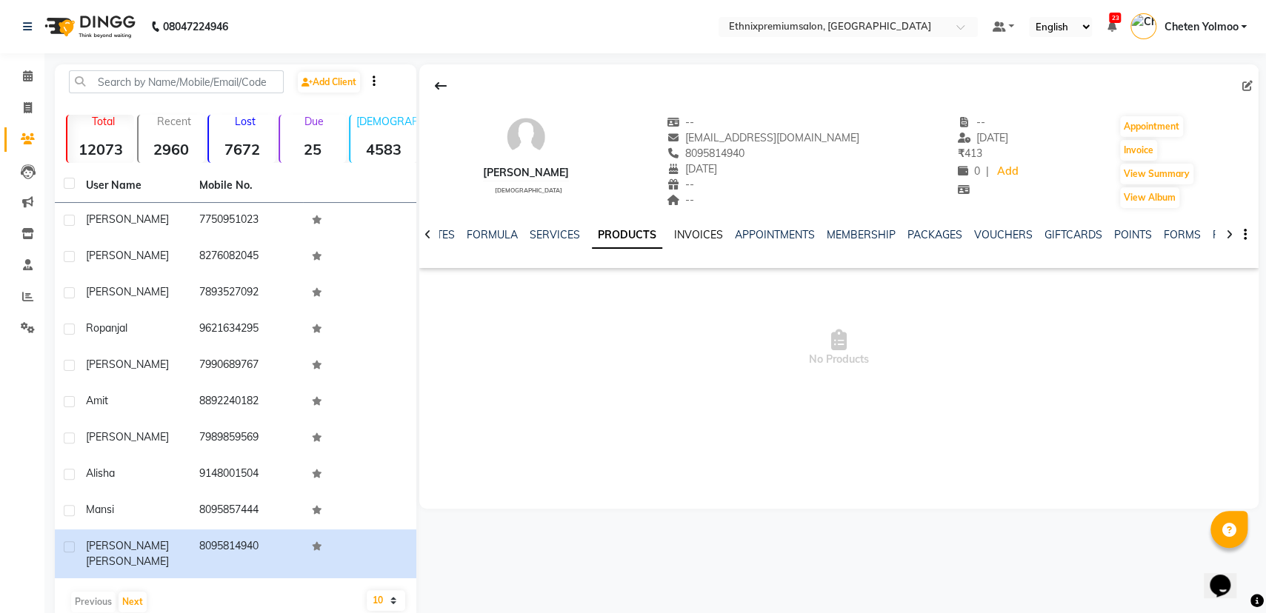
click at [694, 238] on link "INVOICES" at bounding box center [698, 234] width 49 height 13
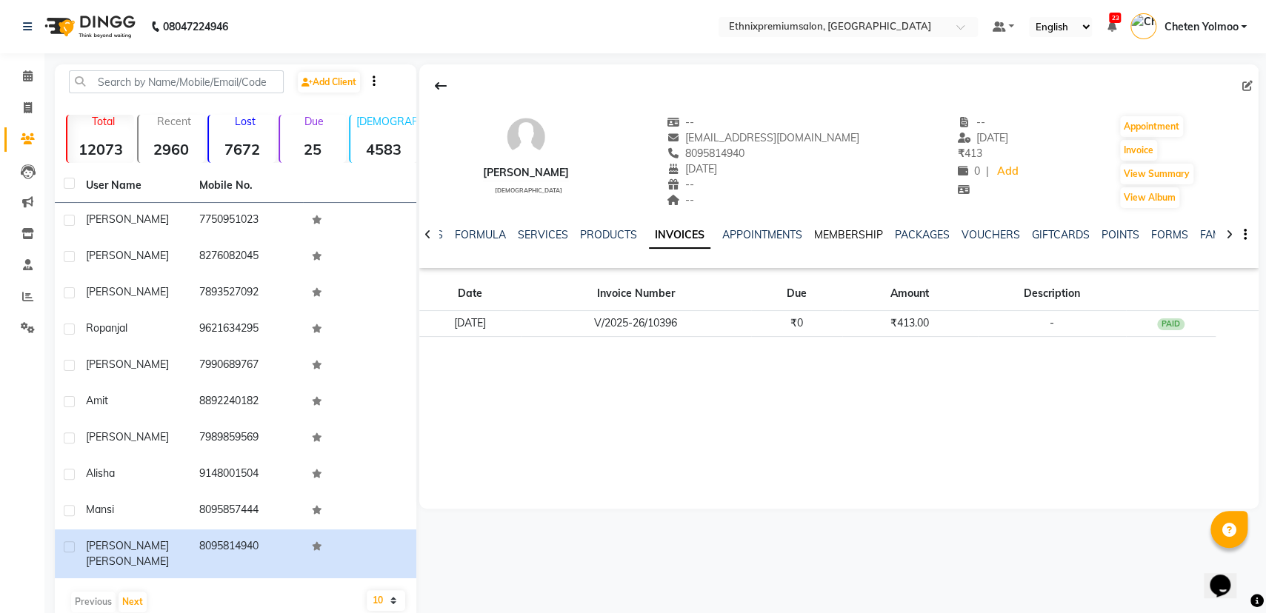
click at [852, 235] on link "MEMBERSHIP" at bounding box center [848, 234] width 69 height 13
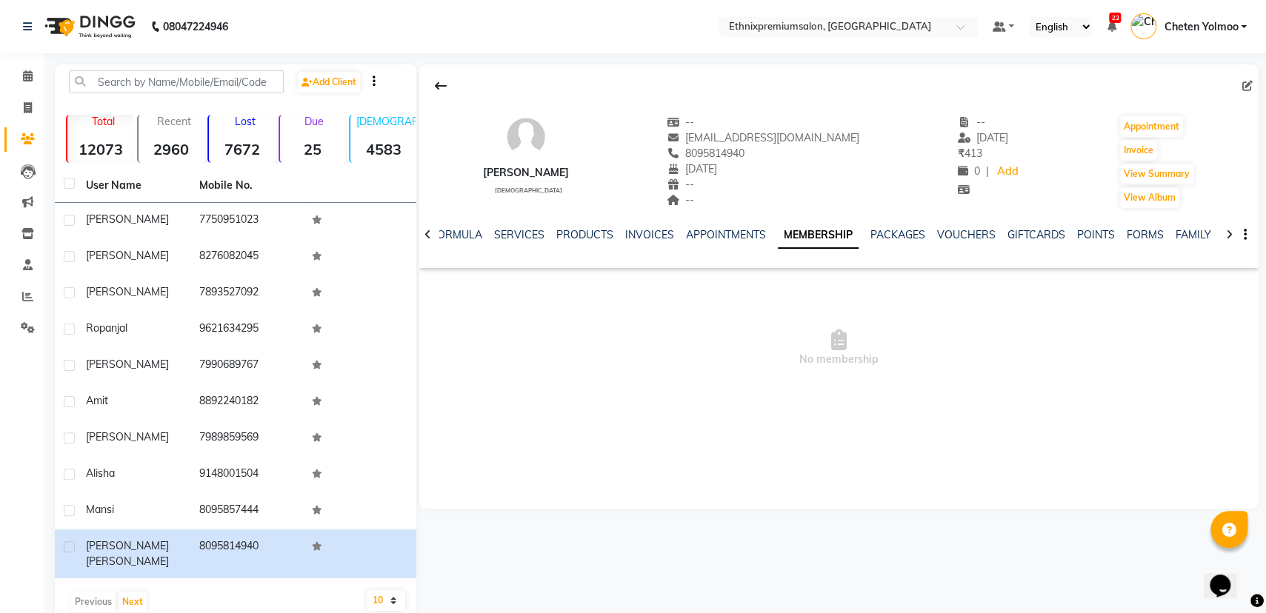
click at [880, 227] on div "PACKAGES" at bounding box center [897, 235] width 55 height 16
click at [892, 234] on link "PACKAGES" at bounding box center [897, 234] width 55 height 13
click at [925, 237] on link "VOUCHERS" at bounding box center [954, 234] width 58 height 13
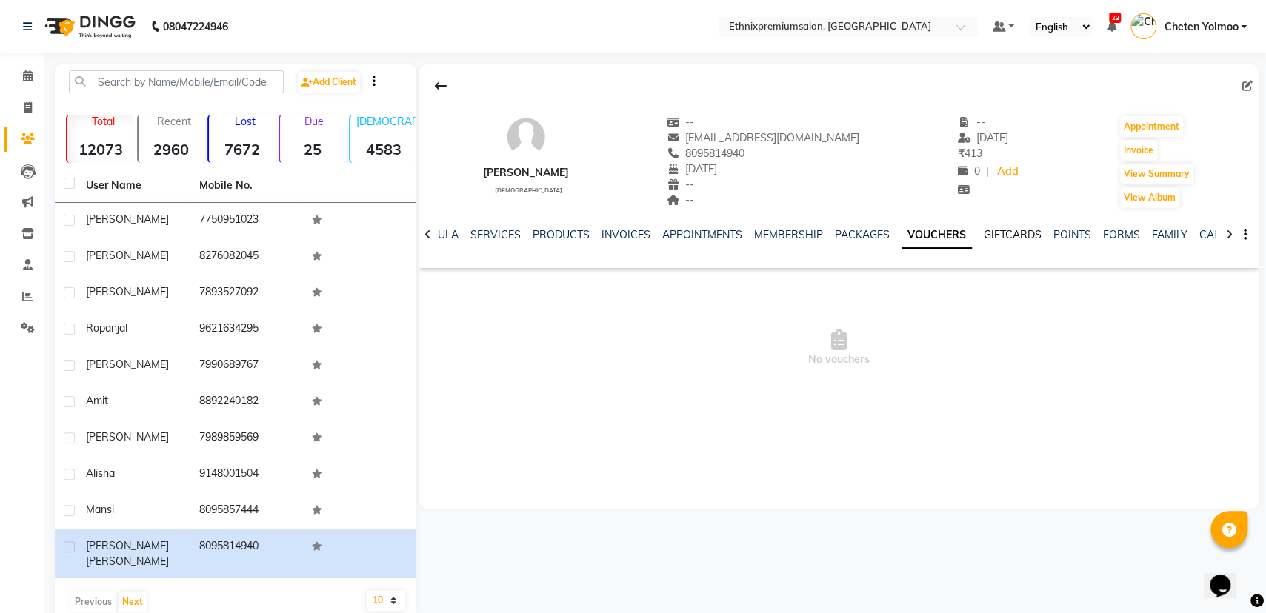
click at [1002, 238] on link "GIFTCARDS" at bounding box center [1012, 234] width 58 height 13
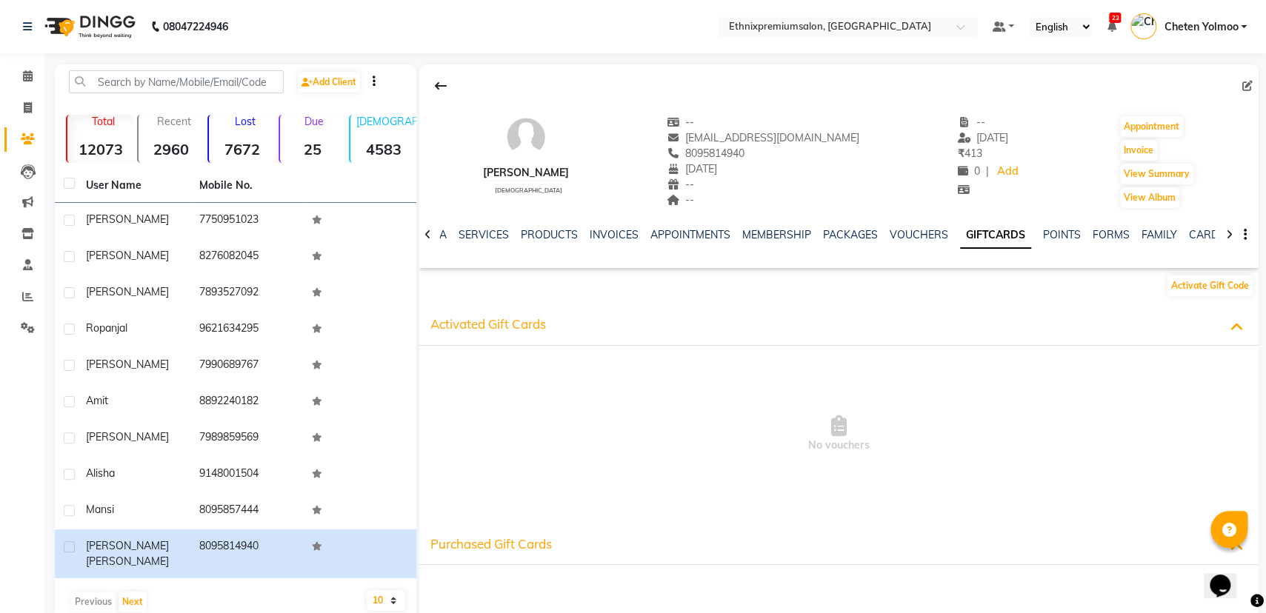
click at [487, 221] on div "NOTES FORMULA SERVICES PRODUCTS INVOICES APPOINTMENTS MEMBERSHIP PACKAGES VOUCH…" at bounding box center [839, 235] width 840 height 51
click at [475, 230] on link "SERVICES" at bounding box center [483, 234] width 50 height 13
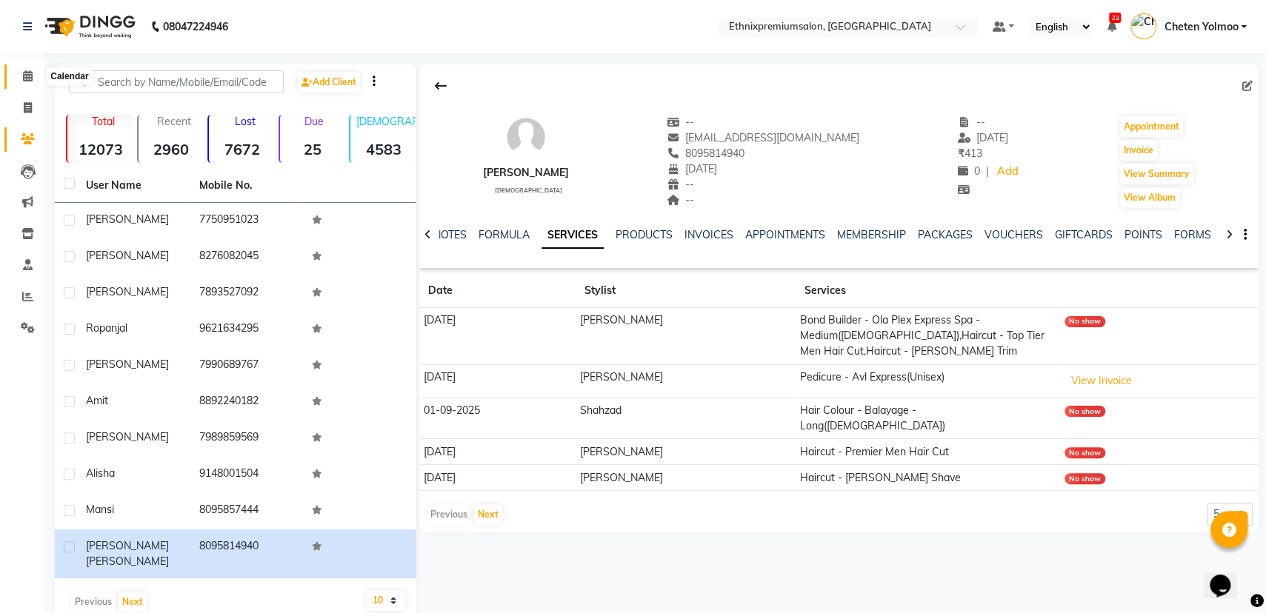
click at [32, 75] on icon at bounding box center [28, 75] width 10 height 11
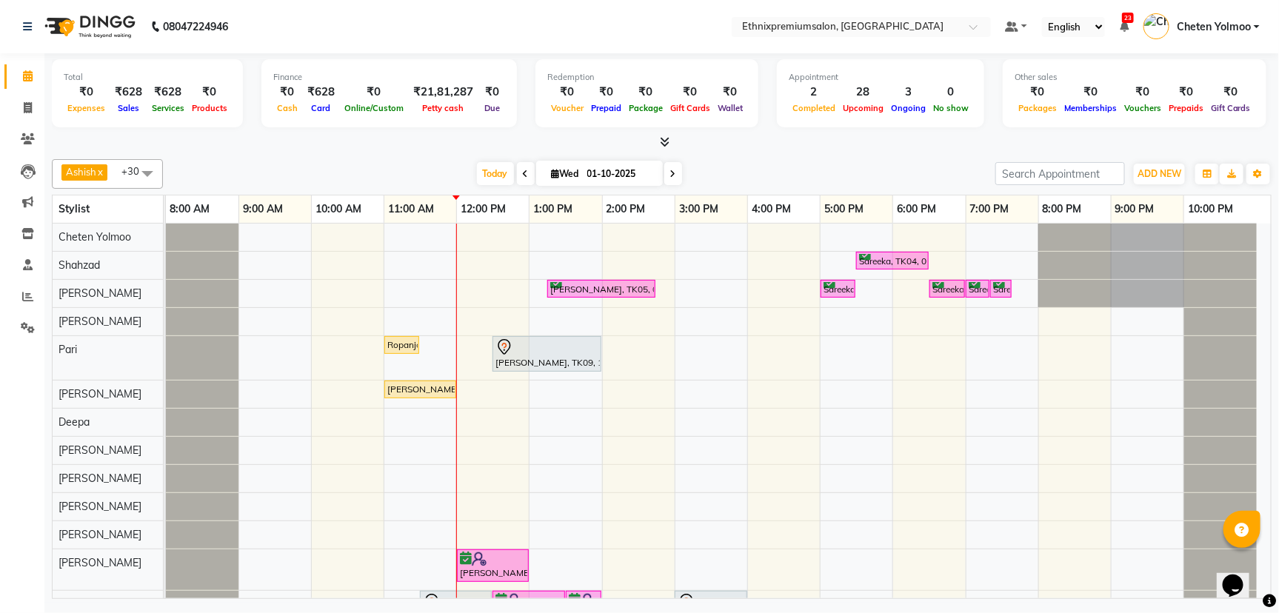
scroll to position [152, 0]
